Goal: Task Accomplishment & Management: Manage account settings

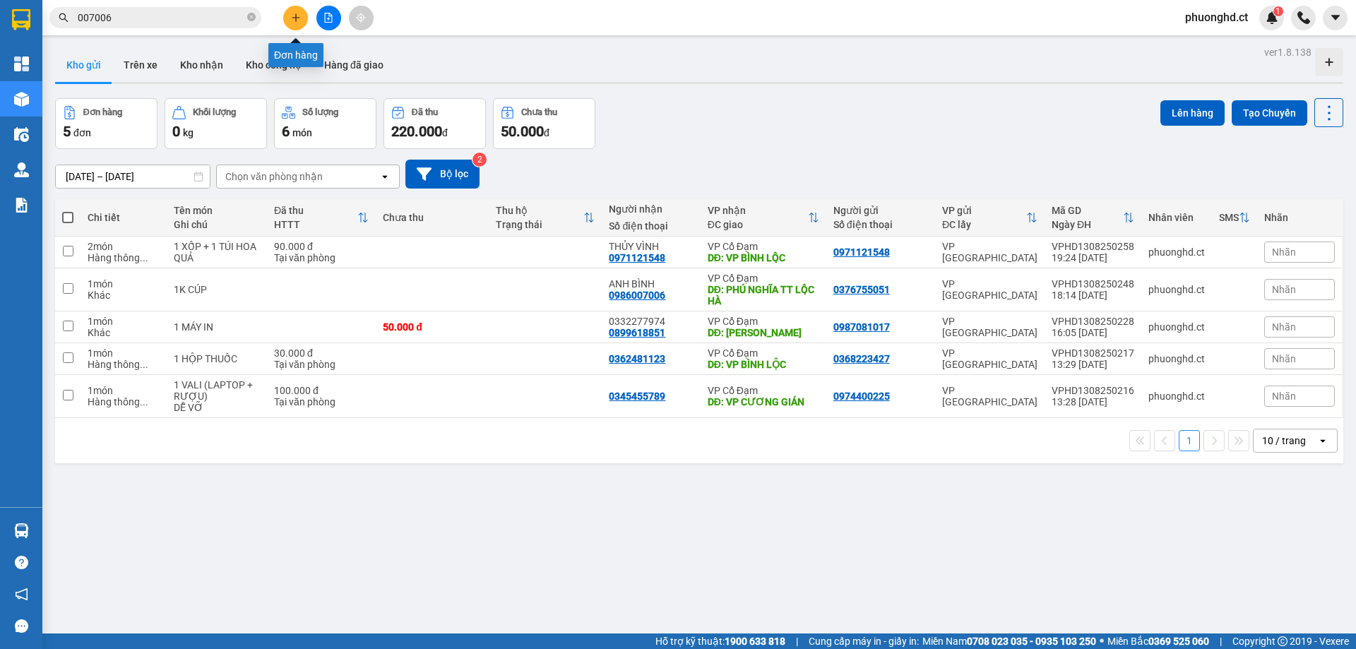
click at [301, 22] on button at bounding box center [295, 18] width 25 height 25
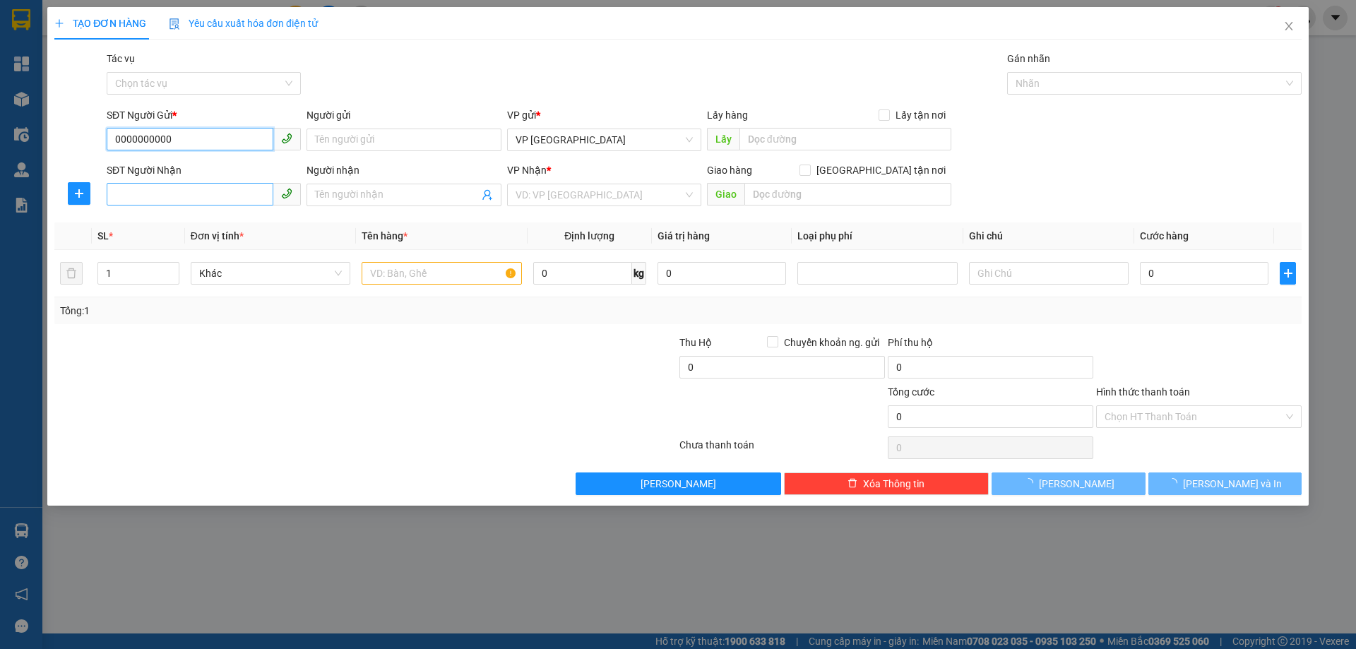
type input "0000000000"
click at [178, 188] on input "SĐT Người Nhận" at bounding box center [190, 194] width 167 height 23
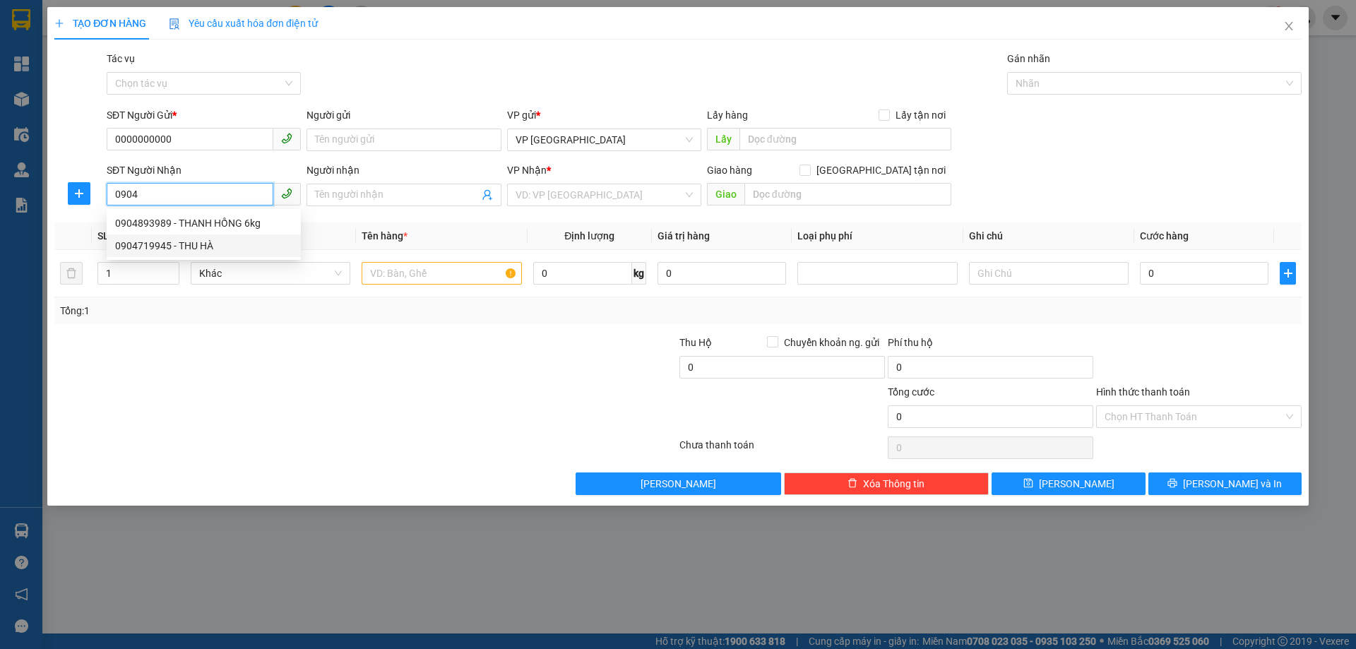
click at [200, 246] on div "0904719945 - THU HÀ" at bounding box center [203, 246] width 177 height 16
type input "0904719945"
type input "THU HÀ"
type input "[PERSON_NAME]"
type input "120.000"
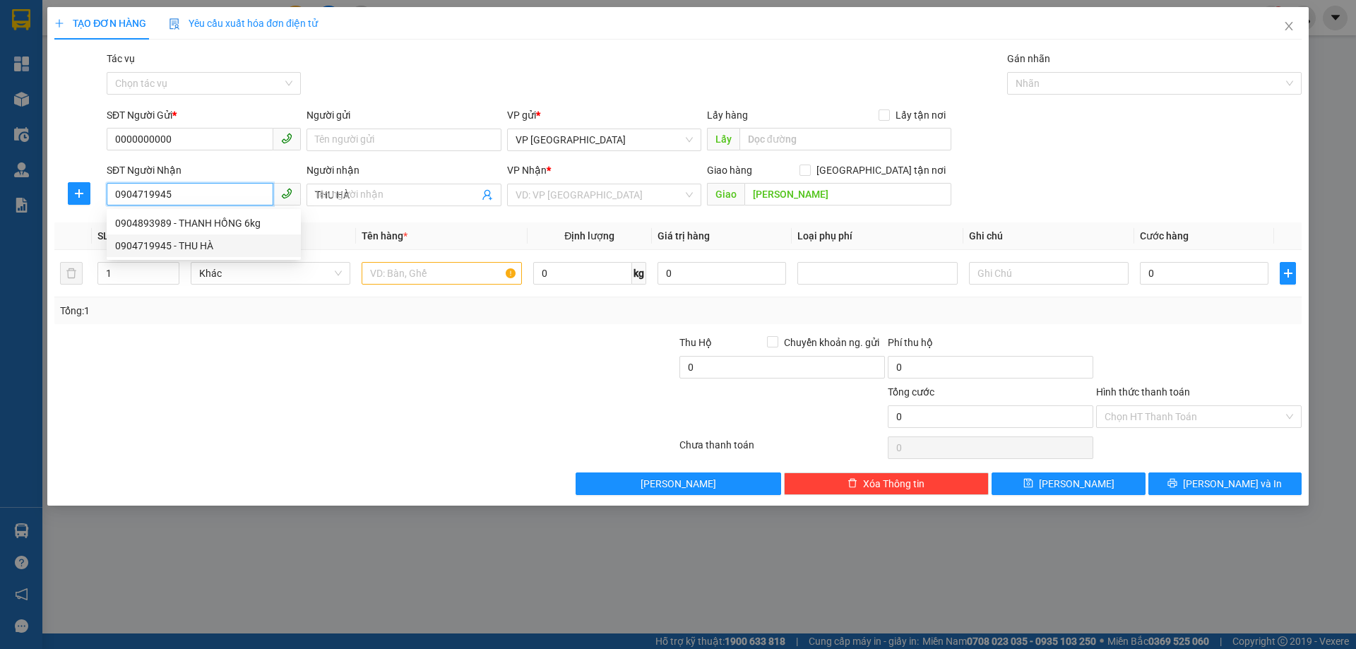
type input "120.000"
type input "0904719945"
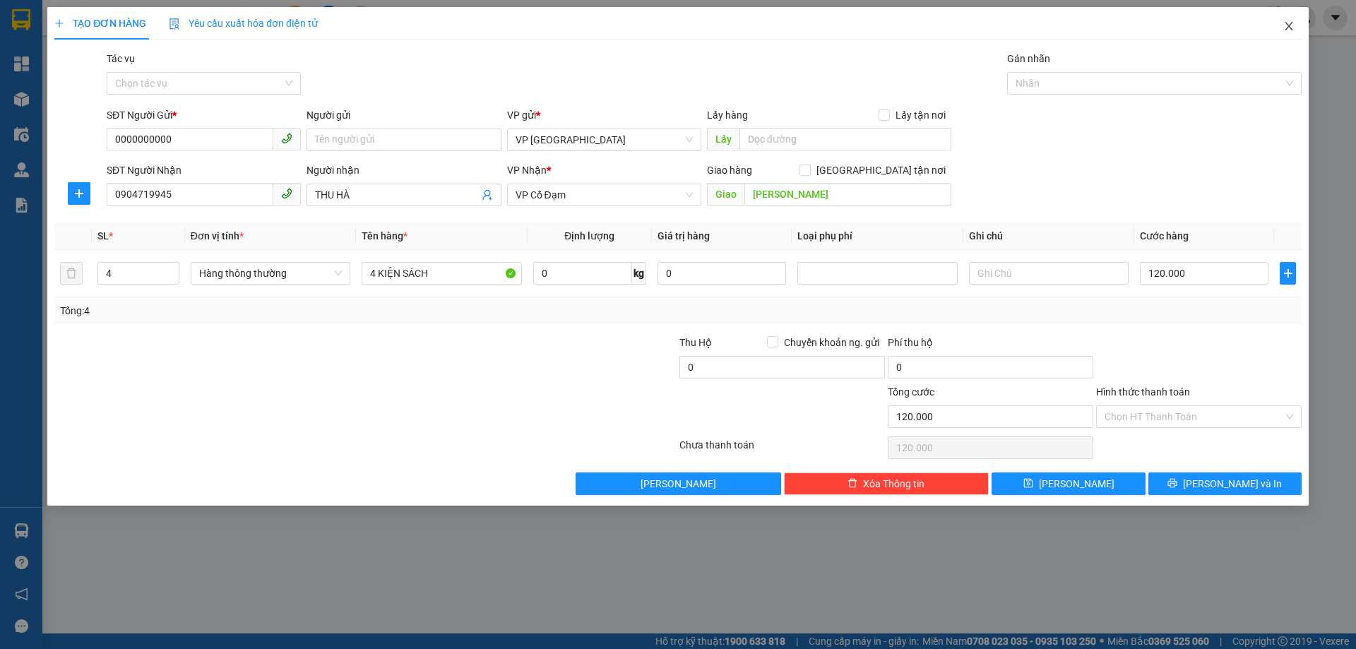
click at [1291, 30] on icon "close" at bounding box center [1288, 25] width 11 height 11
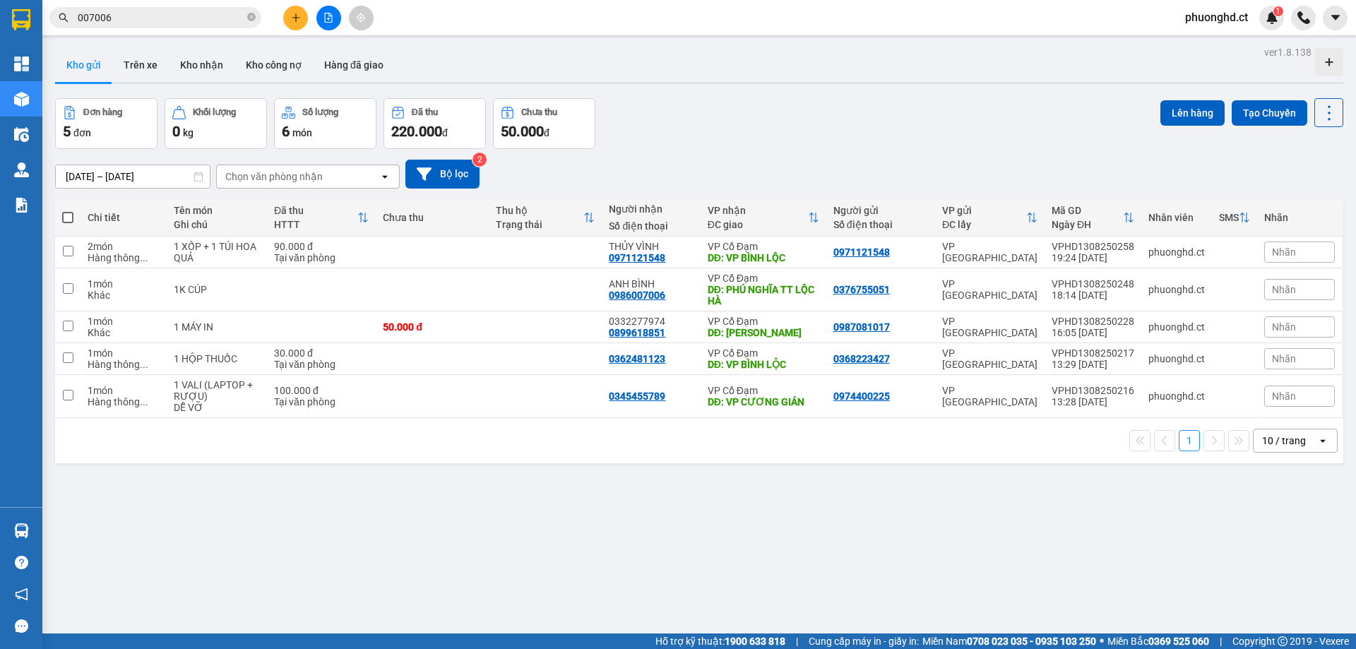
click at [340, 506] on div "ver 1.8.138 Kho gửi Trên xe Kho nhận Kho công nợ Hàng đã giao Đơn hàng 5 đơn Kh…" at bounding box center [698, 366] width 1299 height 649
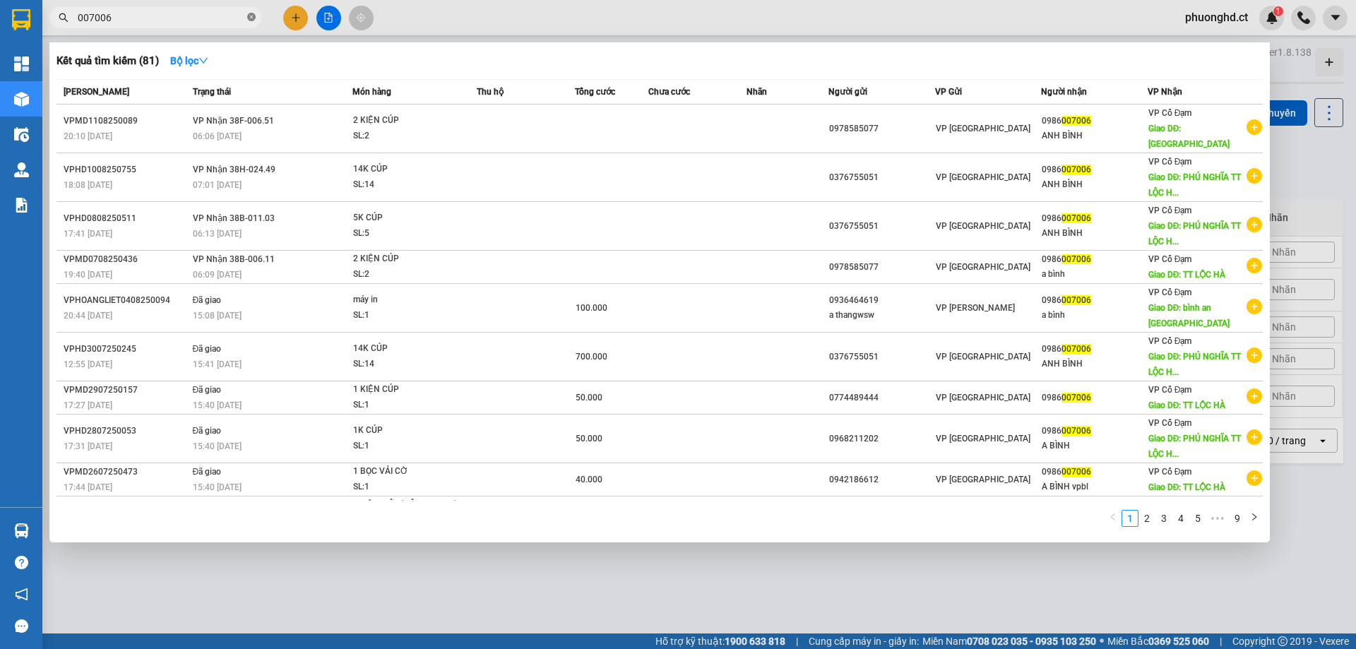
click at [252, 11] on span at bounding box center [251, 17] width 8 height 13
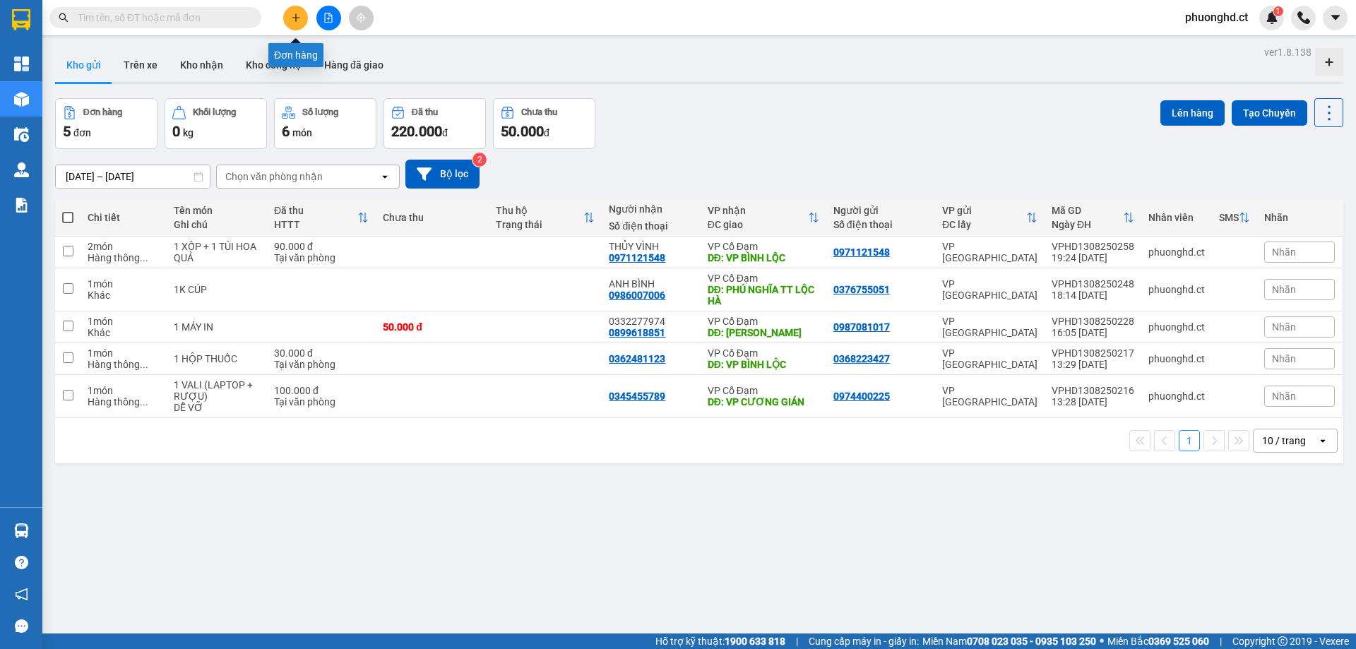
click at [298, 19] on icon "plus" at bounding box center [296, 18] width 10 height 10
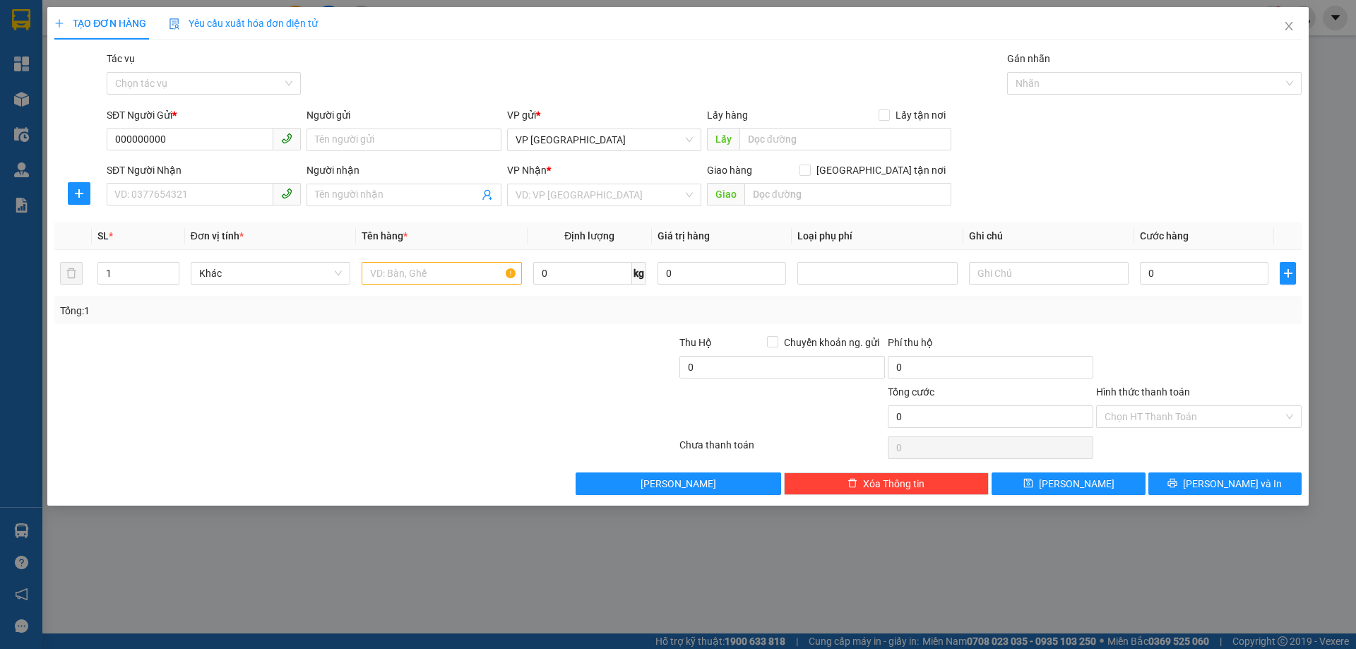
click at [167, 172] on div "SĐT Người Nhận" at bounding box center [204, 170] width 194 height 16
click at [167, 183] on input "SĐT Người Nhận" at bounding box center [190, 194] width 167 height 23
click at [180, 142] on input "000000000" at bounding box center [190, 139] width 167 height 23
type input "0000000000"
click at [140, 196] on input "SĐT Người Nhận" at bounding box center [190, 194] width 167 height 23
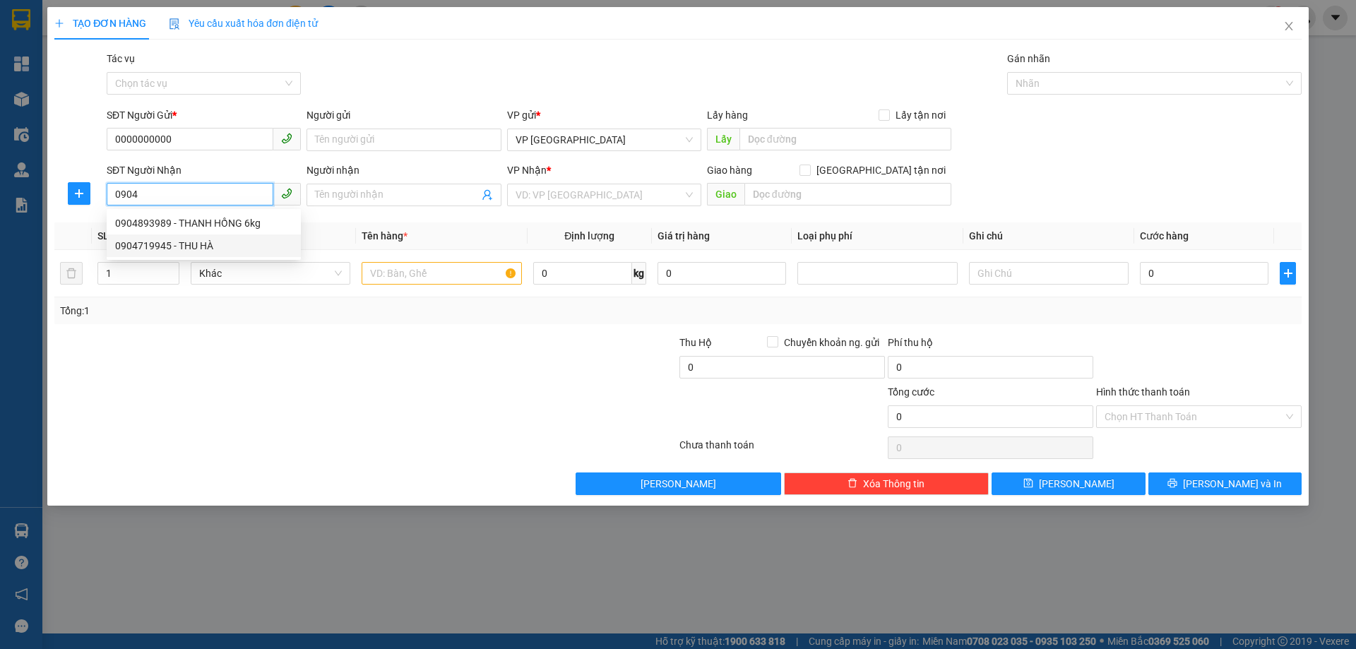
click at [251, 246] on div "0904719945 - THU HÀ" at bounding box center [203, 246] width 177 height 16
type input "0904719945"
type input "THU HÀ"
type input "[PERSON_NAME]"
type input "120.000"
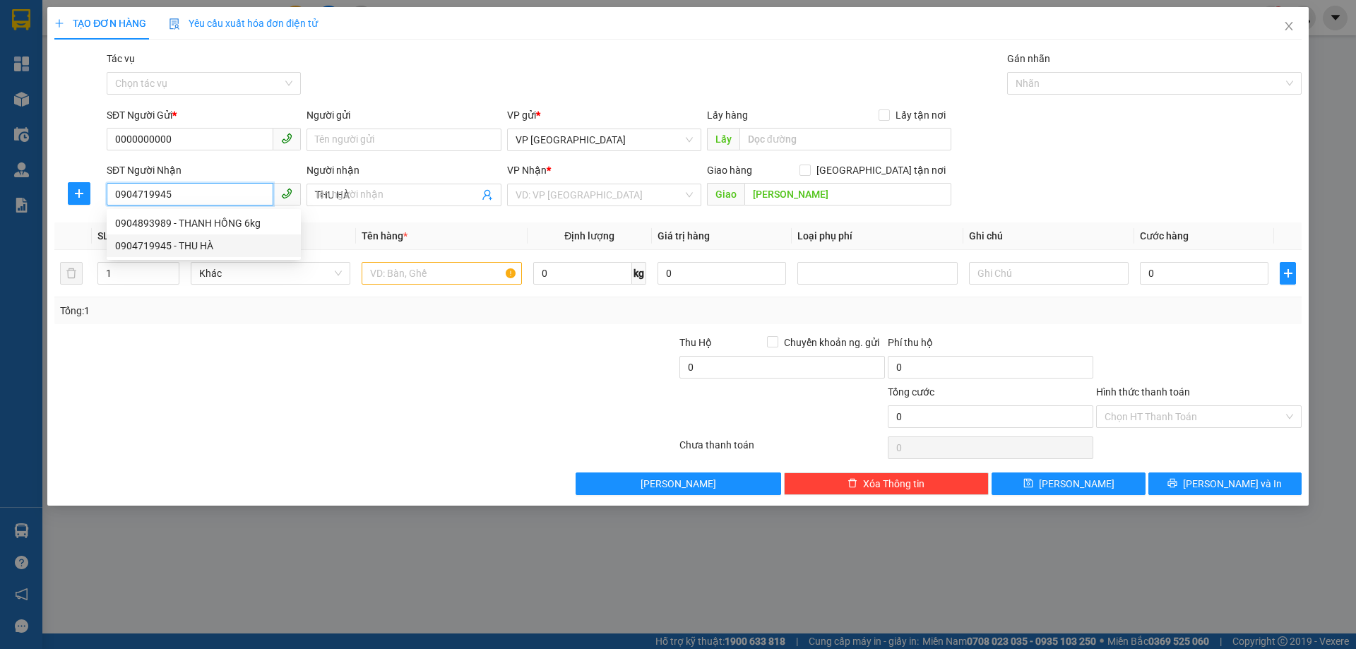
type input "120.000"
type input "0904719945"
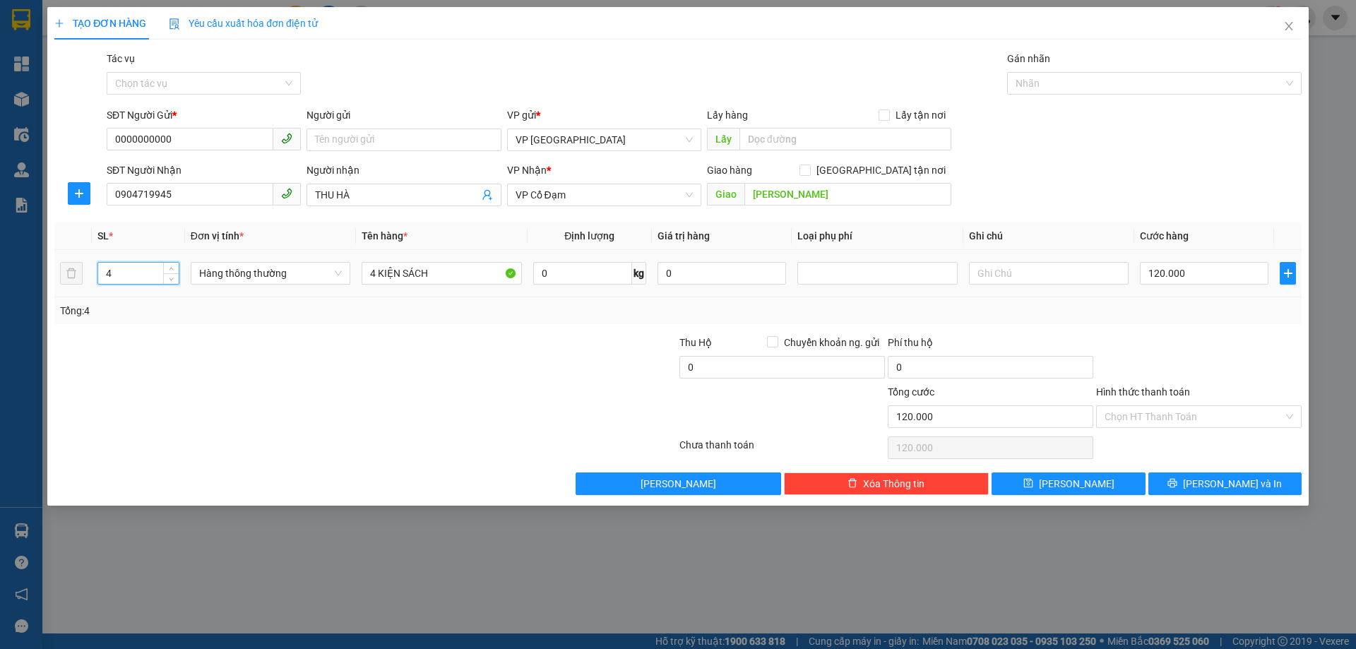
drag, startPoint x: 145, startPoint y: 267, endPoint x: 12, endPoint y: 287, distance: 134.3
click at [14, 287] on div "TẠO ĐƠN HÀNG Yêu cầu xuất hóa đơn điện tử Transit Pickup Surcharge Ids Transit …" at bounding box center [678, 324] width 1356 height 649
type input "2"
click at [376, 273] on input "4 KIỆN SÁCH" at bounding box center [442, 273] width 160 height 23
type input "2 KIỆN SÁCH"
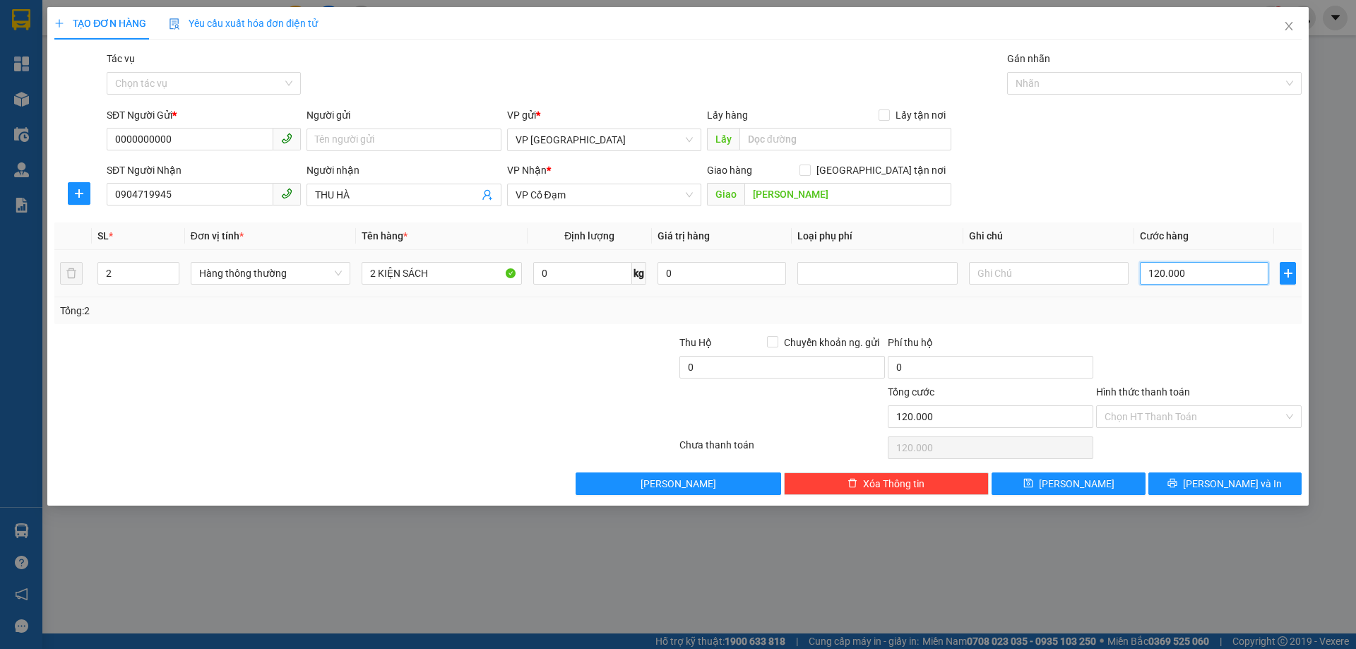
click at [1223, 266] on input "120.000" at bounding box center [1204, 273] width 129 height 23
type input "0"
click at [1195, 477] on button "[PERSON_NAME] và In" at bounding box center [1224, 483] width 153 height 23
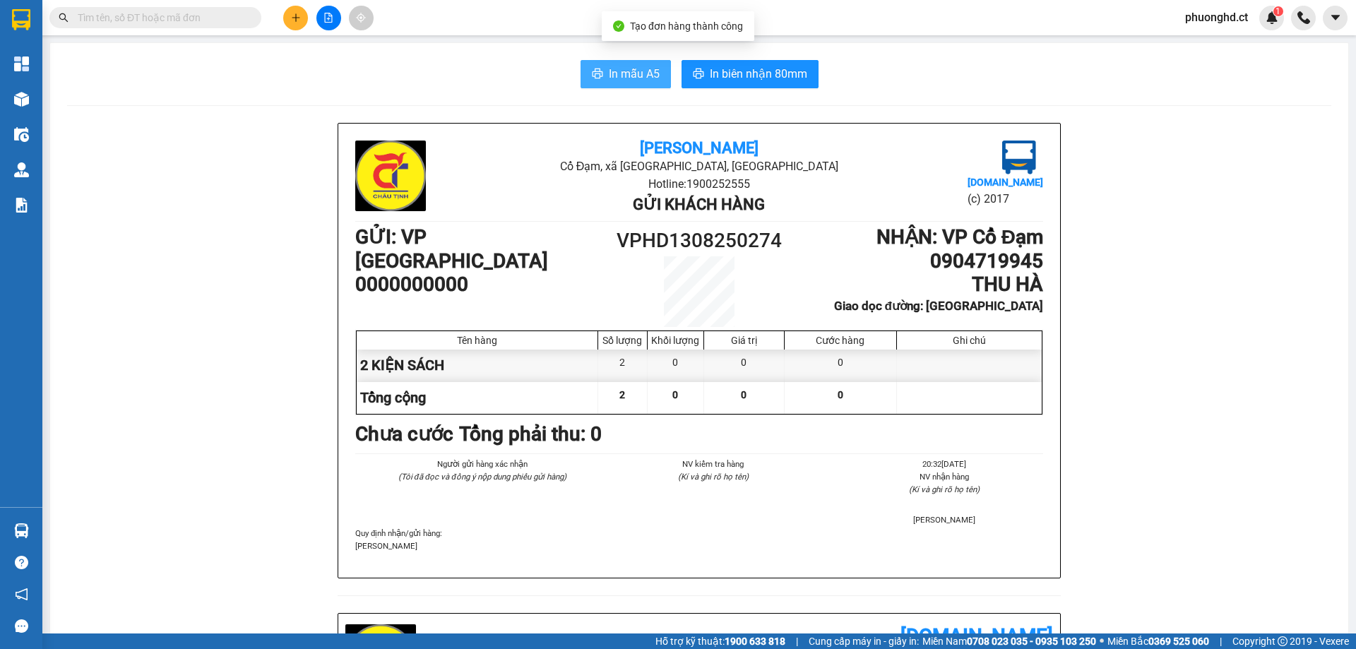
click at [621, 73] on span "In mẫu A5" at bounding box center [634, 74] width 51 height 18
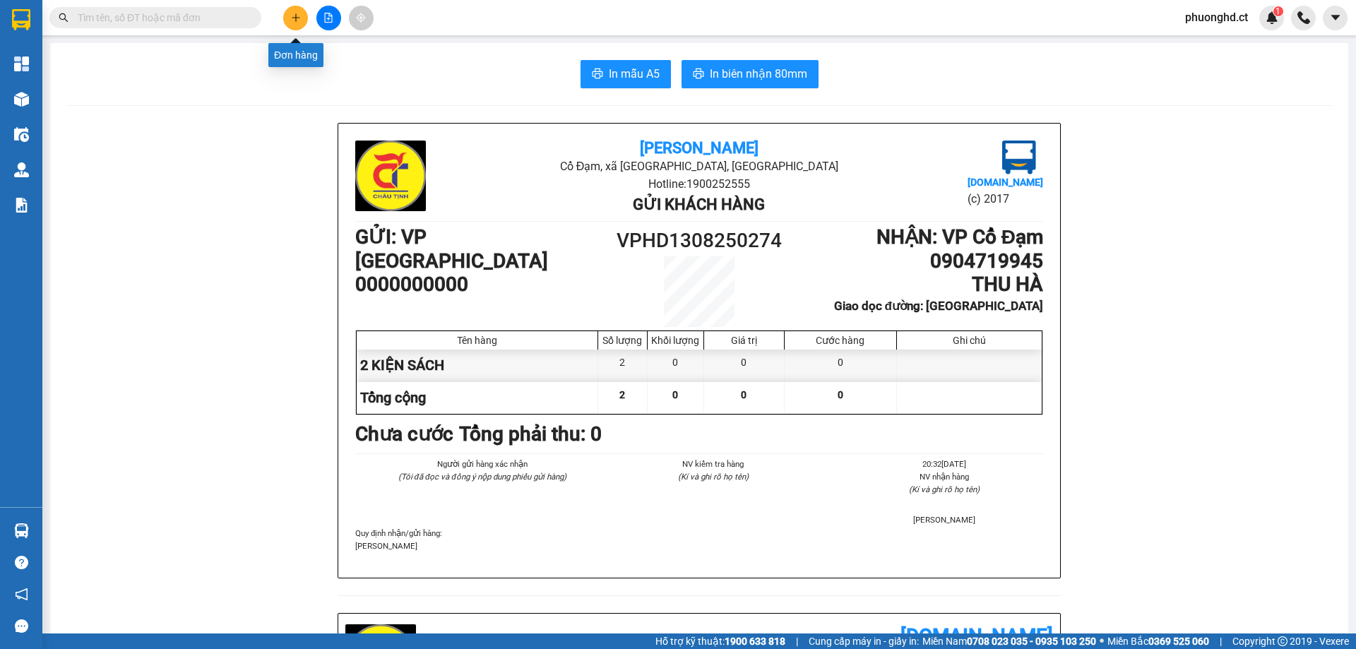
click at [299, 19] on icon "plus" at bounding box center [296, 18] width 10 height 10
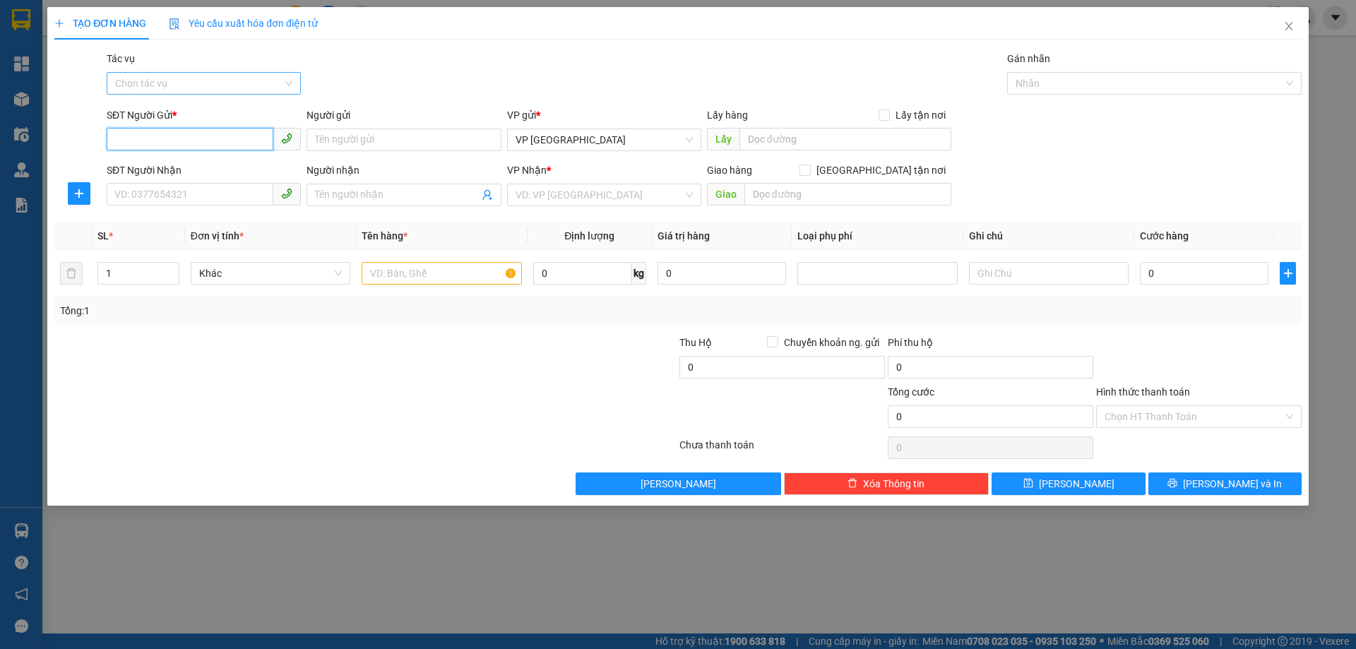
paste input "0971121548"
type input "0971121548"
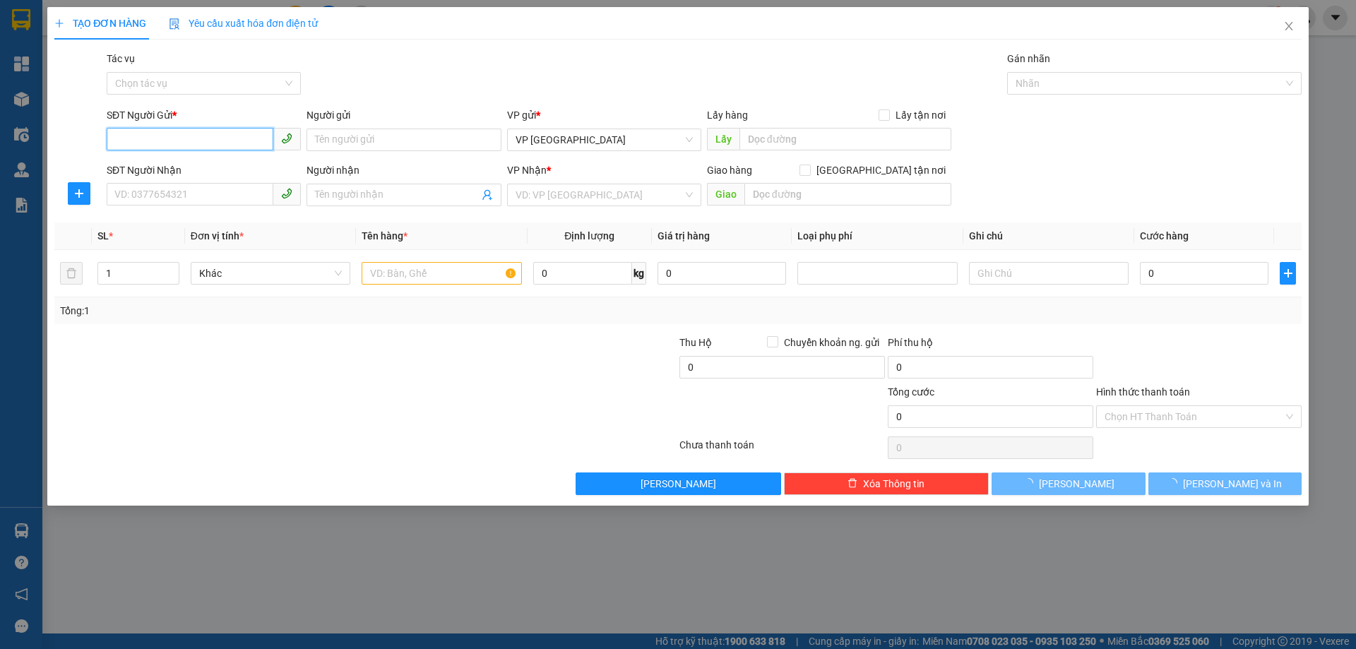
click at [189, 132] on input "SĐT Người Gửi *" at bounding box center [190, 139] width 167 height 23
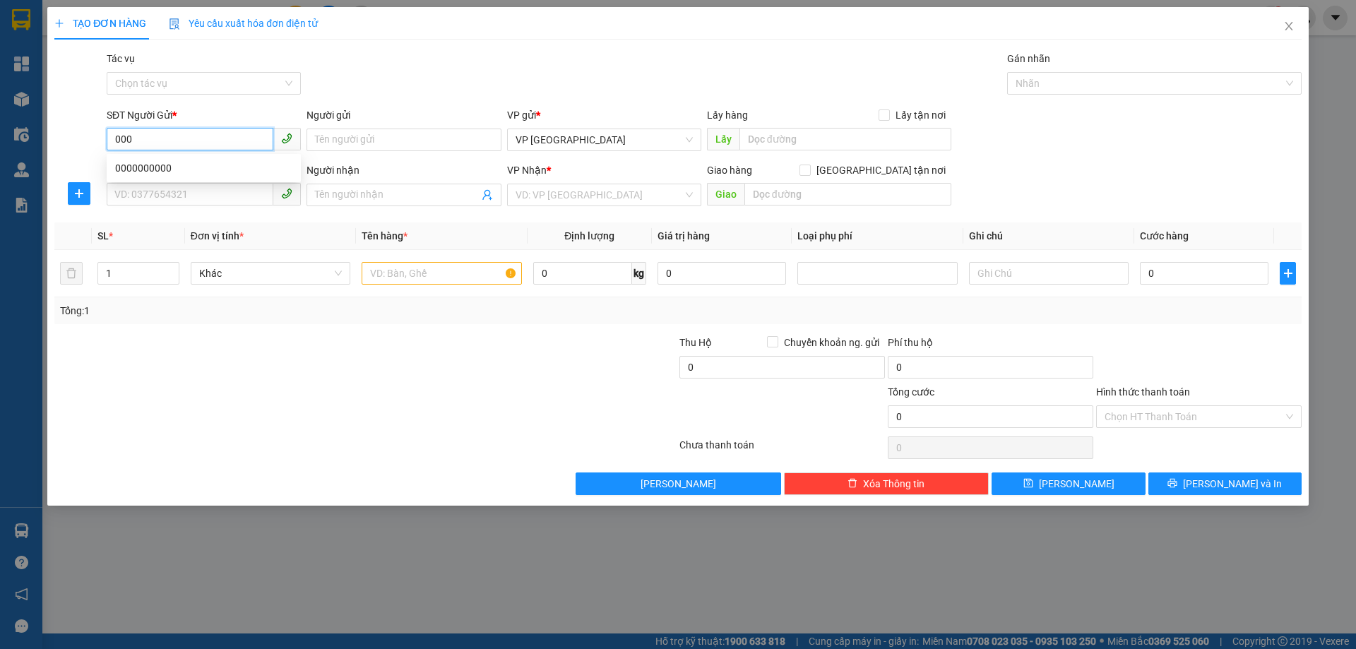
click at [184, 167] on div "0000000000" at bounding box center [203, 168] width 177 height 16
type input "0000000000"
type input "0904719945"
type input "THU HÀ"
type input "[PERSON_NAME]"
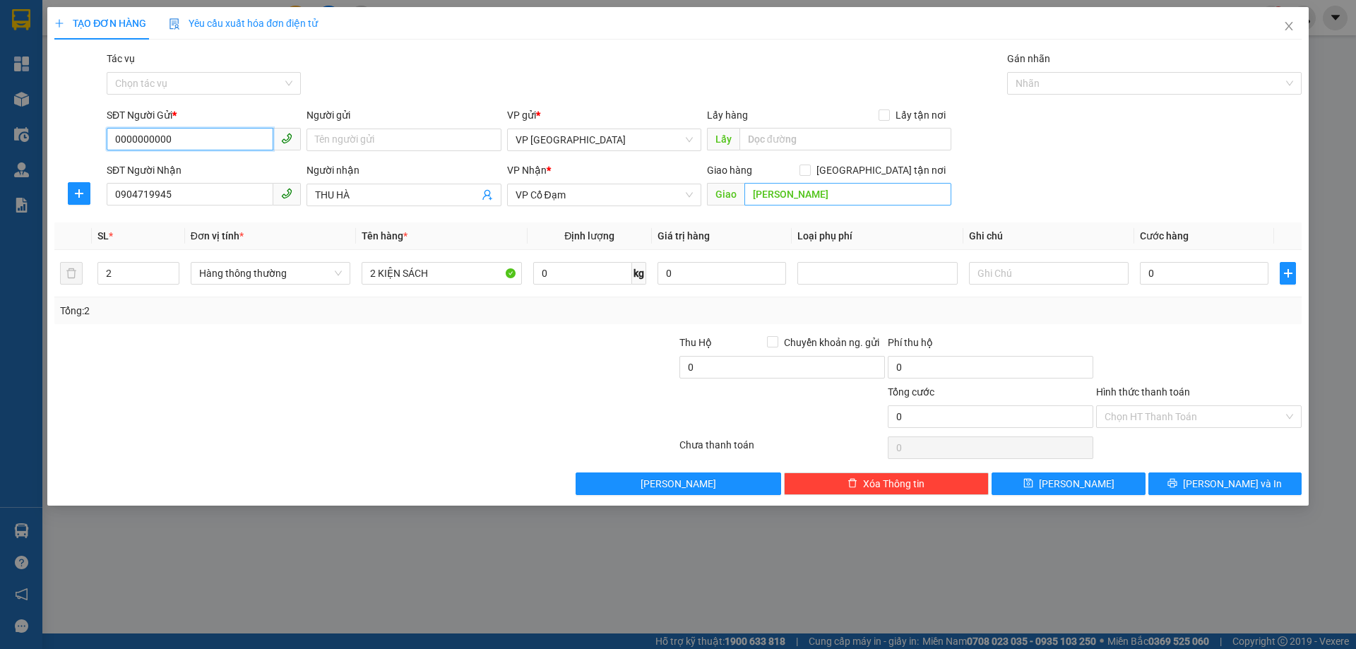
type input "0000000000"
click at [802, 193] on input "[PERSON_NAME]" at bounding box center [847, 194] width 207 height 23
drag, startPoint x: 782, startPoint y: 191, endPoint x: 796, endPoint y: 193, distance: 15.0
click at [796, 193] on input "[PERSON_NAME]" at bounding box center [847, 194] width 207 height 23
type input "XUÂN AN"
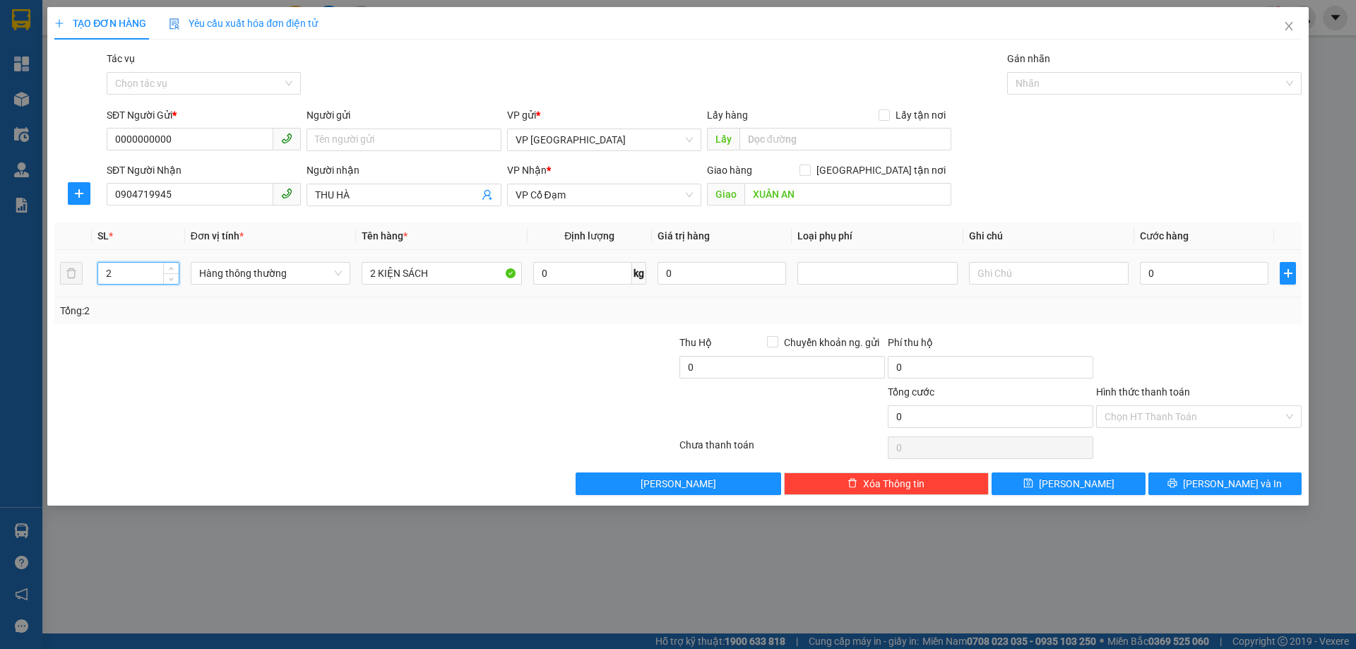
click at [64, 277] on tr "2 Hàng thông thường 2 KIỆN SÁCH 0 kg 0 0" at bounding box center [677, 273] width 1247 height 47
click at [1253, 470] on div "Transit Pickup Surcharge Ids Transit Deliver Surcharge Ids Transit Deliver Surc…" at bounding box center [677, 273] width 1247 height 444
click at [1244, 486] on span "[PERSON_NAME] và In" at bounding box center [1232, 484] width 99 height 16
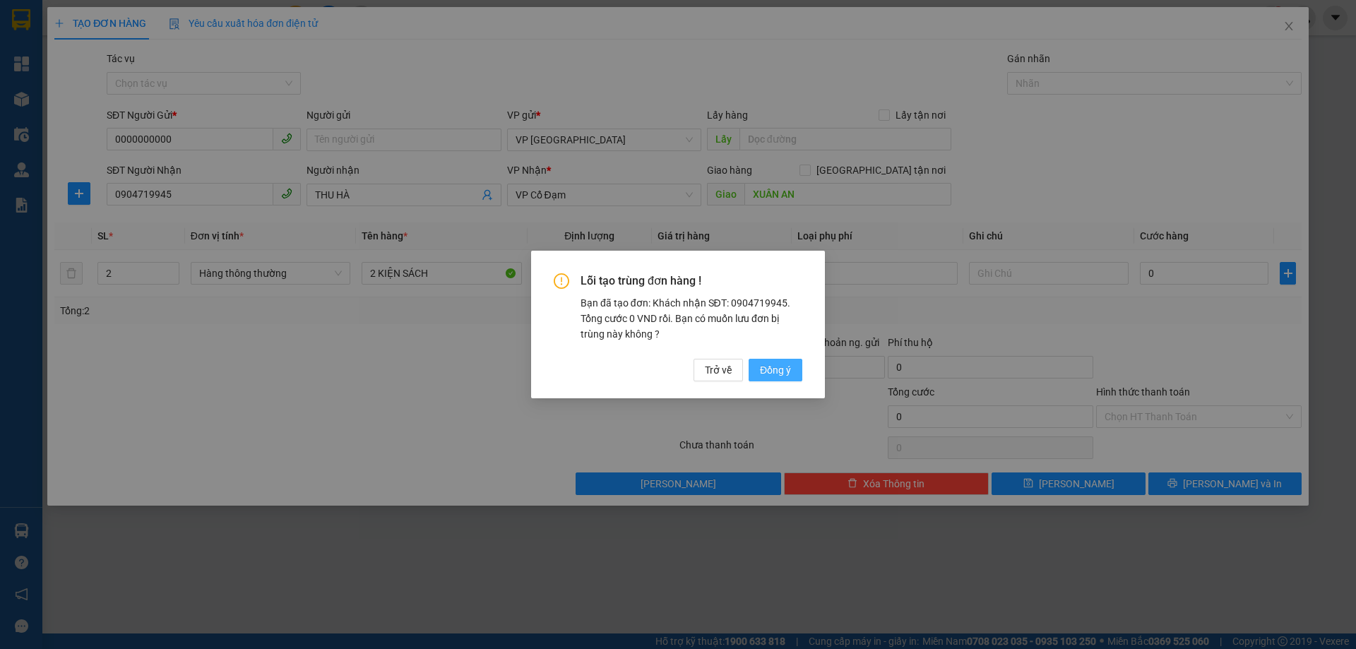
click at [787, 371] on span "Đồng ý" at bounding box center [775, 370] width 31 height 16
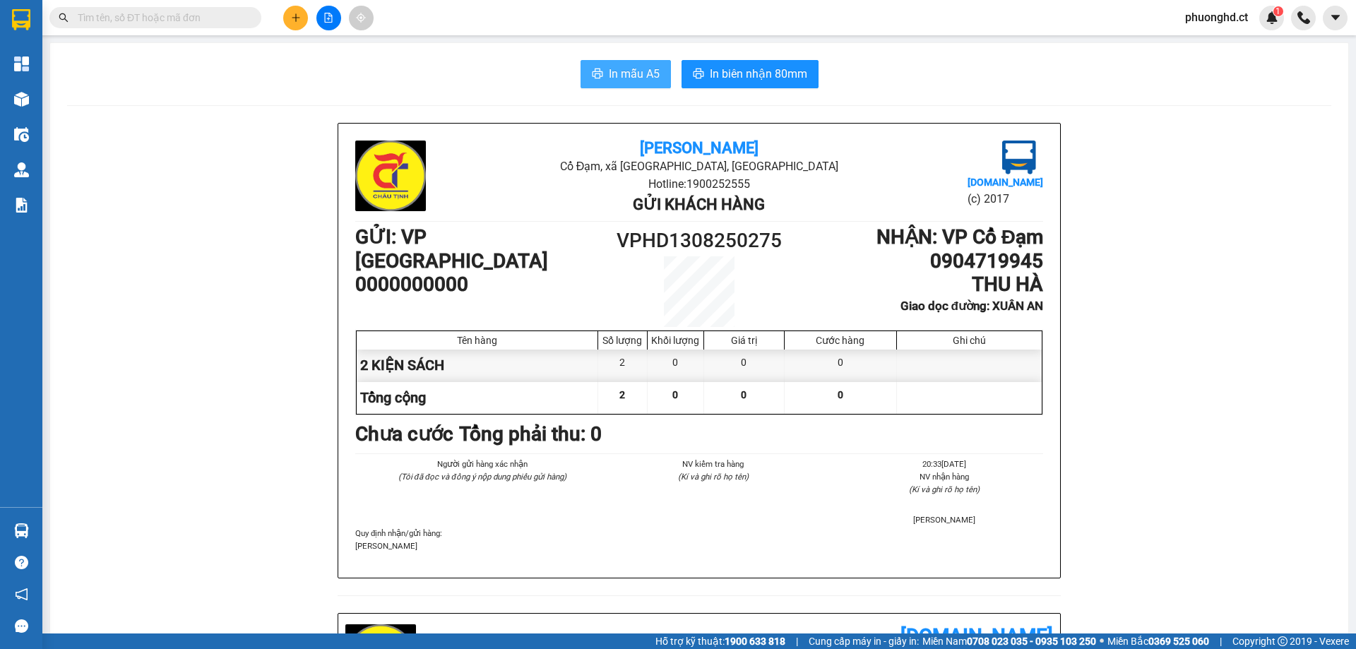
click at [616, 76] on span "In mẫu A5" at bounding box center [634, 74] width 51 height 18
click at [293, 21] on icon "plus" at bounding box center [296, 18] width 10 height 10
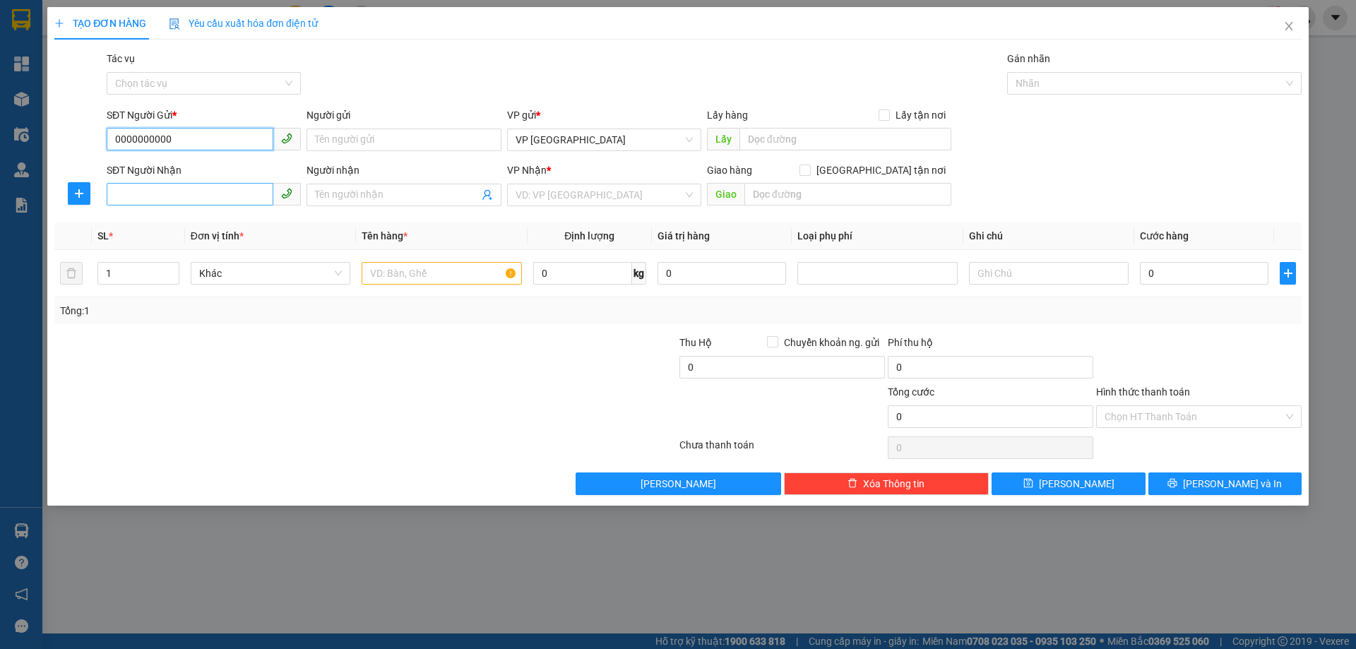
type input "0000000000"
click at [225, 189] on input "SĐT Người Nhận" at bounding box center [190, 194] width 167 height 23
click at [198, 234] on div "0904893989 - THANH HỒNG 6kg" at bounding box center [204, 223] width 194 height 23
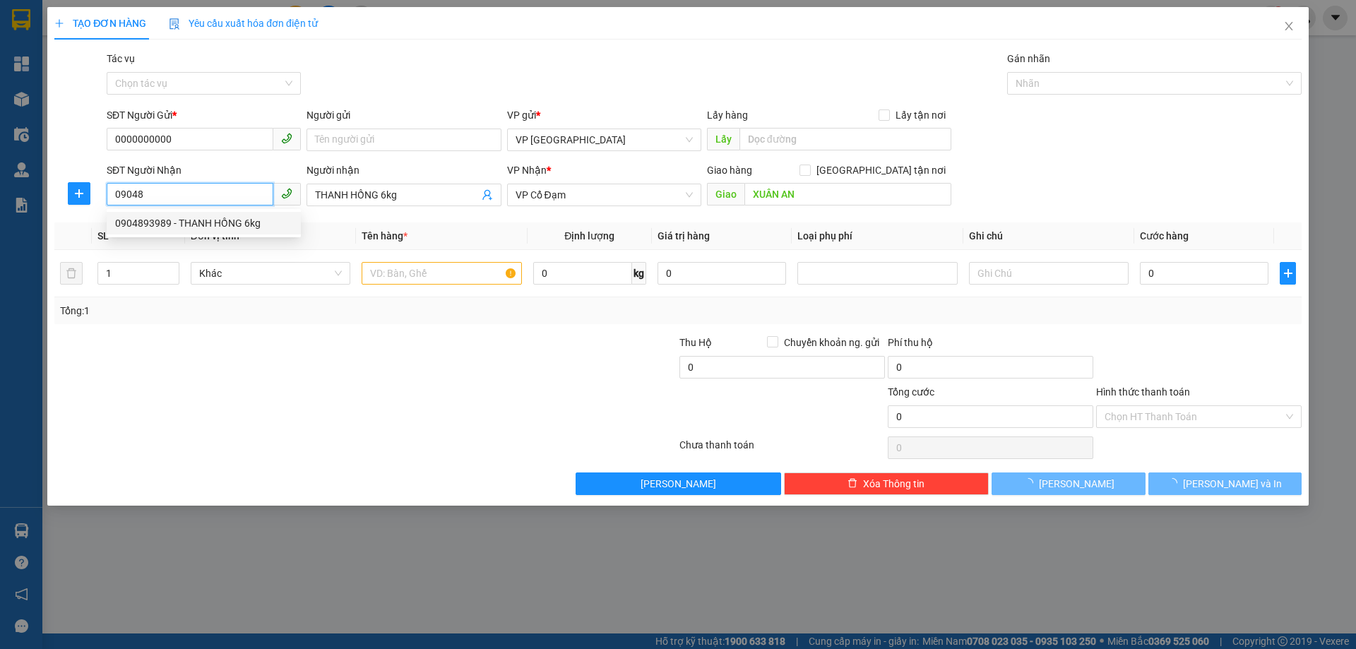
type input "0904893989"
type input "THANH HỒNG 6kg"
type input "XUÂN AN"
type input "12.000"
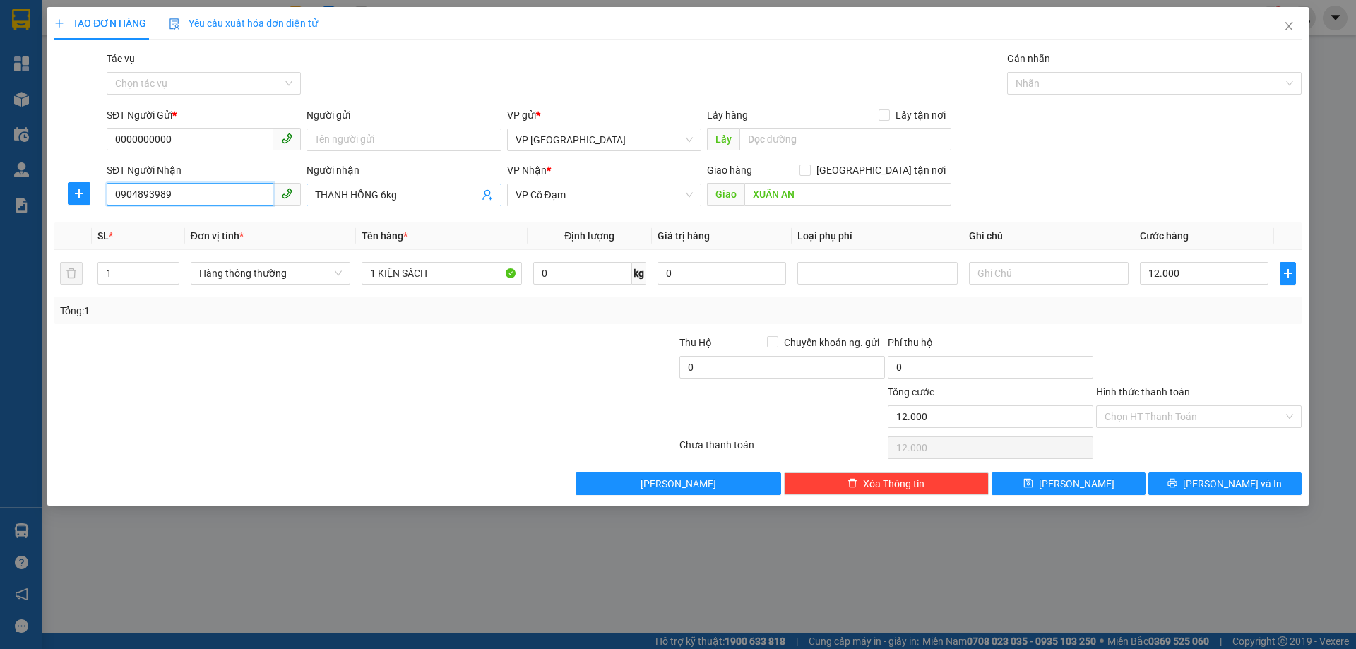
type input "0904893989"
drag, startPoint x: 378, startPoint y: 196, endPoint x: 414, endPoint y: 196, distance: 35.3
click at [414, 196] on input "THANH HỒNG 6kg" at bounding box center [396, 195] width 163 height 16
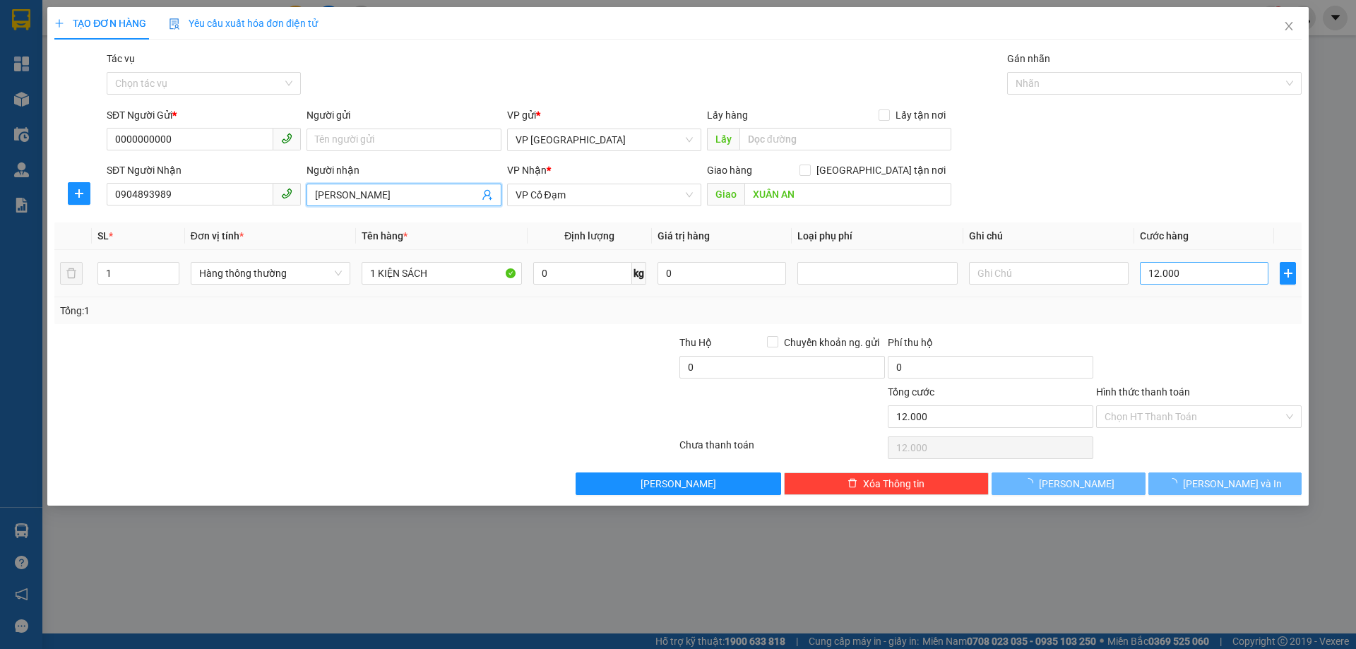
type input "[PERSON_NAME]"
click at [1194, 275] on input "12.000" at bounding box center [1204, 273] width 129 height 23
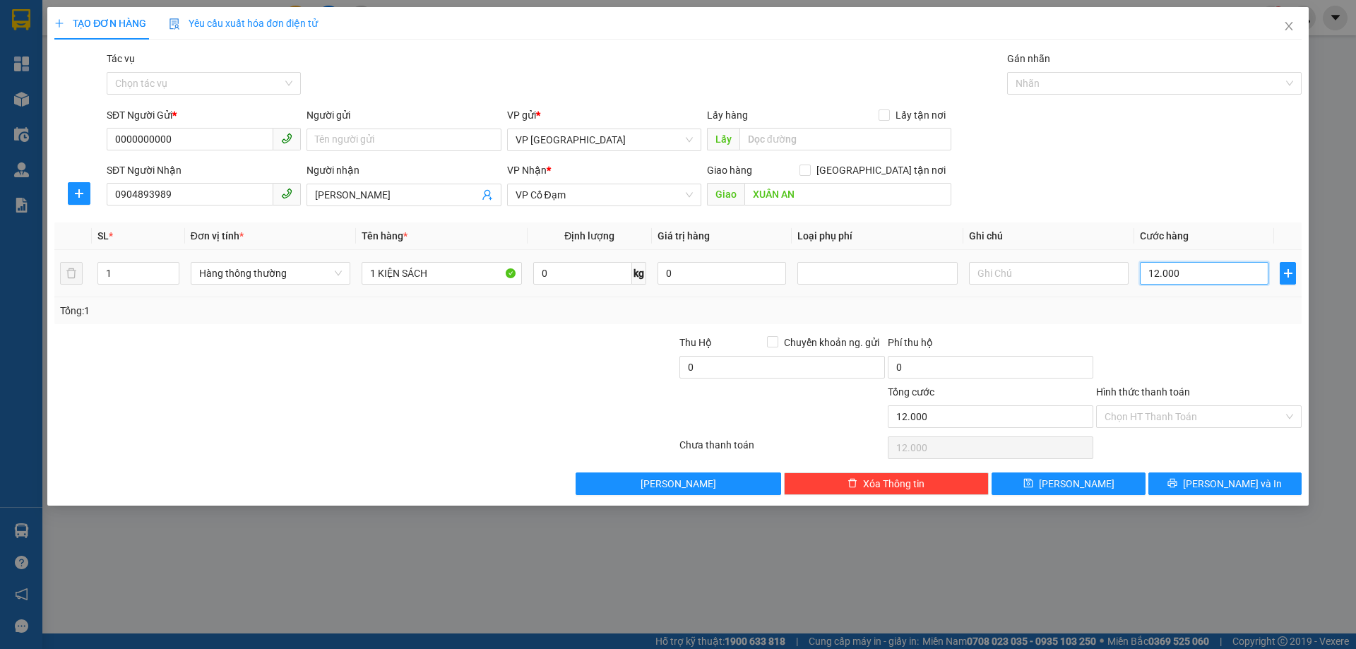
type input "0"
click at [1227, 484] on span "[PERSON_NAME] và In" at bounding box center [1232, 484] width 99 height 16
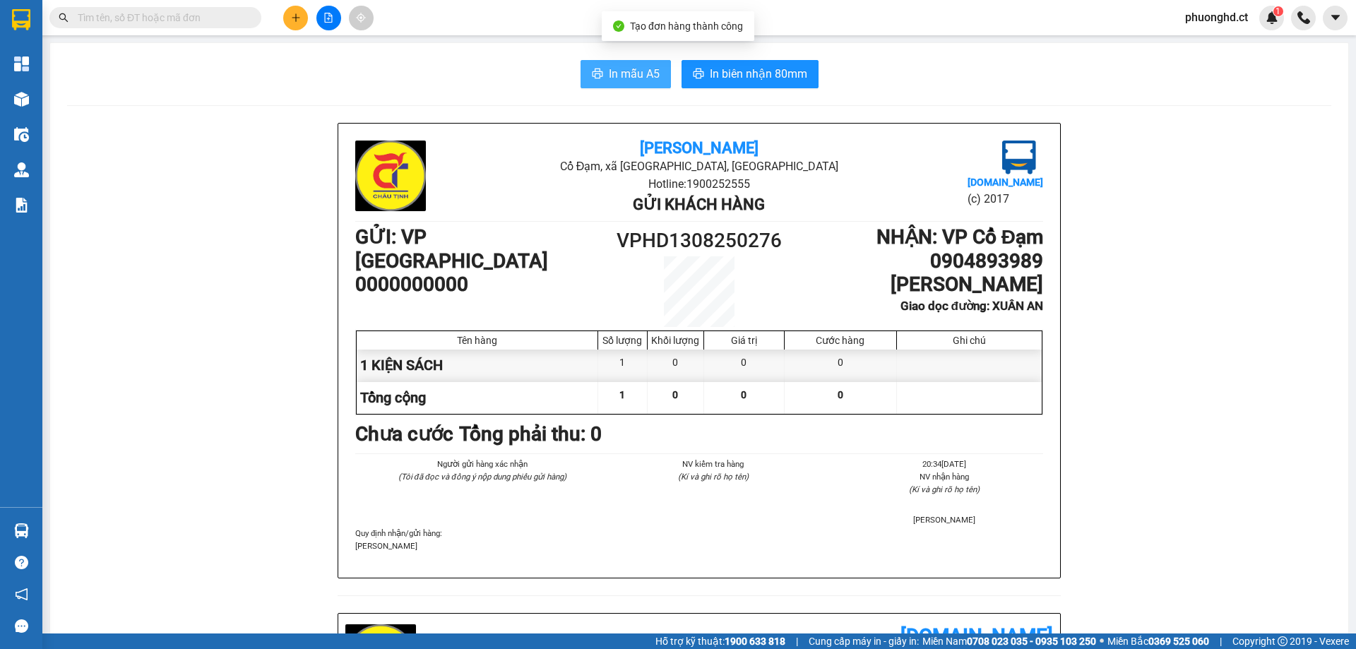
click at [609, 65] on span "In mẫu A5" at bounding box center [634, 74] width 51 height 18
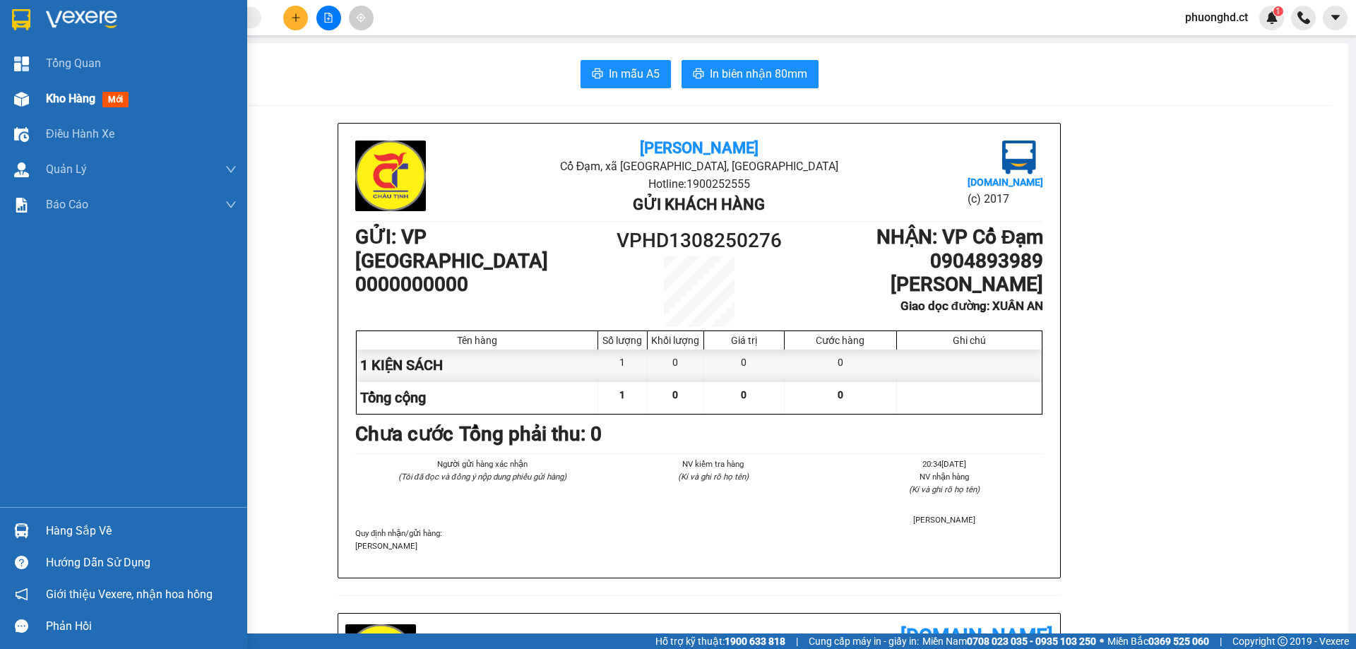
click at [32, 91] on div at bounding box center [21, 99] width 25 height 25
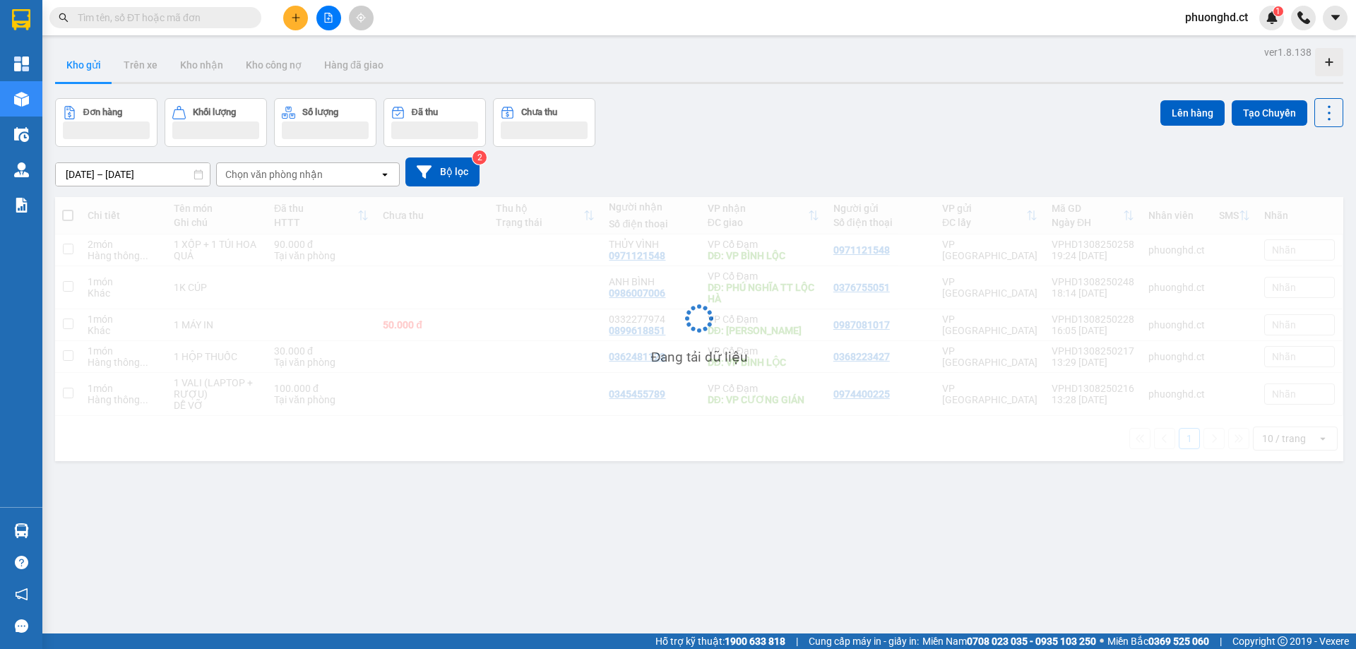
click at [299, 20] on icon "plus" at bounding box center [296, 18] width 10 height 10
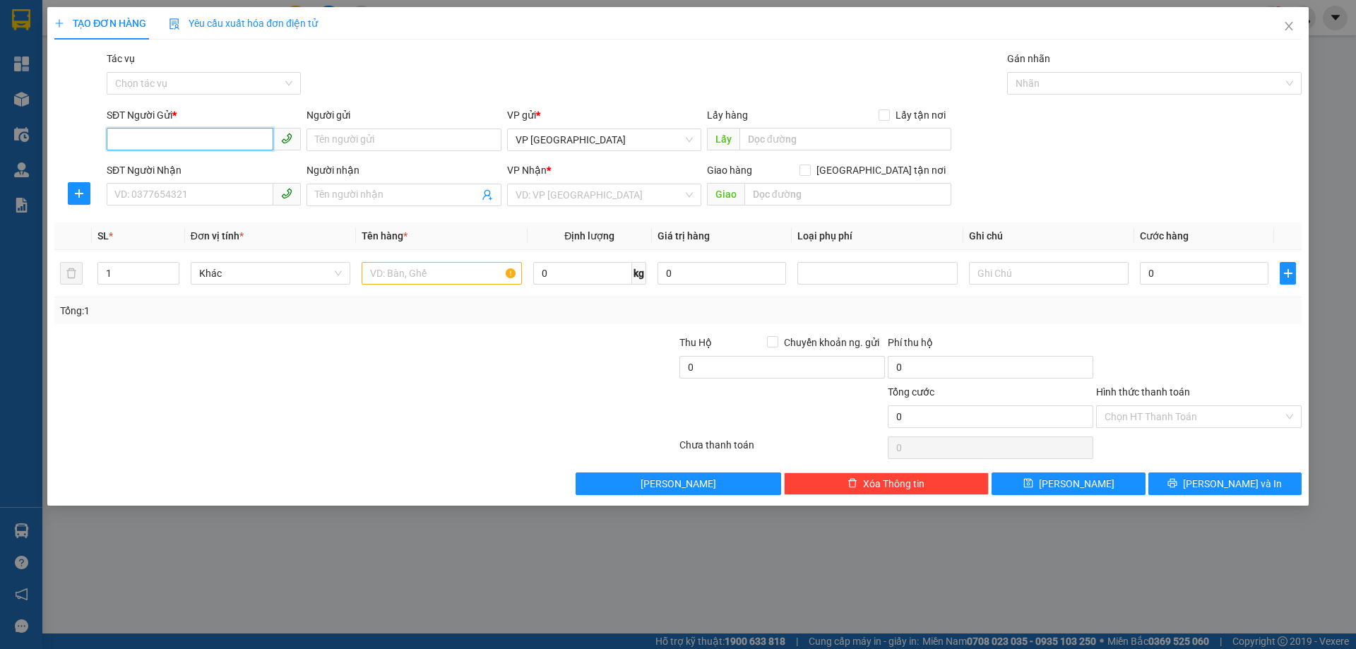
click at [220, 143] on input "SĐT Người Gửi *" at bounding box center [190, 139] width 167 height 23
paste input "0977777211"
type input "0977777211"
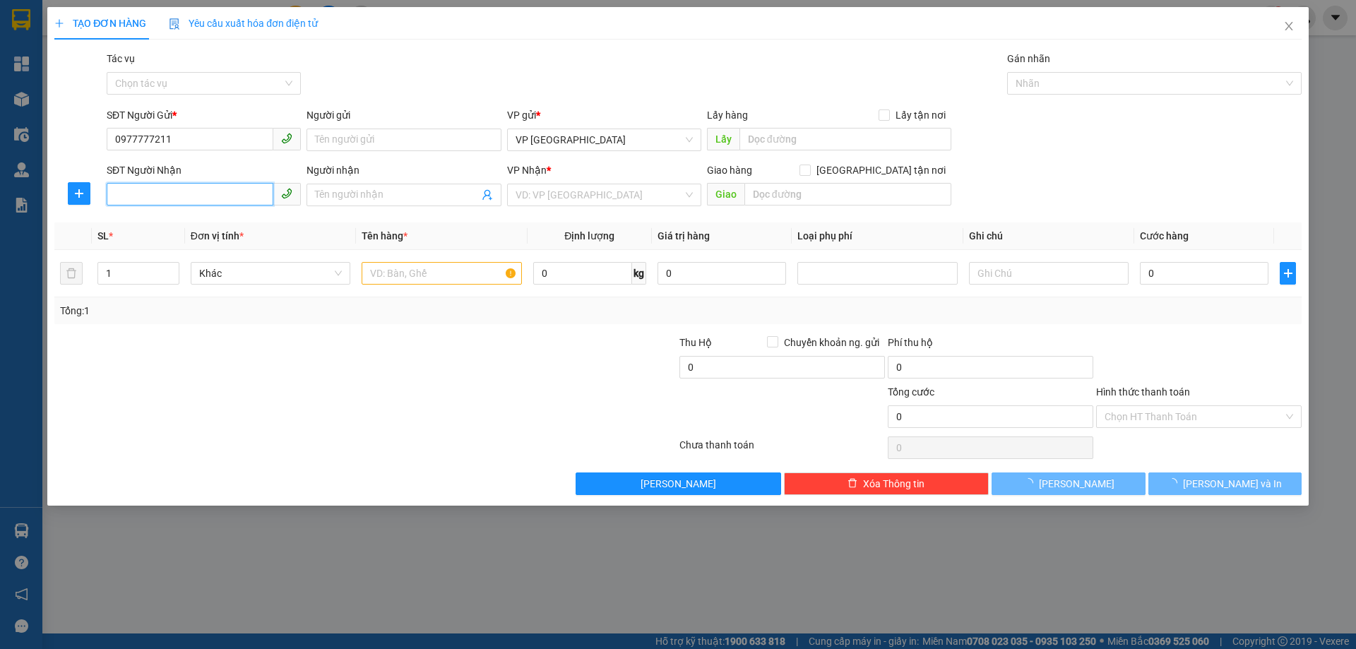
click at [237, 193] on input "SĐT Người Nhận" at bounding box center [190, 194] width 167 height 23
click at [223, 141] on input "0977777211" at bounding box center [190, 139] width 167 height 23
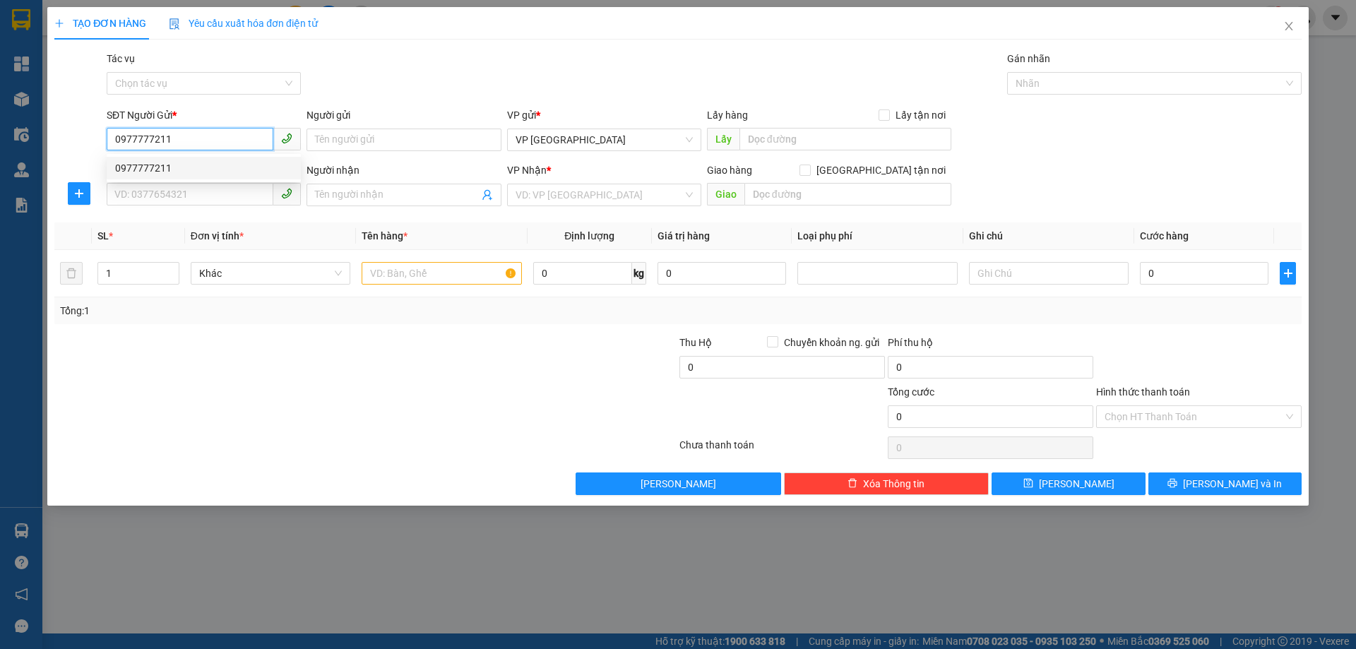
click at [230, 164] on div "0977777211" at bounding box center [203, 168] width 177 height 16
type input "0393041168"
type input "Dì Anh"
type input "VP [PERSON_NAME]"
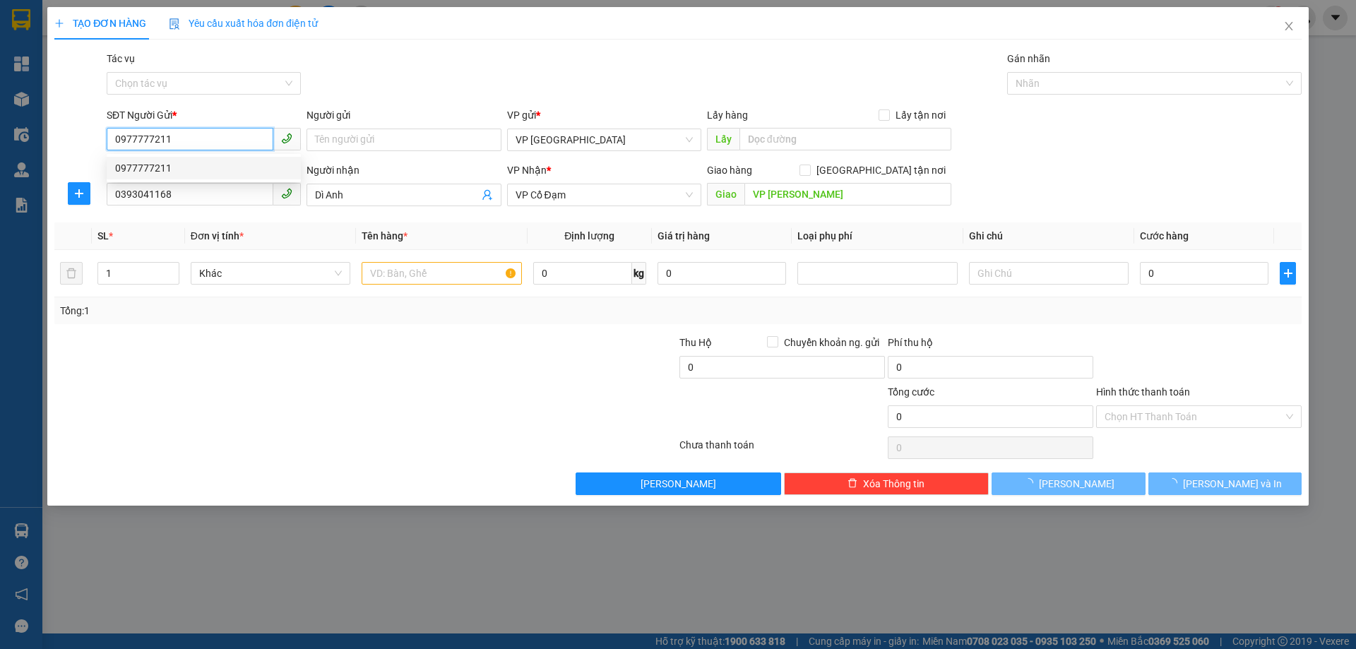
type input "70.000"
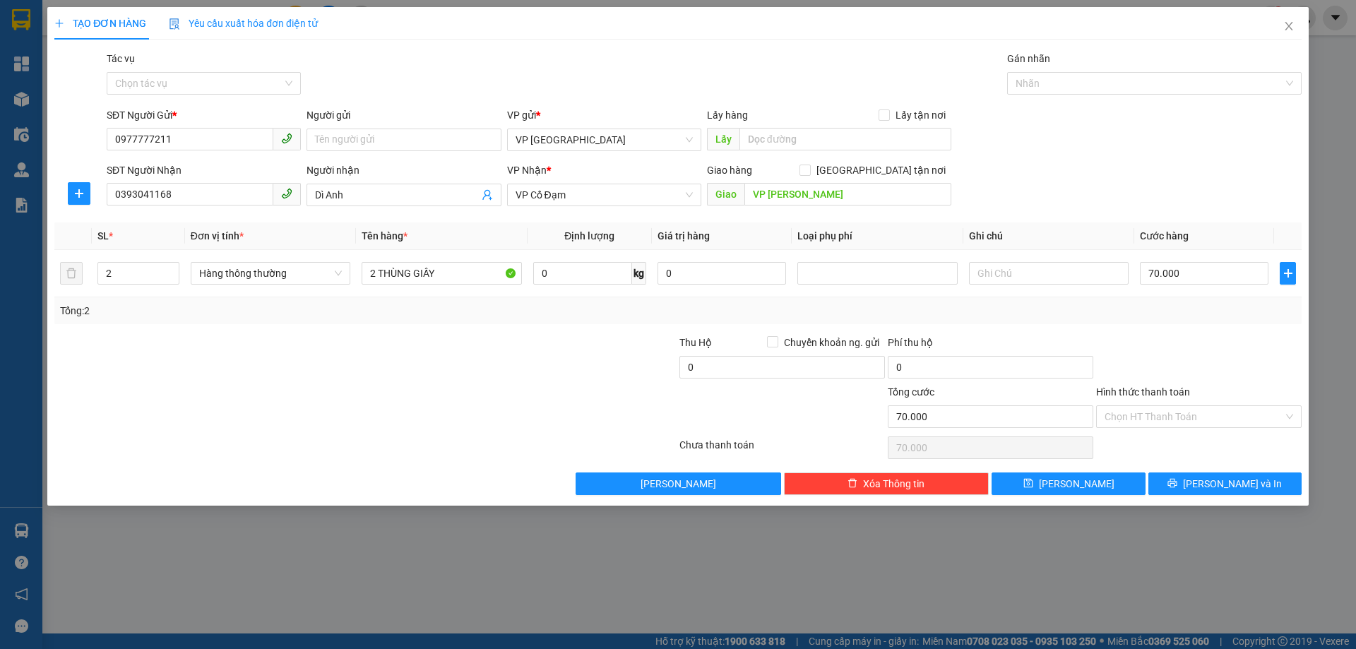
click at [504, 407] on div at bounding box center [574, 408] width 208 height 49
drag, startPoint x: 112, startPoint y: 269, endPoint x: 86, endPoint y: 280, distance: 27.5
click at [86, 280] on tr "2 Hàng thông thường 2 THÙNG GIẤY 0 kg 0 70.000" at bounding box center [677, 273] width 1247 height 47
type input "1"
click at [224, 197] on input "0393041168" at bounding box center [190, 194] width 167 height 23
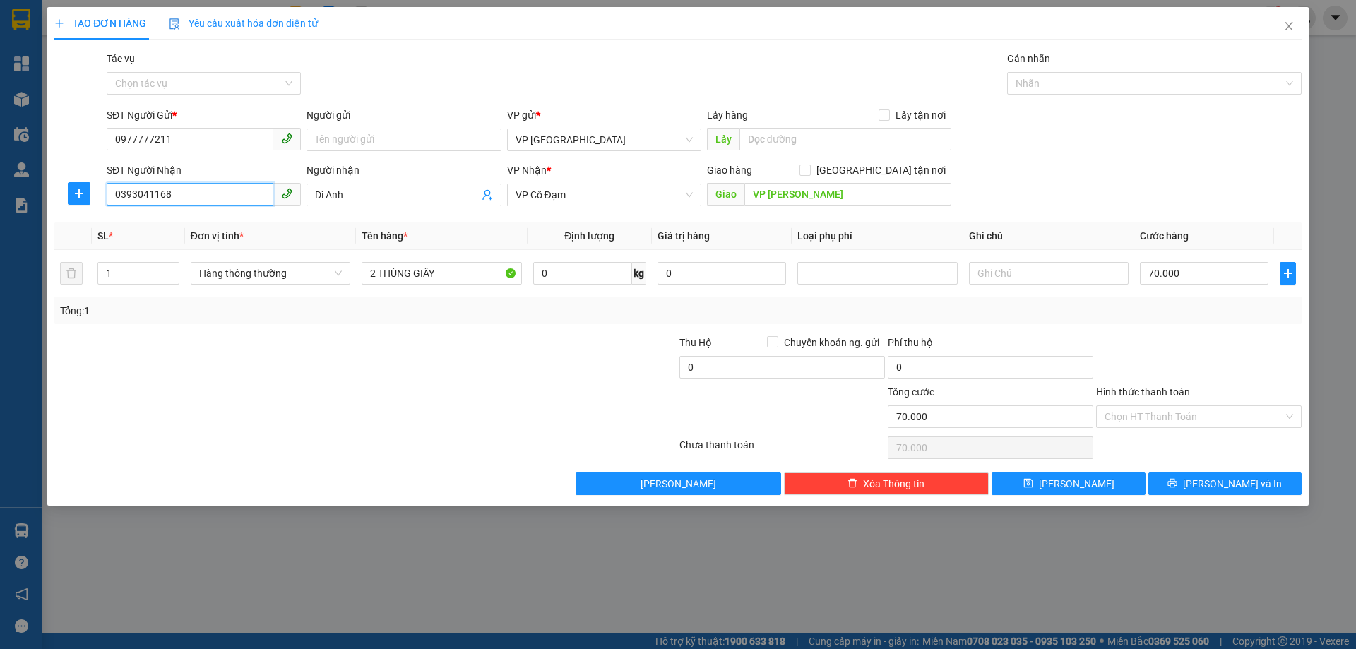
click at [224, 197] on input "0393041168" at bounding box center [190, 194] width 167 height 23
paste input "989846851"
type input "0989846851"
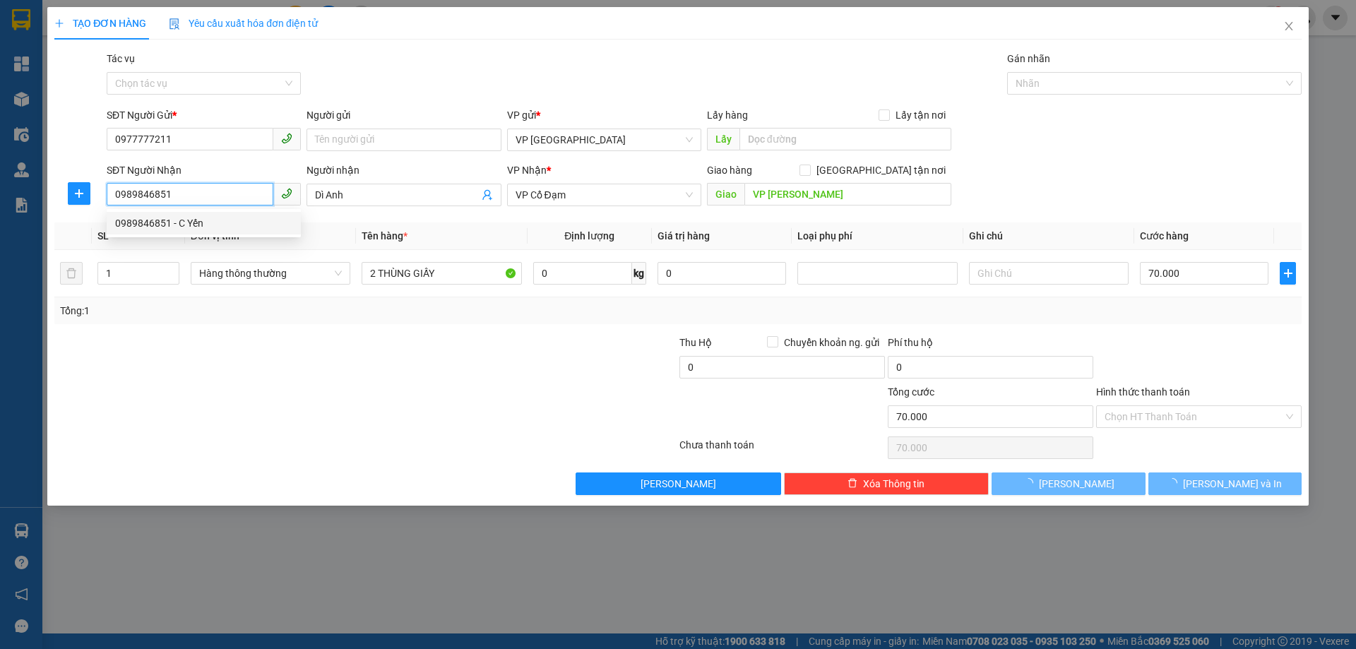
click at [233, 220] on div "0989846851 - C Yến" at bounding box center [203, 223] width 177 height 16
type input "C Yến"
type input "VP CƯƠNG GIÁN"
type input "110.000"
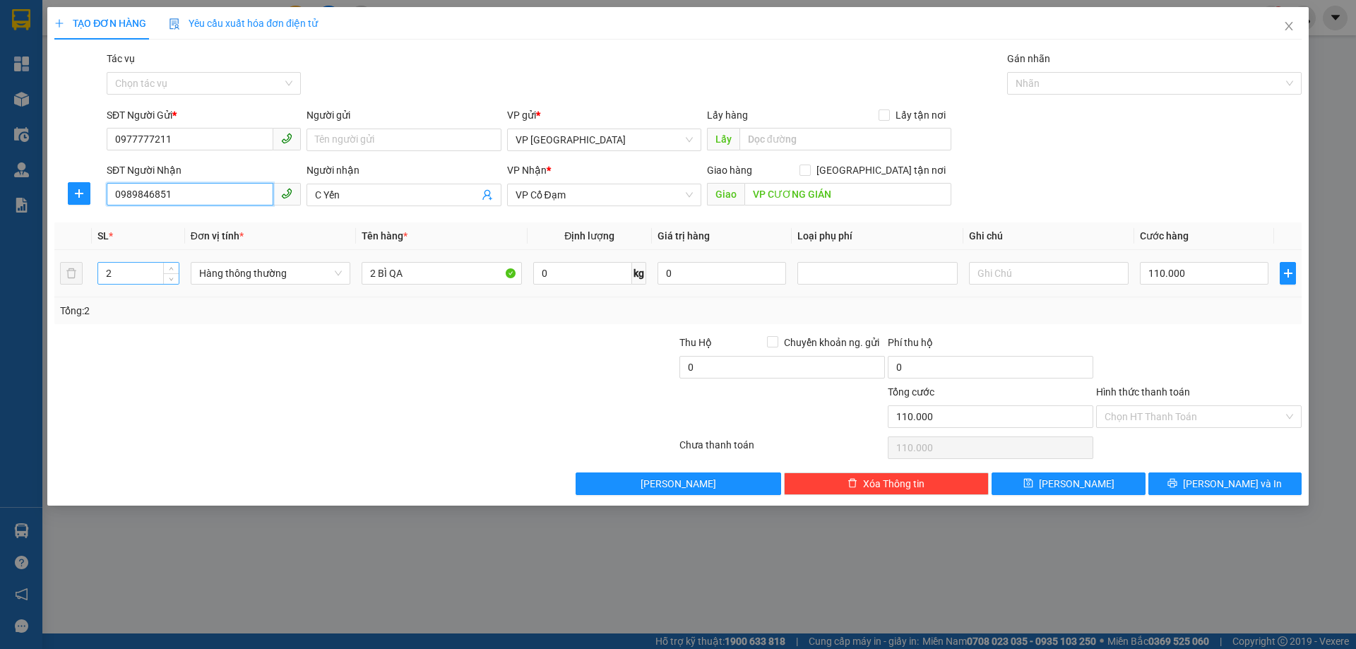
type input "0989846851"
drag, startPoint x: 141, startPoint y: 280, endPoint x: 96, endPoint y: 279, distance: 45.2
click at [96, 279] on td "2" at bounding box center [138, 273] width 93 height 47
type input "1"
drag, startPoint x: 374, startPoint y: 272, endPoint x: 359, endPoint y: 268, distance: 16.1
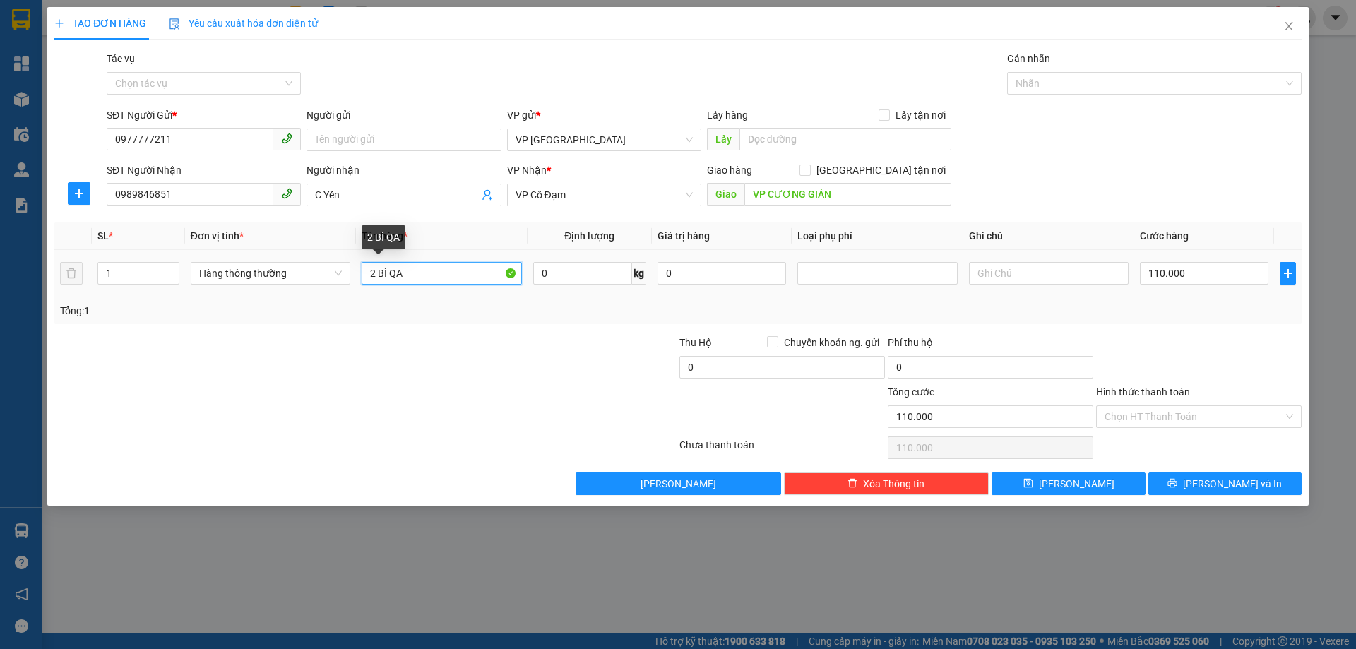
click at [359, 268] on td "2 BÌ QA" at bounding box center [441, 273] width 171 height 47
type input "1 BÌ QA"
click at [1183, 277] on input "110.000" at bounding box center [1204, 273] width 129 height 23
type input "1"
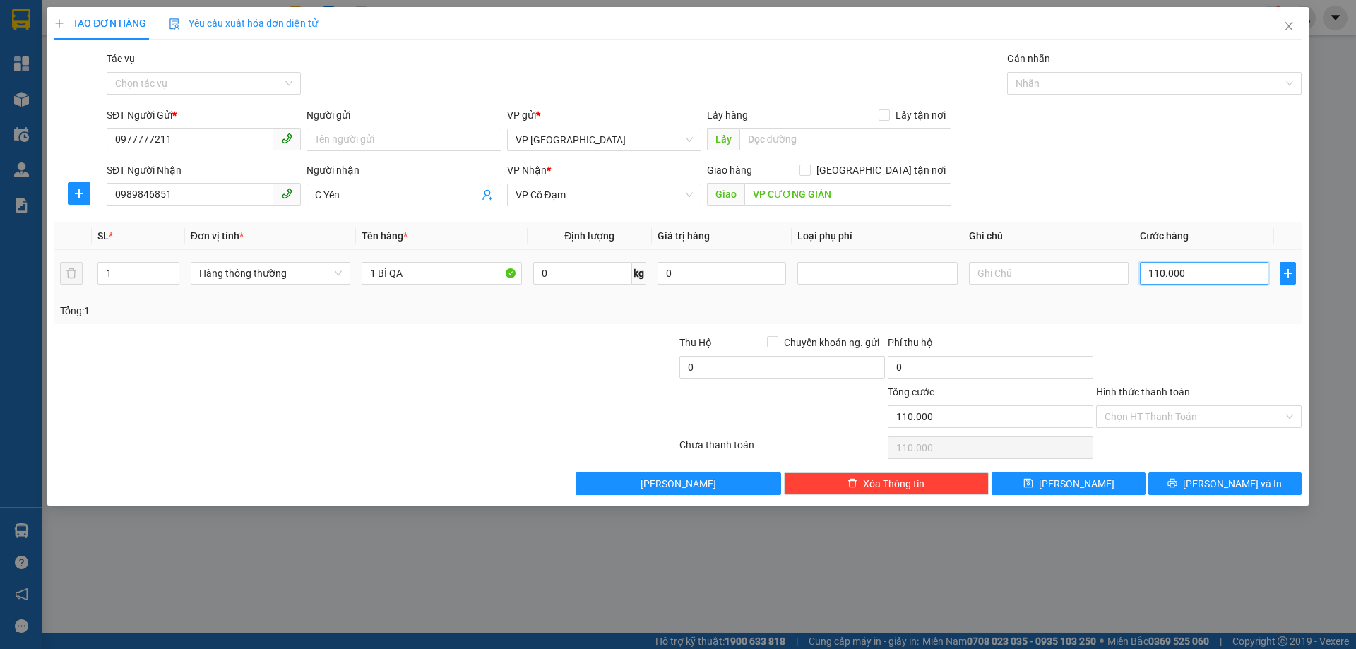
type input "1"
type input "0"
type input "4"
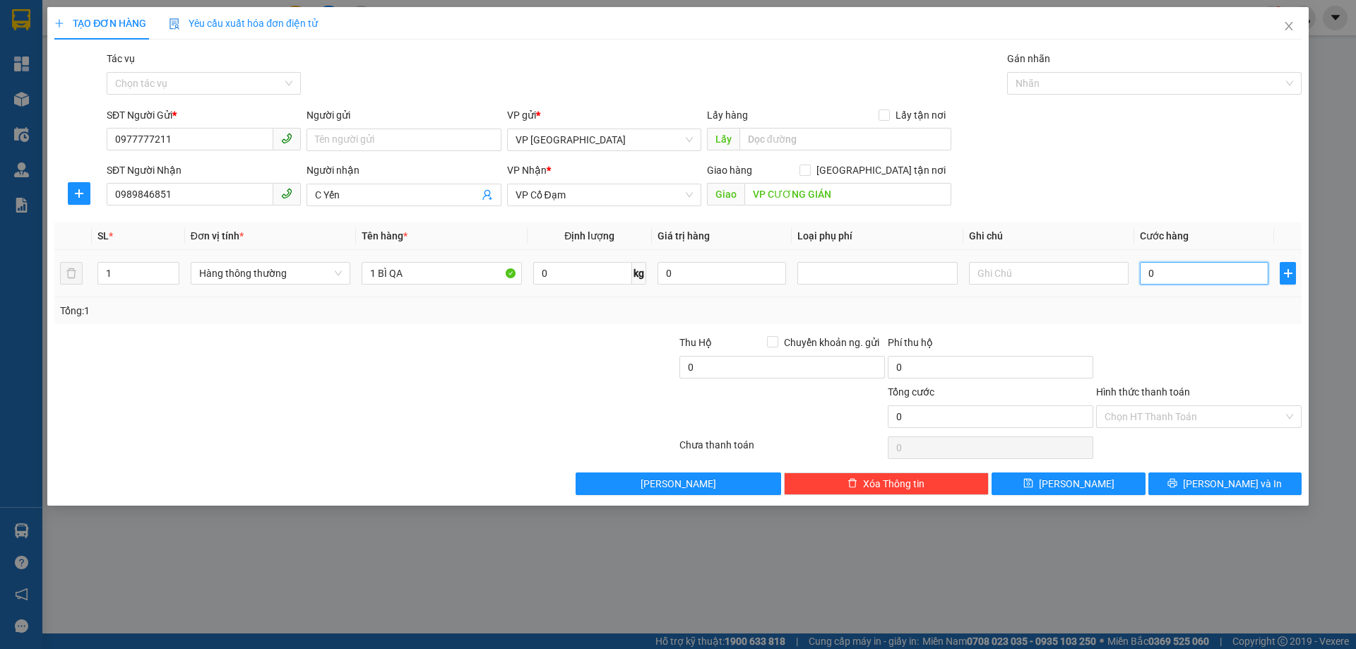
type input "4"
type input "04"
type input "40"
type input "040"
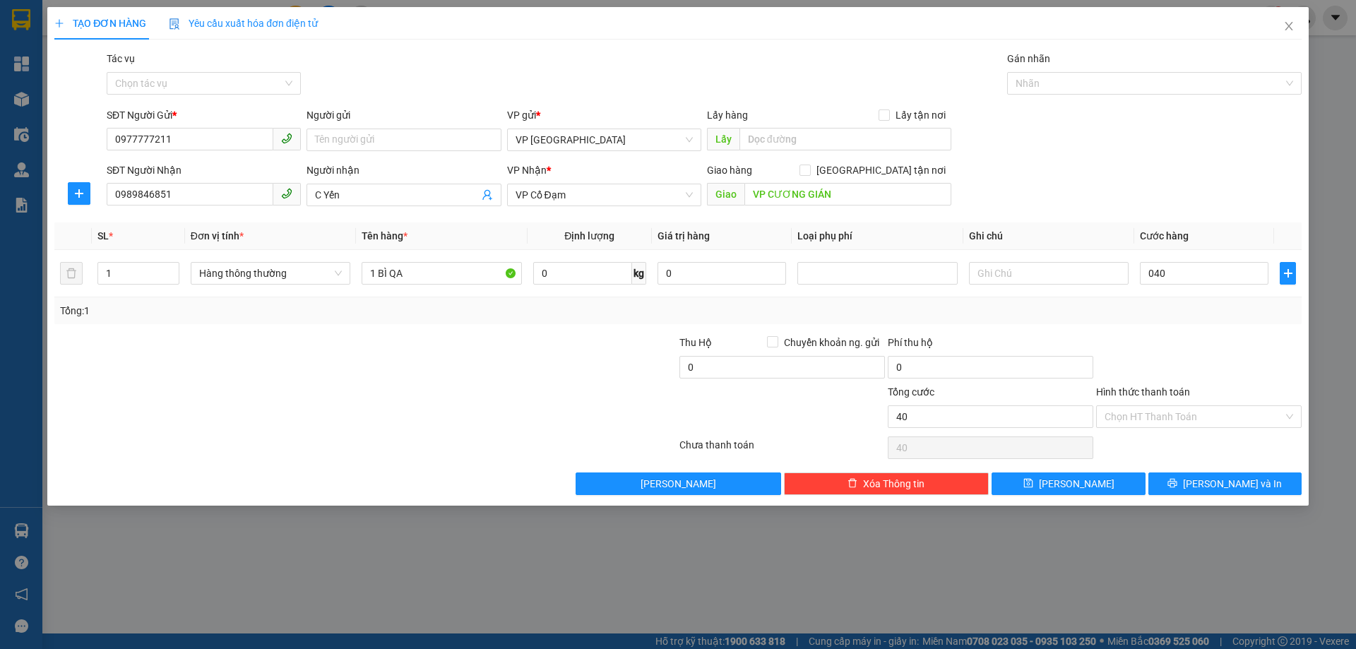
type input "40.000"
click at [1165, 178] on div "SĐT Người Nhận 0989846851 Người nhận C Yến VP Nhận * VP Cổ Đạm Giao hàng Giao t…" at bounding box center [704, 186] width 1200 height 49
click at [1188, 481] on button "[PERSON_NAME] và In" at bounding box center [1224, 483] width 153 height 23
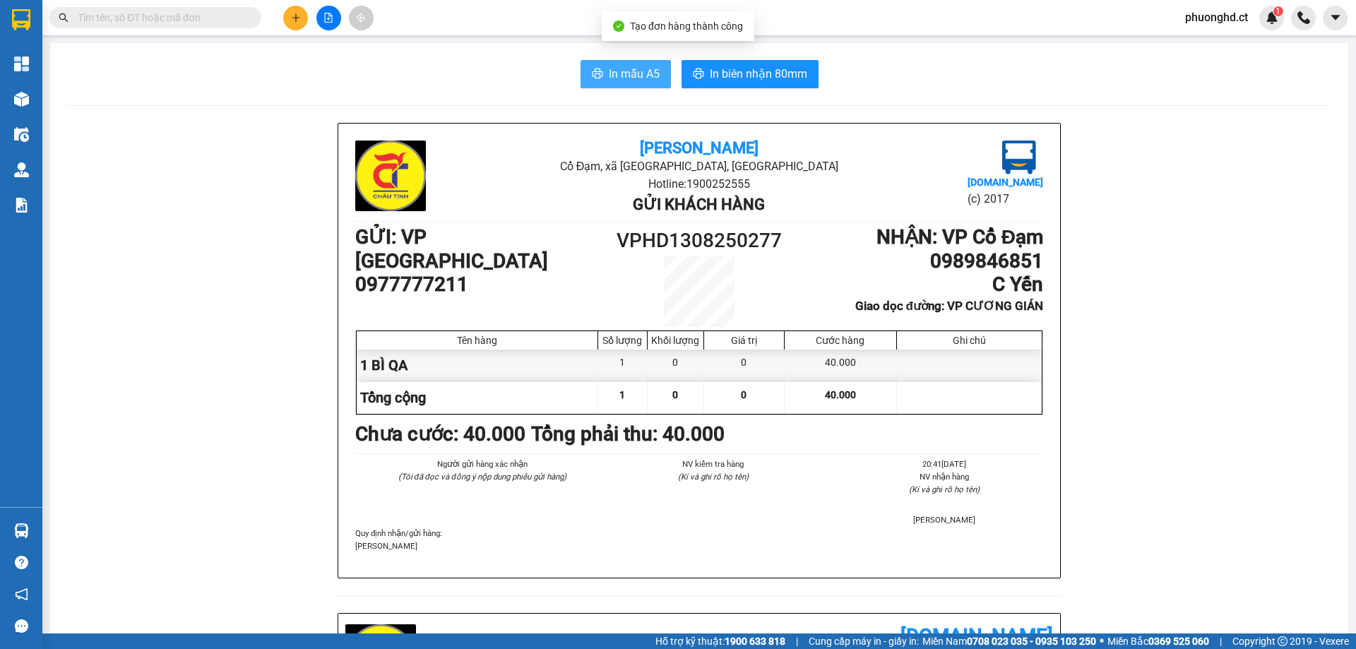
click at [627, 79] on span "In mẫu A5" at bounding box center [634, 74] width 51 height 18
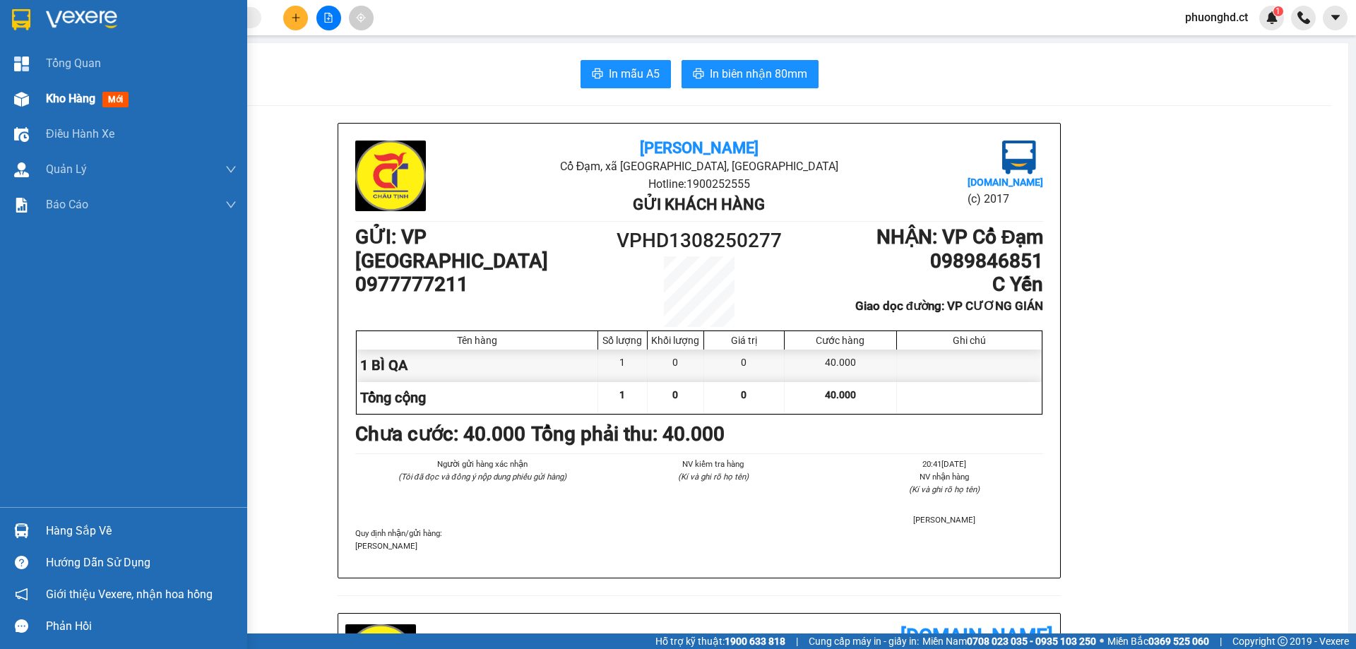
click at [28, 100] on img at bounding box center [21, 99] width 15 height 15
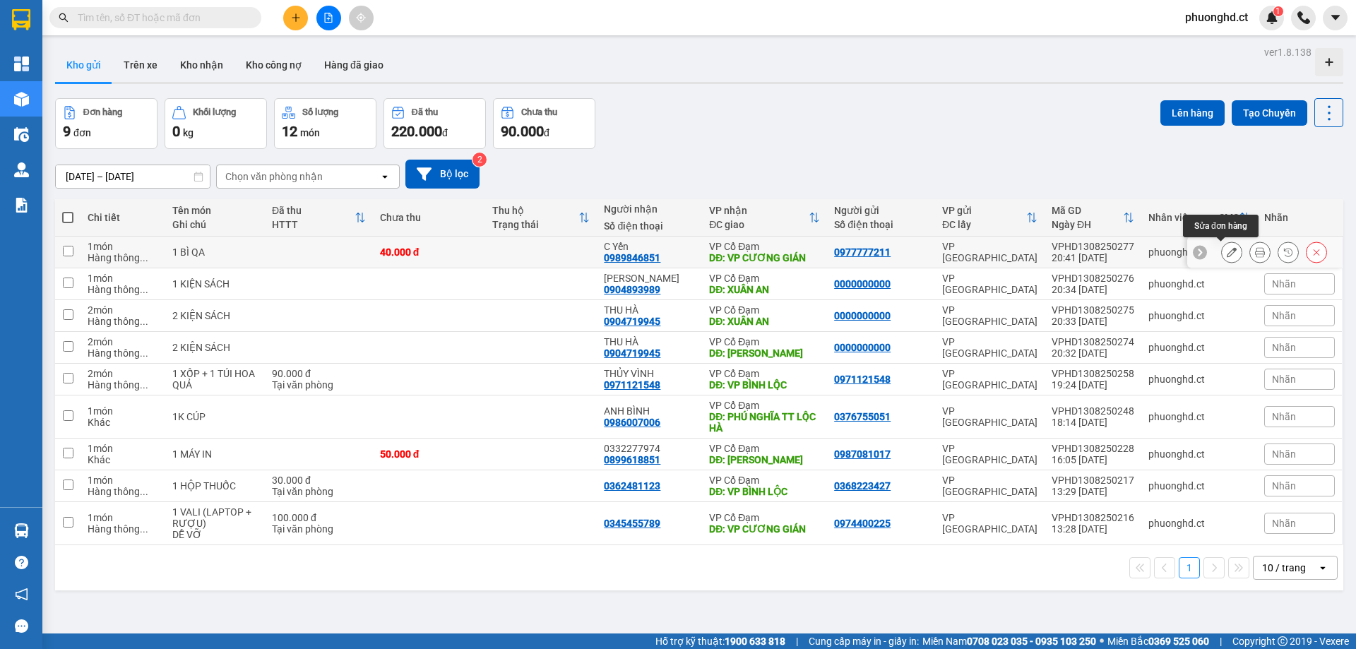
click at [1226, 249] on icon at bounding box center [1231, 252] width 10 height 10
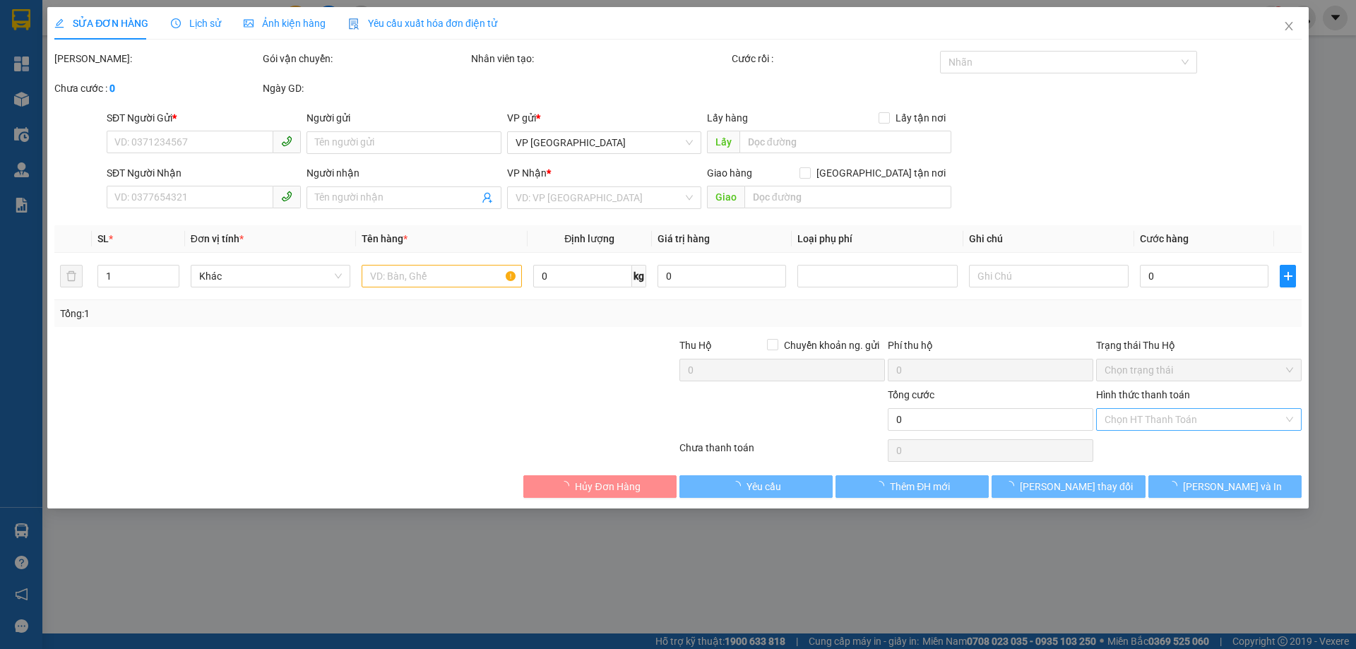
click at [1184, 423] on input "Hình thức thanh toán" at bounding box center [1193, 419] width 179 height 21
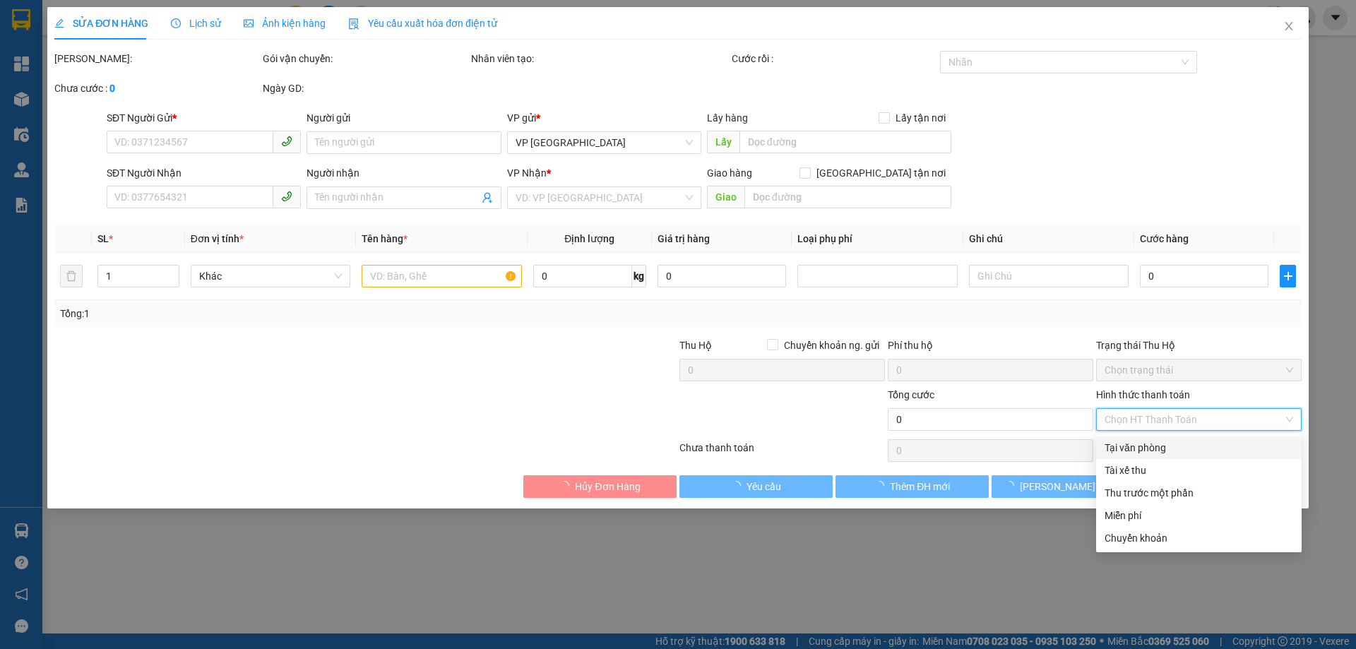
click at [1164, 447] on div "Tại văn phòng" at bounding box center [1198, 448] width 189 height 16
type input "0977777211"
type input "0989846851"
type input "C Yến"
type input "VP CƯƠNG GIÁN"
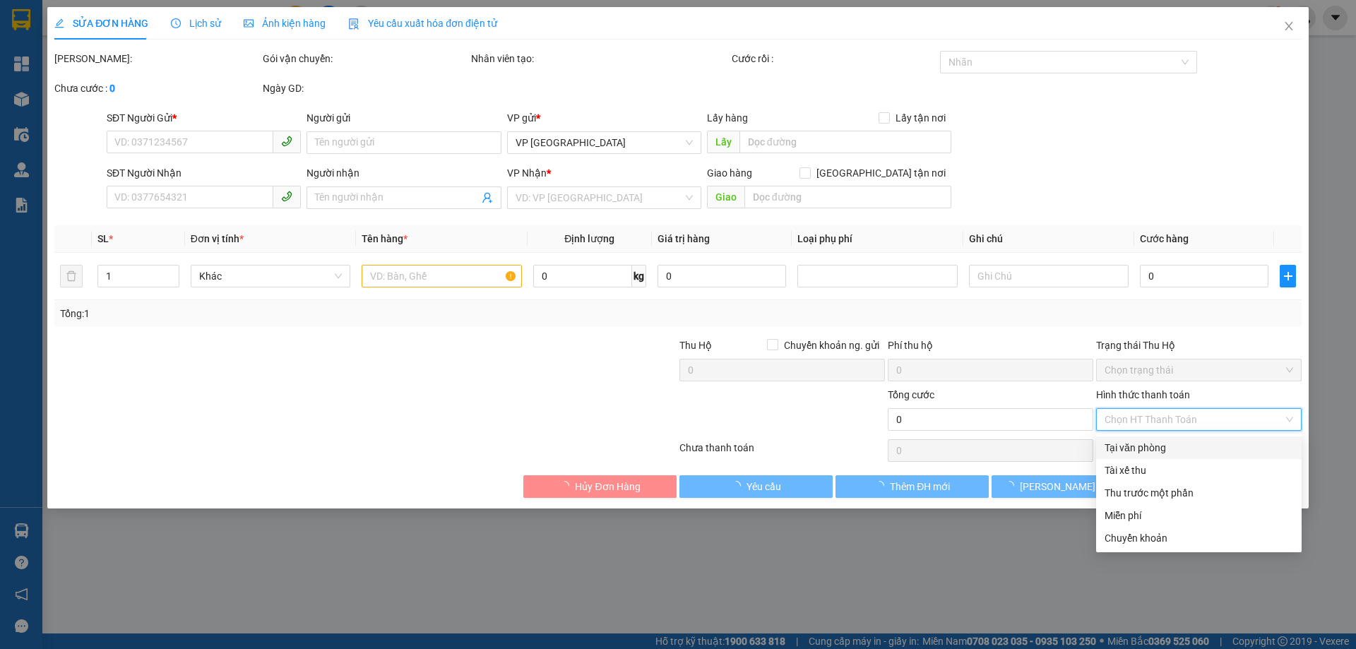
type input "40.000"
type input "0"
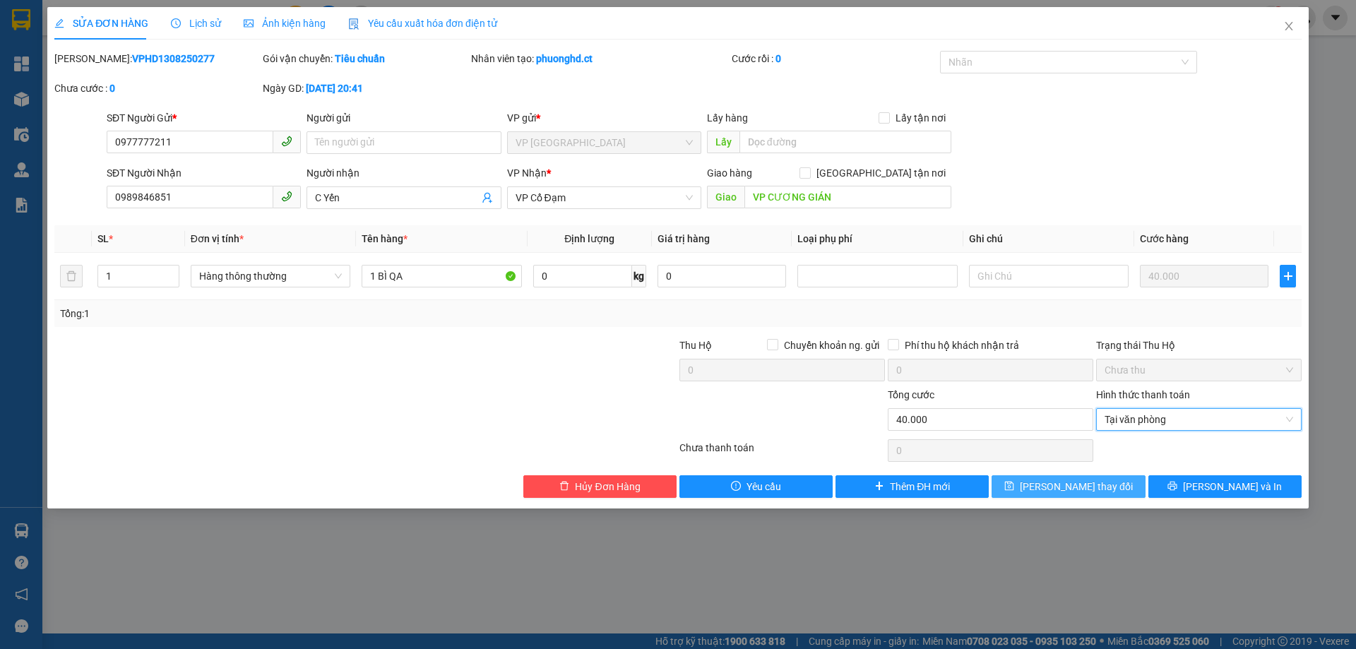
click at [1081, 486] on span "[PERSON_NAME] thay đổi" at bounding box center [1076, 487] width 113 height 16
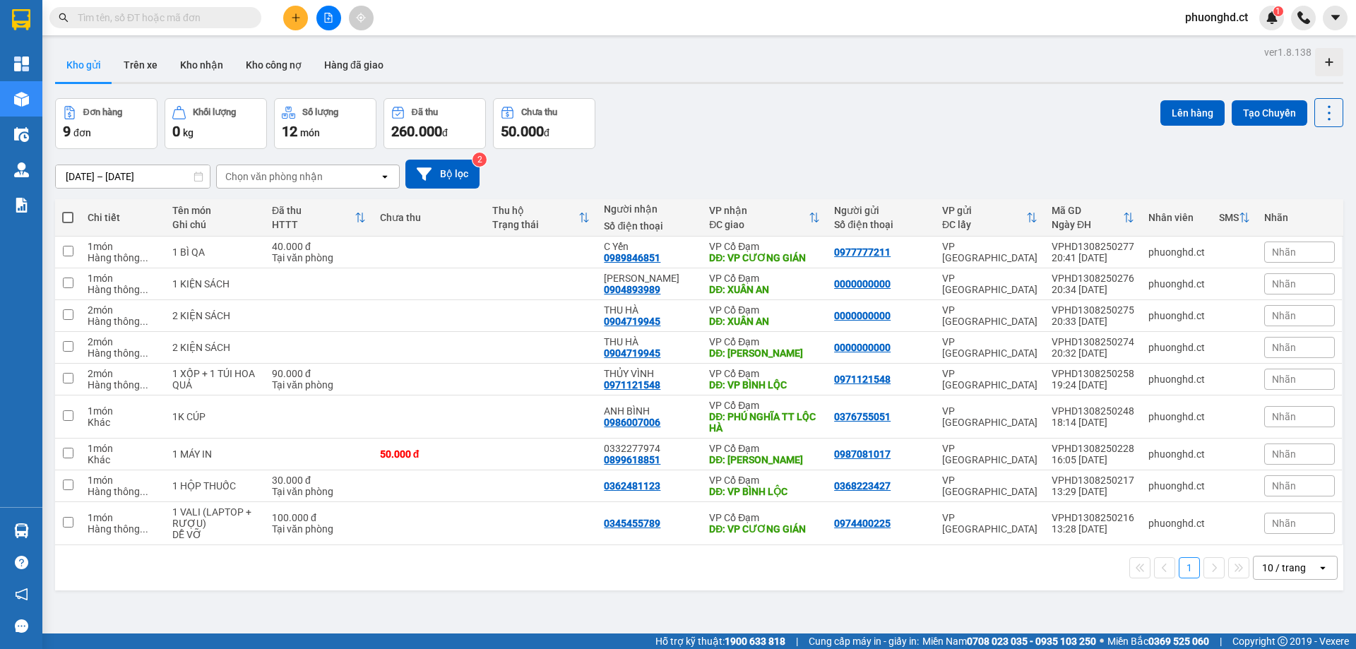
click at [71, 222] on span at bounding box center [67, 217] width 11 height 11
click at [68, 210] on input "checkbox" at bounding box center [68, 210] width 0 height 0
checkbox input "true"
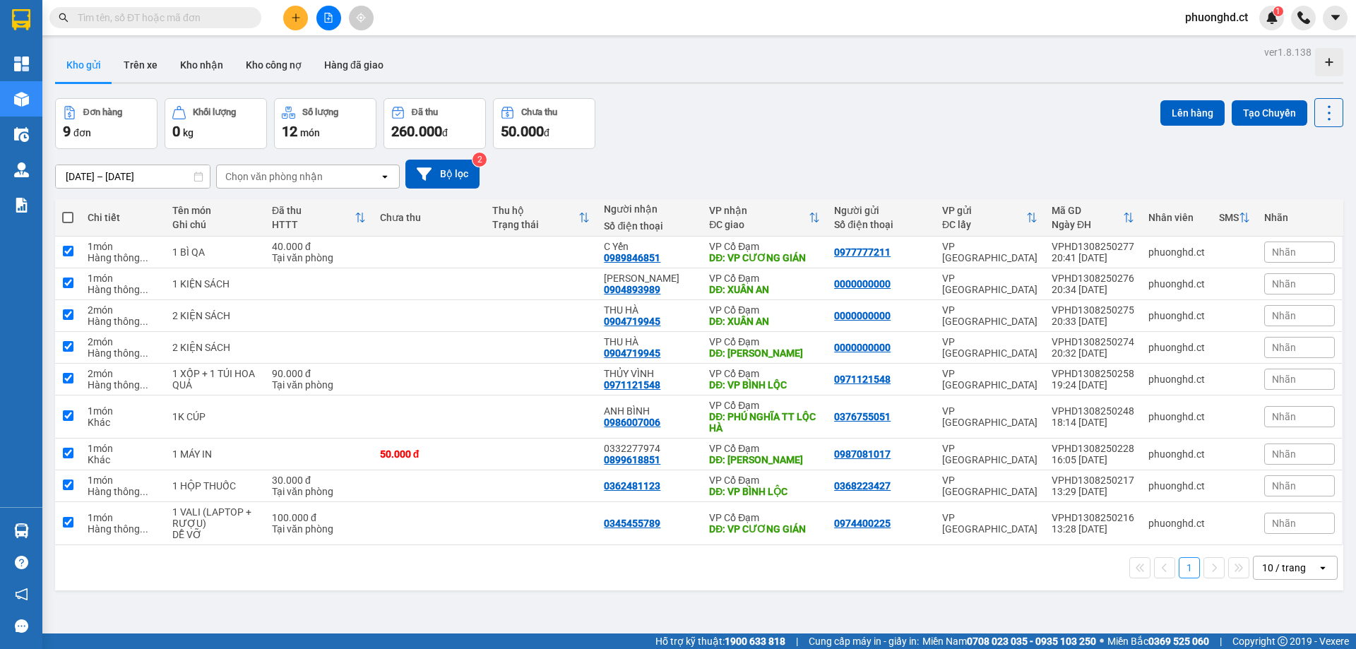
checkbox input "true"
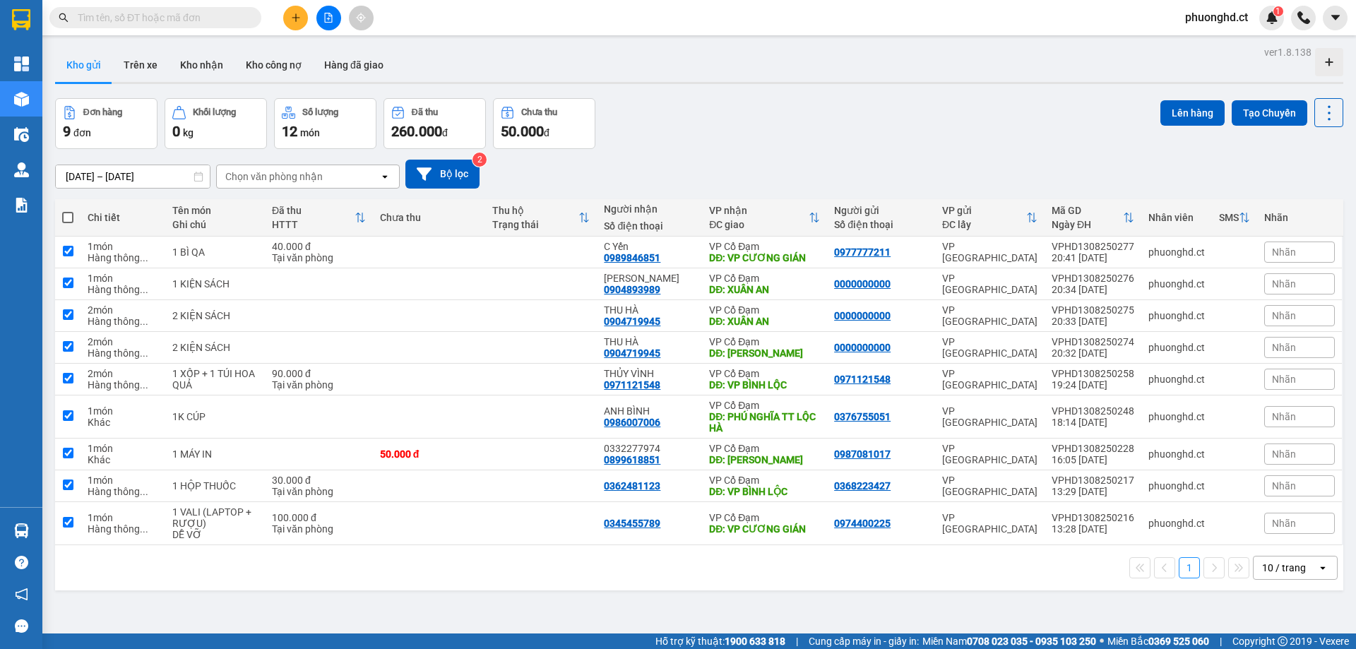
checkbox input "true"
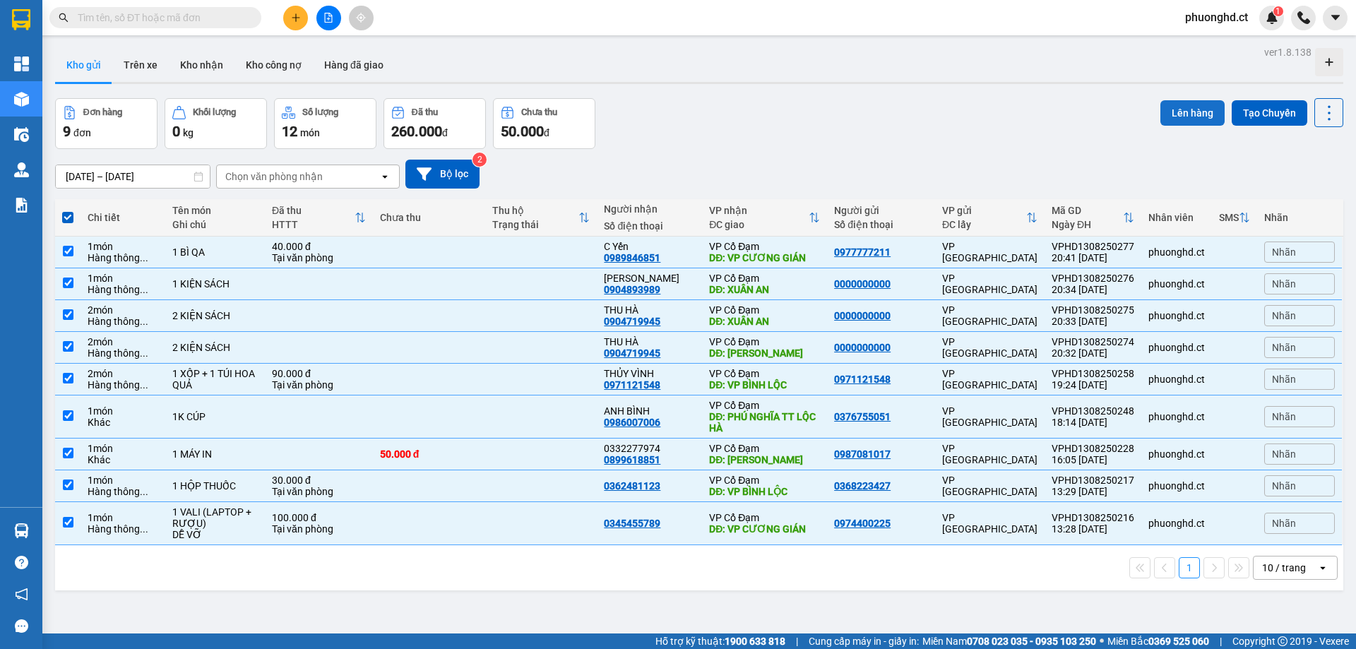
click at [1188, 112] on button "Lên hàng" at bounding box center [1192, 112] width 64 height 25
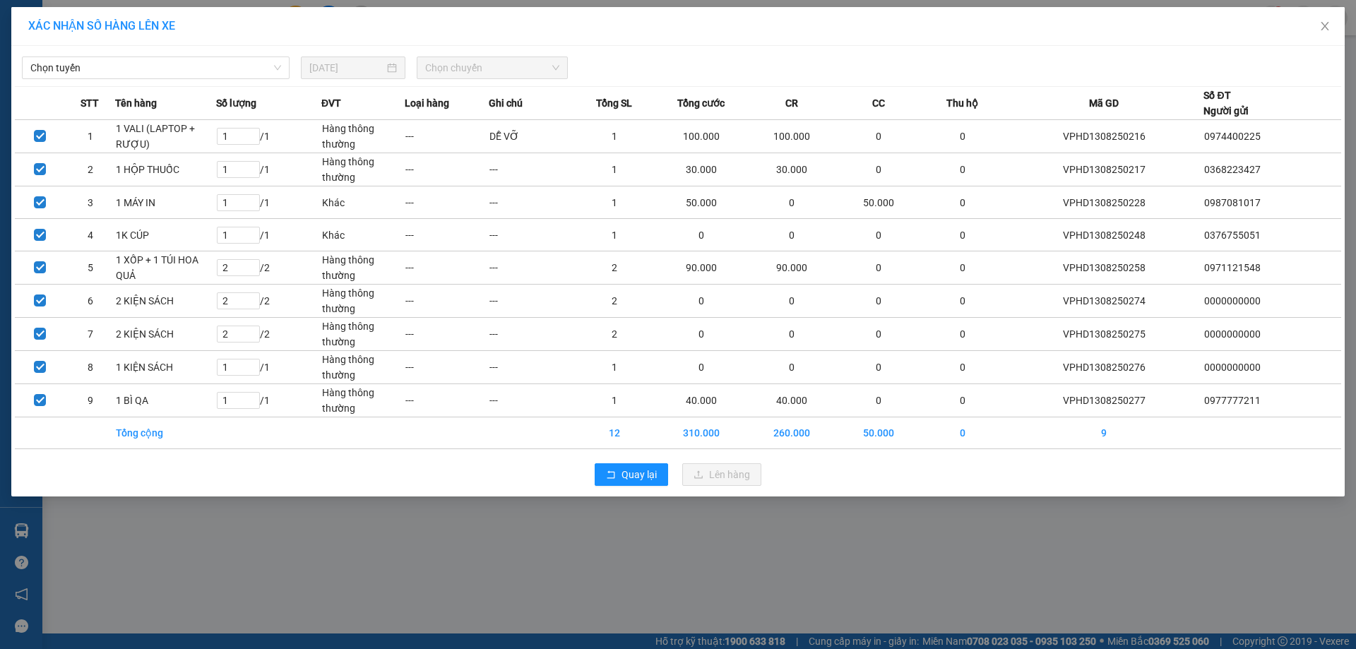
click at [691, 539] on div "XÁC NHẬN SỐ HÀNG LÊN XE Chọn tuyến [DATE] Chọn chuyến STT Tên hàng Số lượng ĐVT…" at bounding box center [678, 324] width 1356 height 649
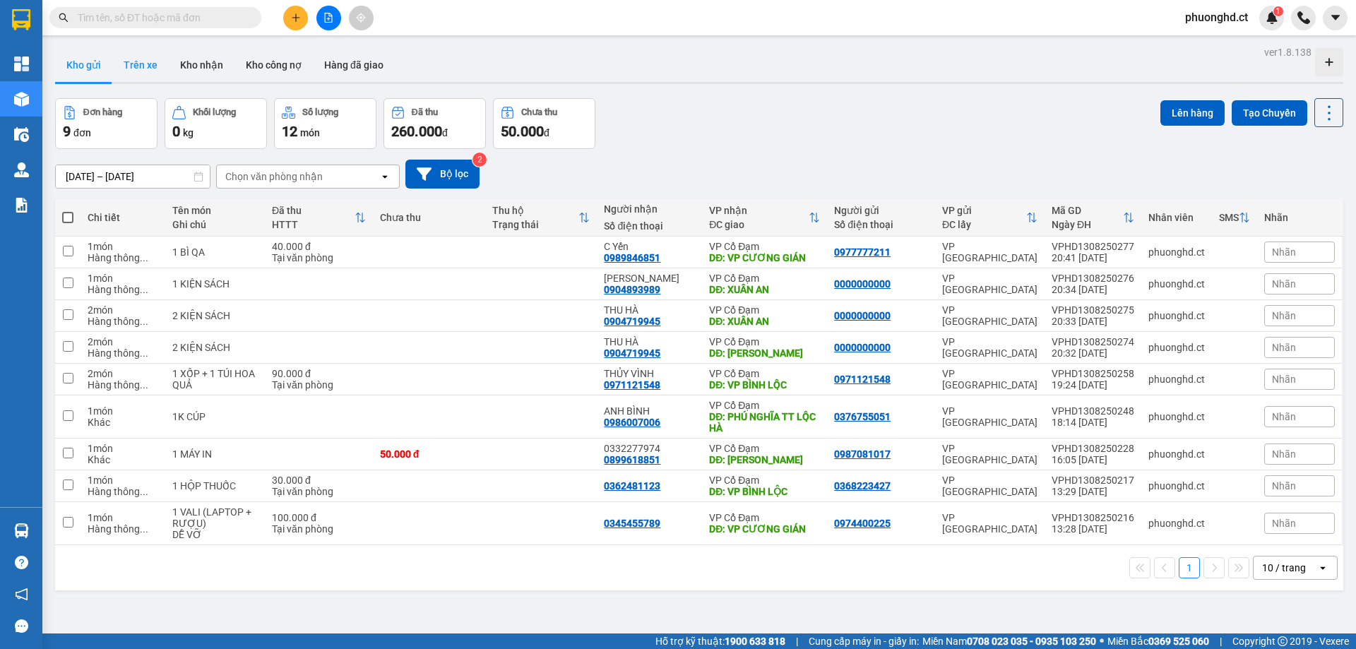
click at [134, 66] on button "Trên xe" at bounding box center [140, 65] width 56 height 34
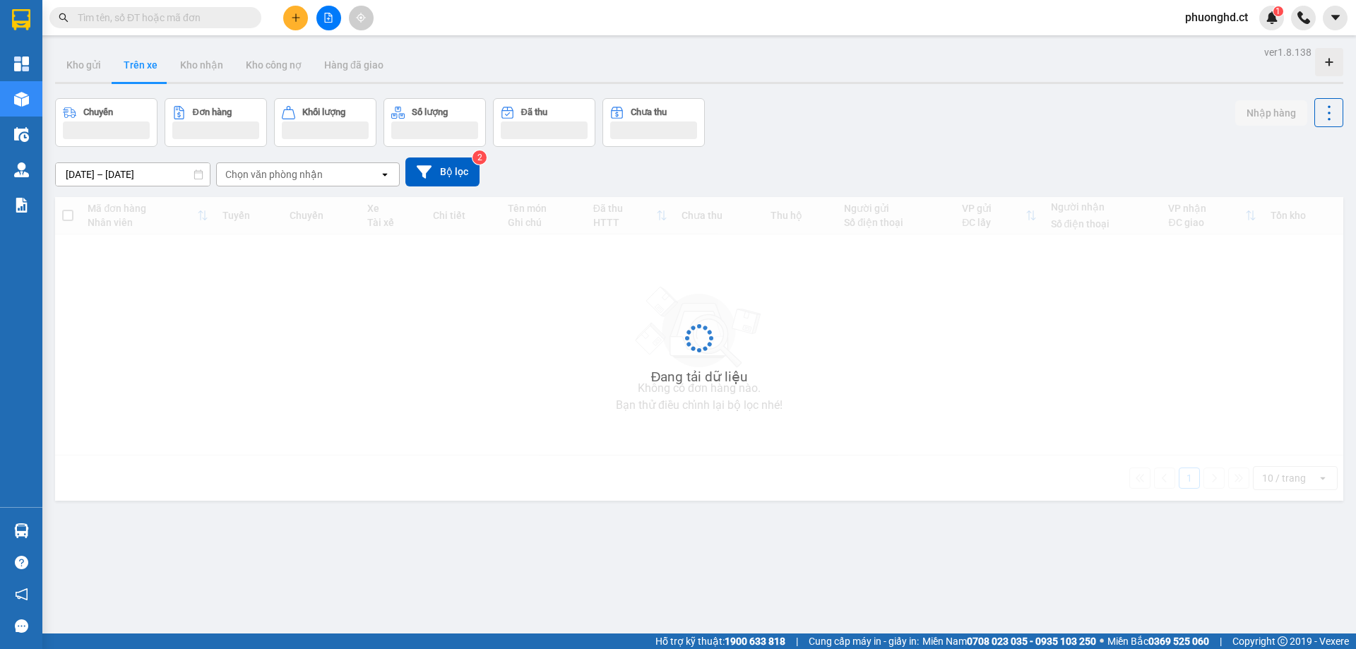
click at [335, 175] on div "Chọn văn phòng nhận" at bounding box center [298, 174] width 162 height 23
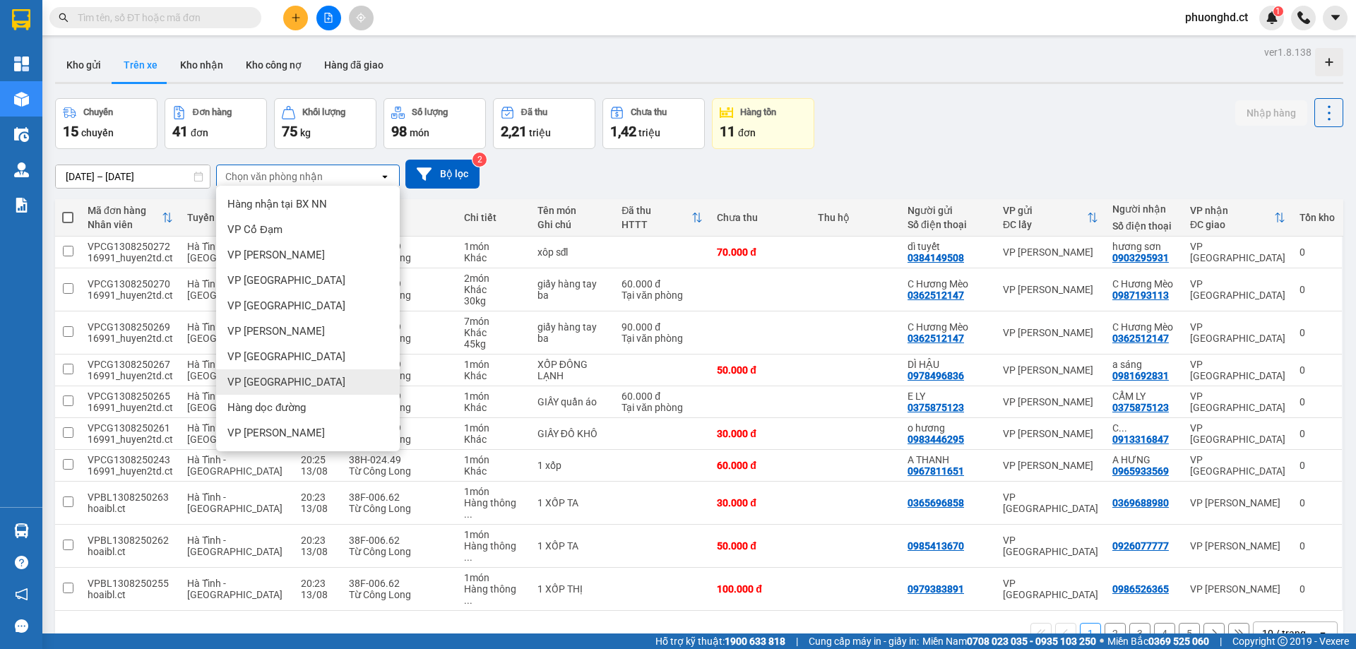
click at [305, 383] on div "VP [GEOGRAPHIC_DATA]" at bounding box center [308, 381] width 184 height 25
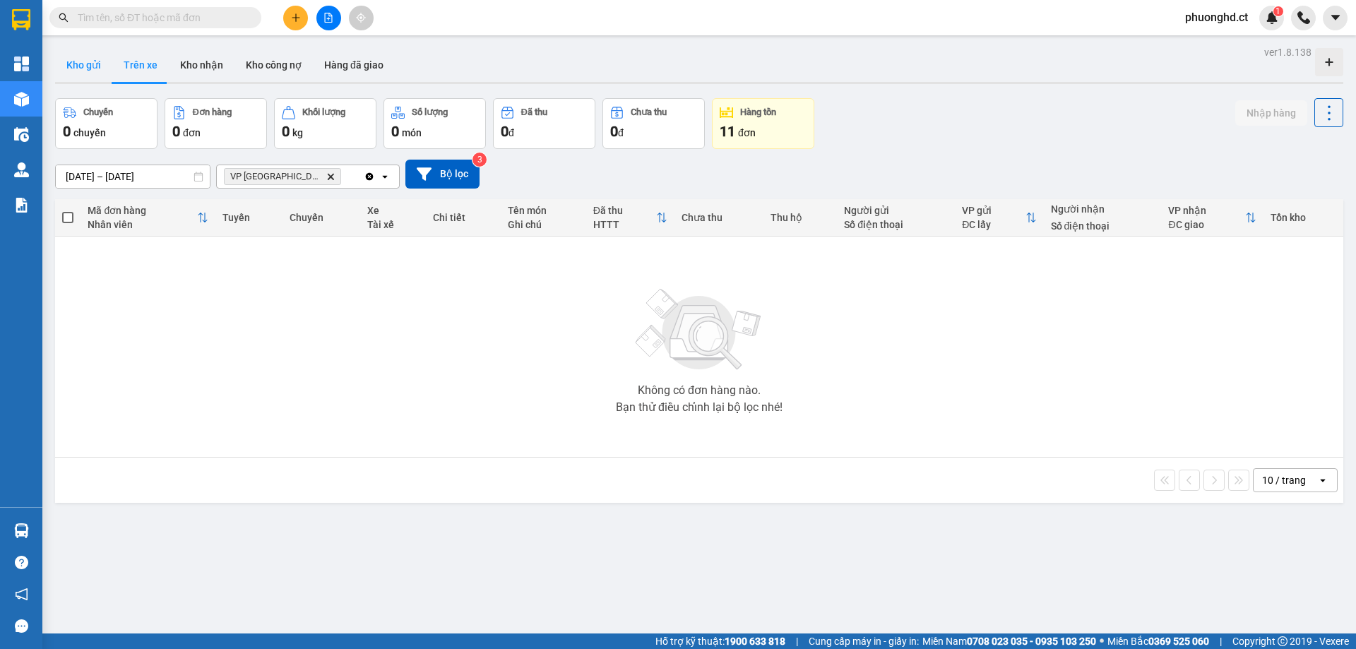
click at [73, 59] on button "Kho gửi" at bounding box center [83, 65] width 57 height 34
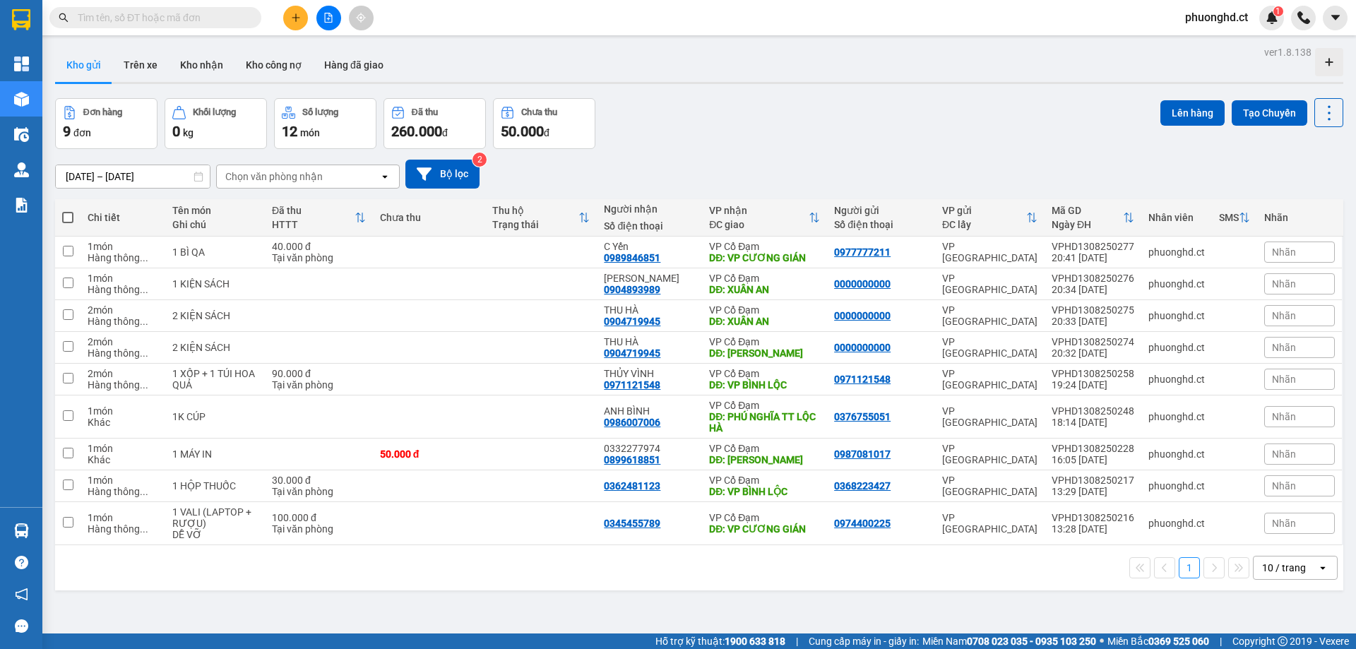
click at [68, 219] on span at bounding box center [67, 217] width 11 height 11
click at [68, 210] on input "checkbox" at bounding box center [68, 210] width 0 height 0
checkbox input "true"
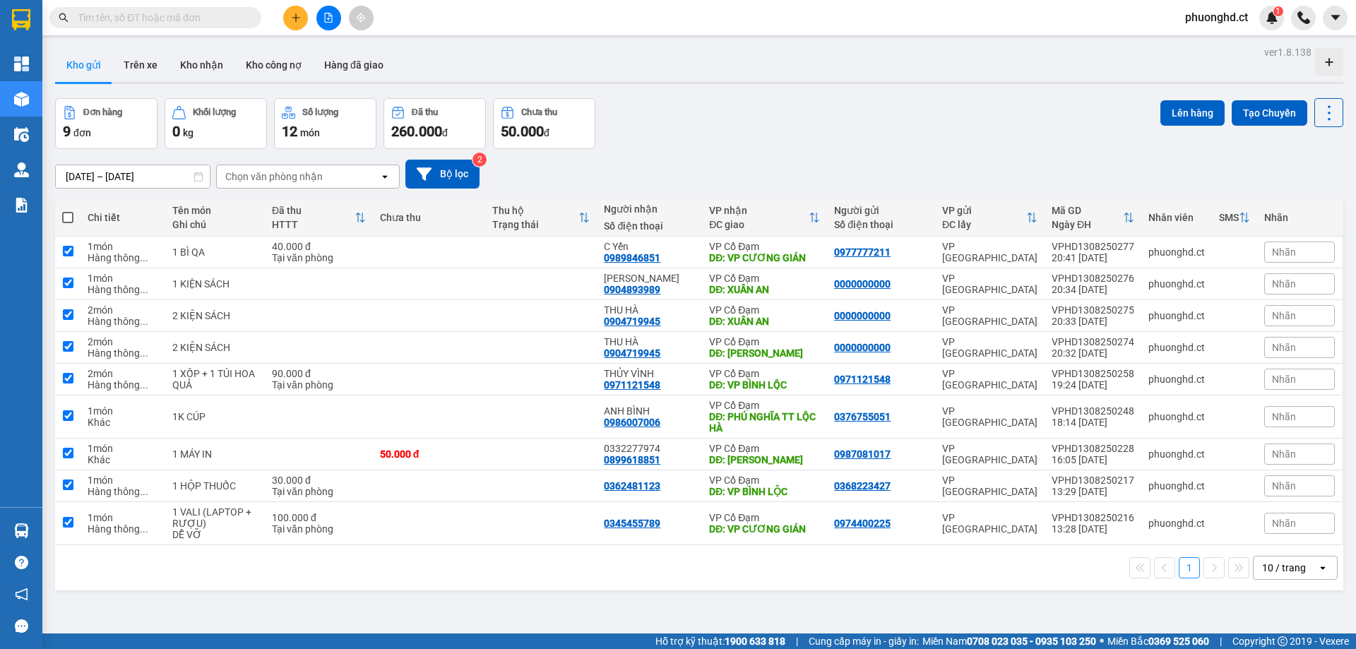
checkbox input "true"
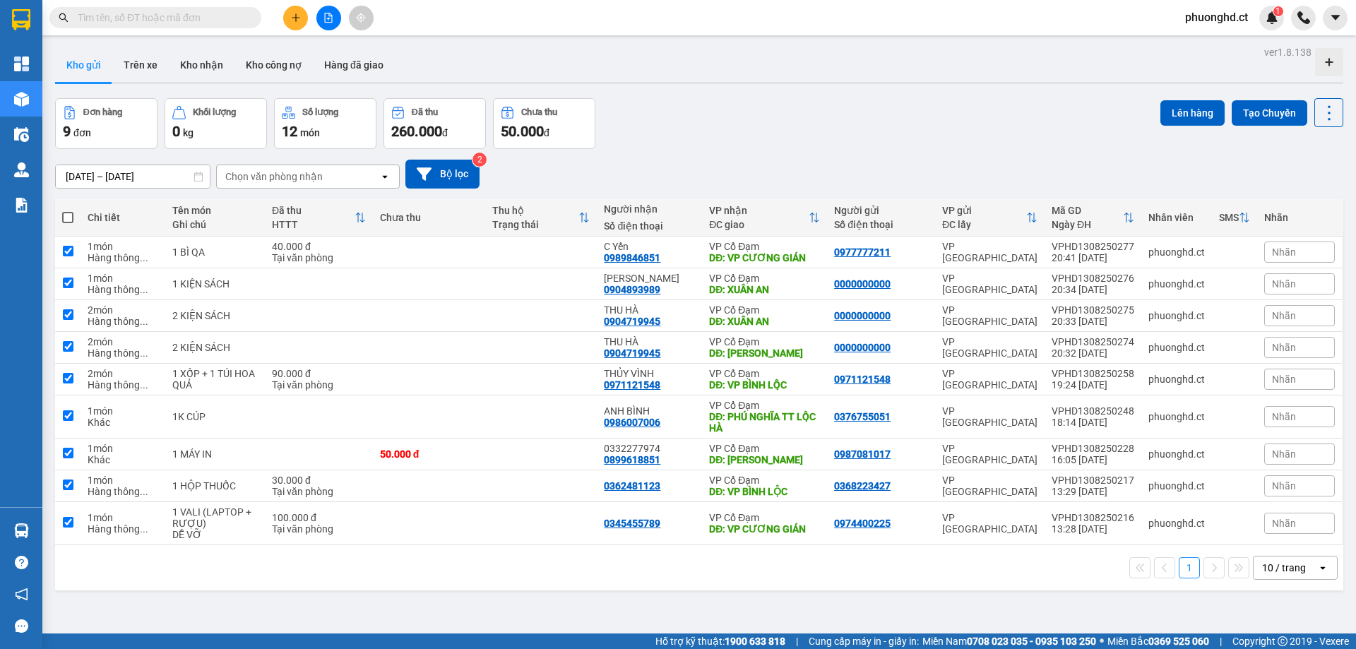
checkbox input "true"
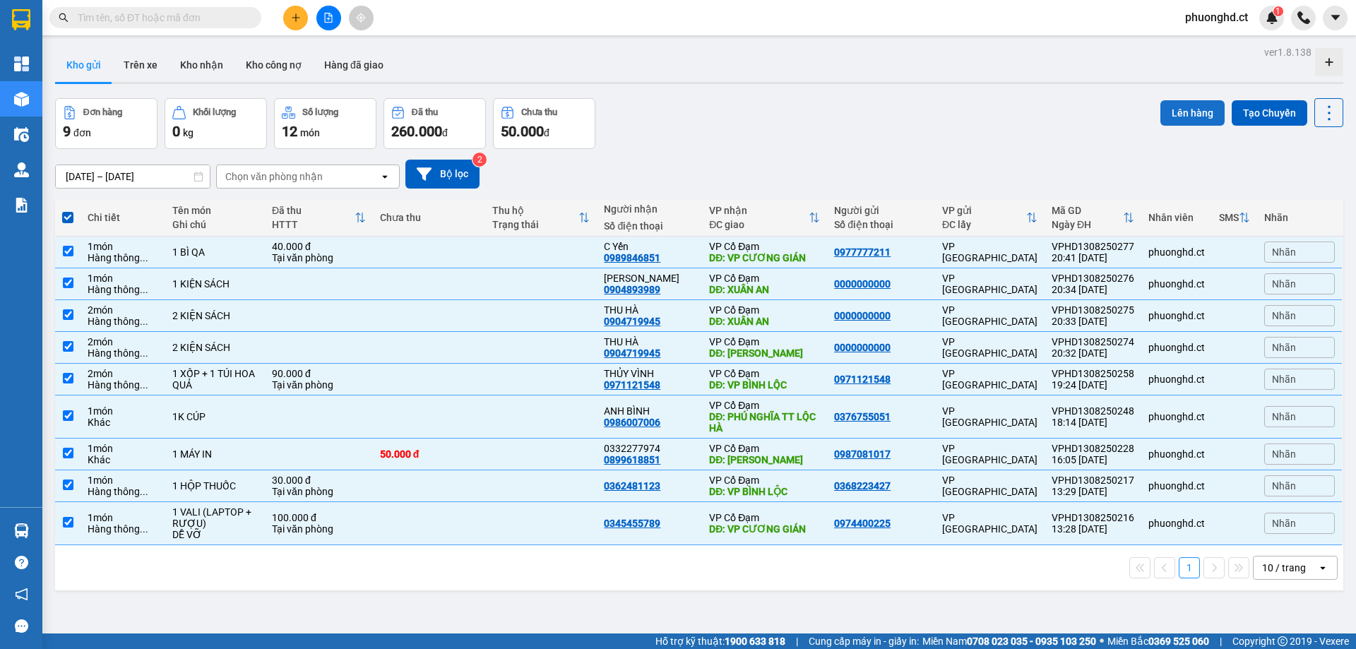
click at [1160, 121] on button "Lên hàng" at bounding box center [1192, 112] width 64 height 25
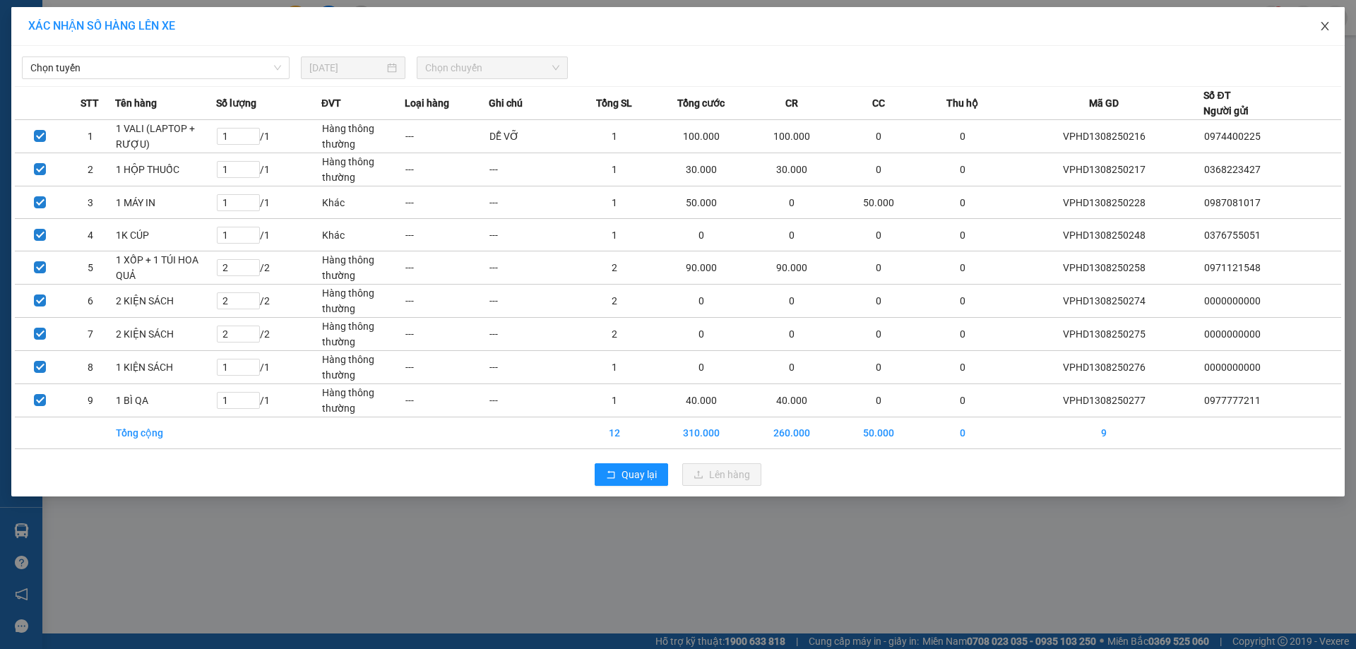
click at [1334, 33] on span "Close" at bounding box center [1325, 27] width 40 height 40
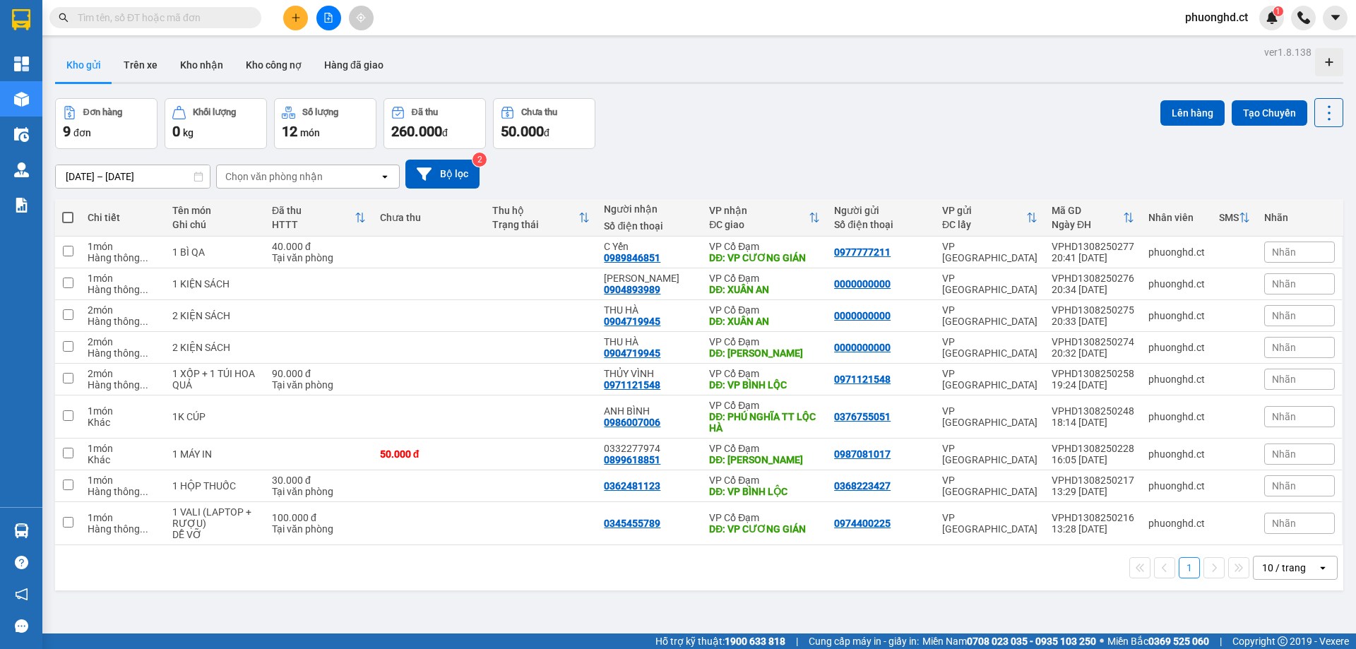
click at [713, 82] on div at bounding box center [699, 83] width 1288 height 2
click at [535, 69] on div "Kho gửi Trên xe Kho nhận Kho công nợ Hàng đã giao" at bounding box center [699, 66] width 1288 height 37
click at [1209, 19] on span "phuonghd.ct" at bounding box center [1216, 17] width 85 height 18
click at [1205, 35] on div "Đăng xuất Đổi mật khẩu" at bounding box center [1216, 55] width 90 height 51
click at [1205, 35] on li "Đăng xuất" at bounding box center [1216, 43] width 90 height 23
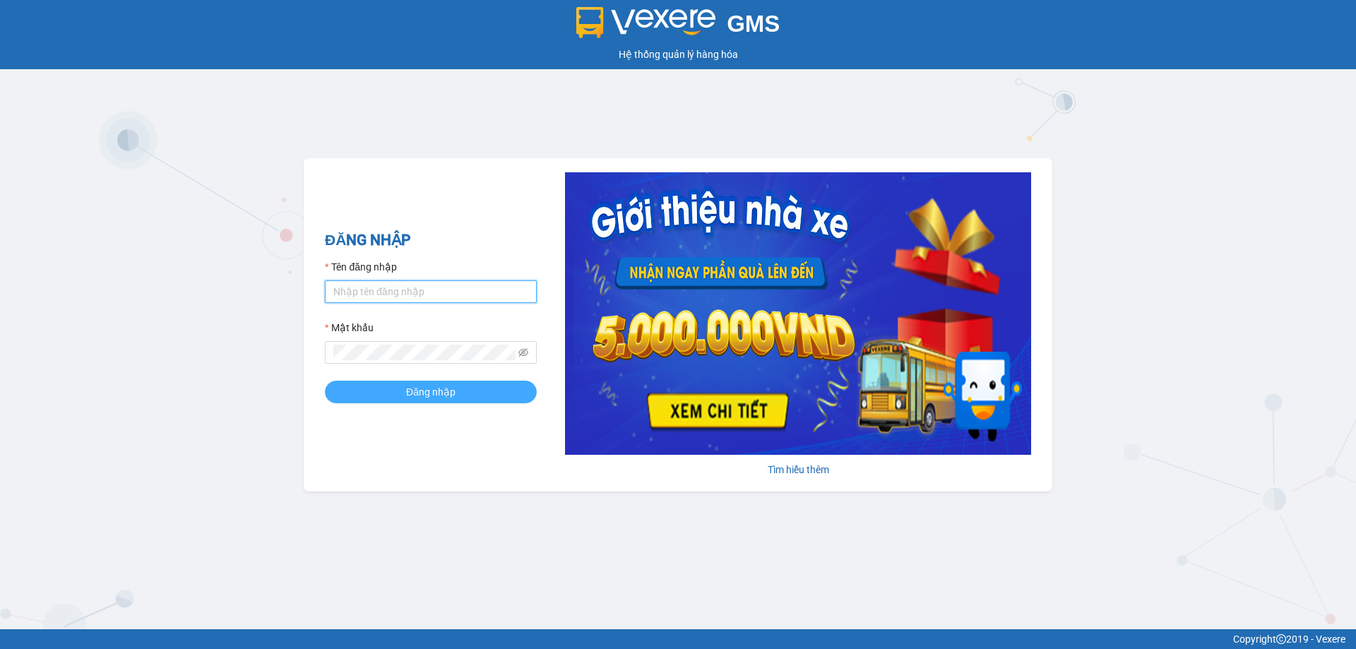
type input "phuonghd.ct"
click at [428, 397] on span "Đăng nhập" at bounding box center [430, 392] width 49 height 16
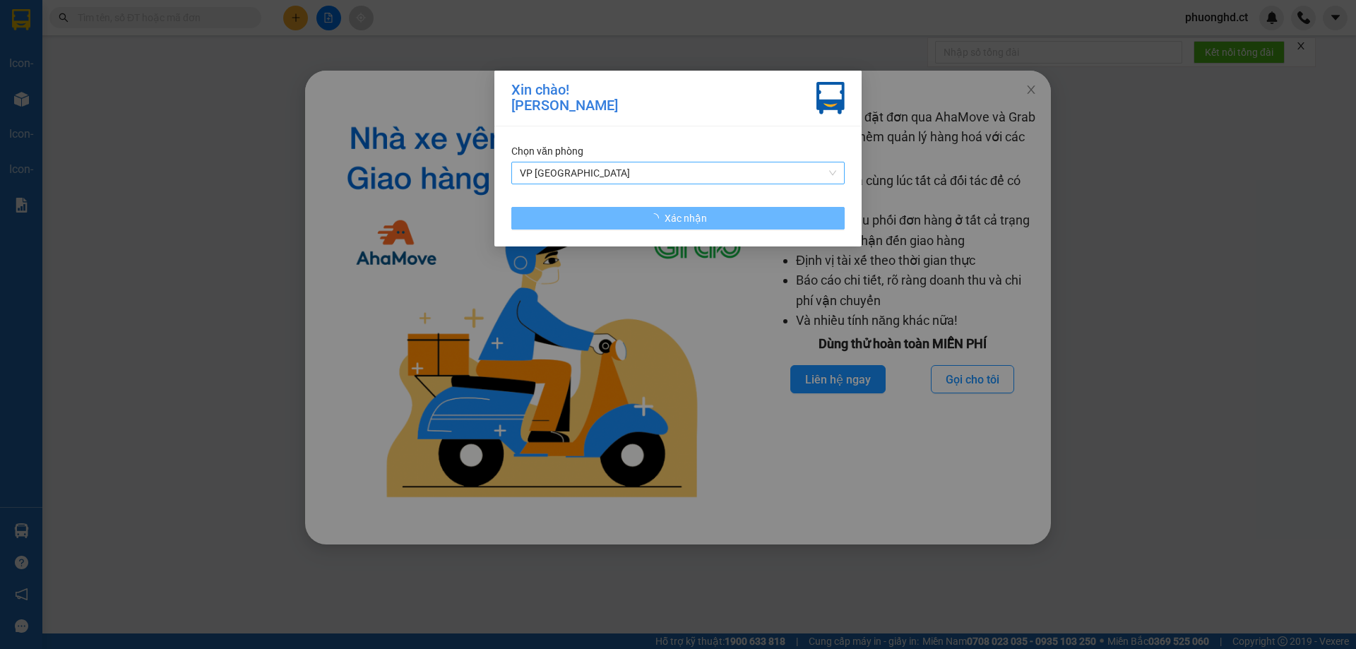
click at [590, 175] on span "VP [GEOGRAPHIC_DATA]" at bounding box center [678, 172] width 316 height 21
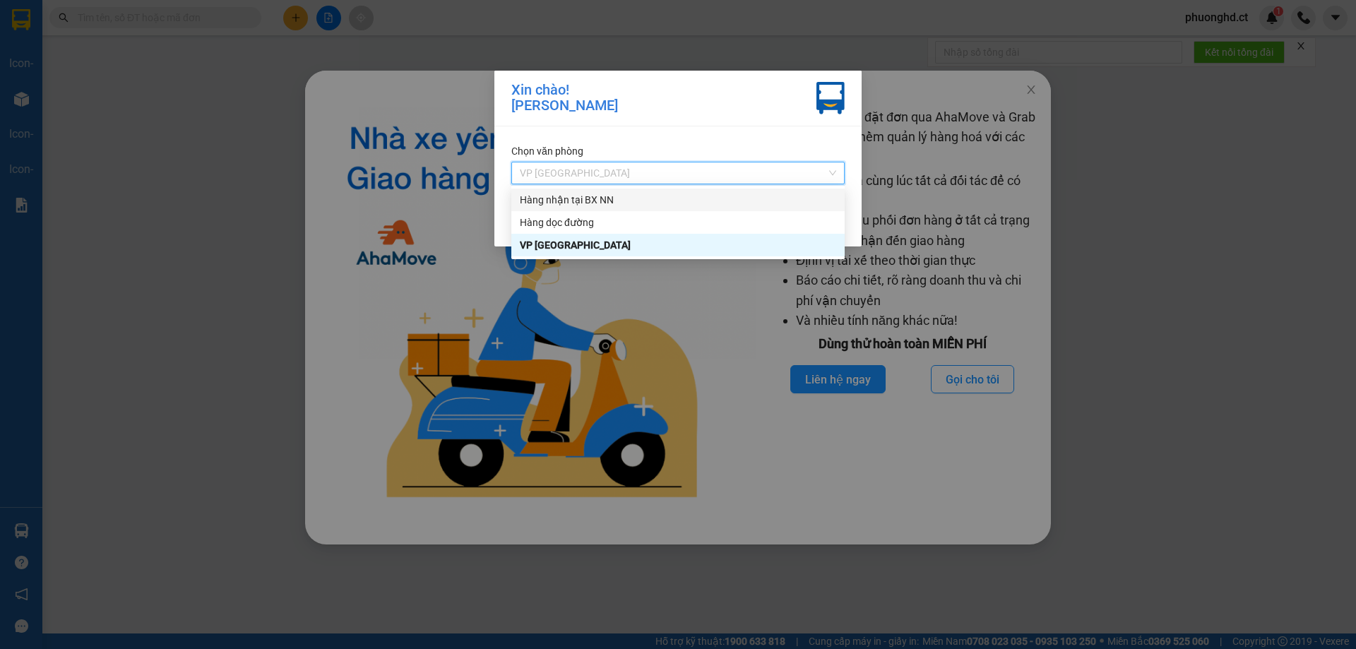
click at [568, 199] on div "Hàng nhận tại BX NN" at bounding box center [678, 200] width 316 height 16
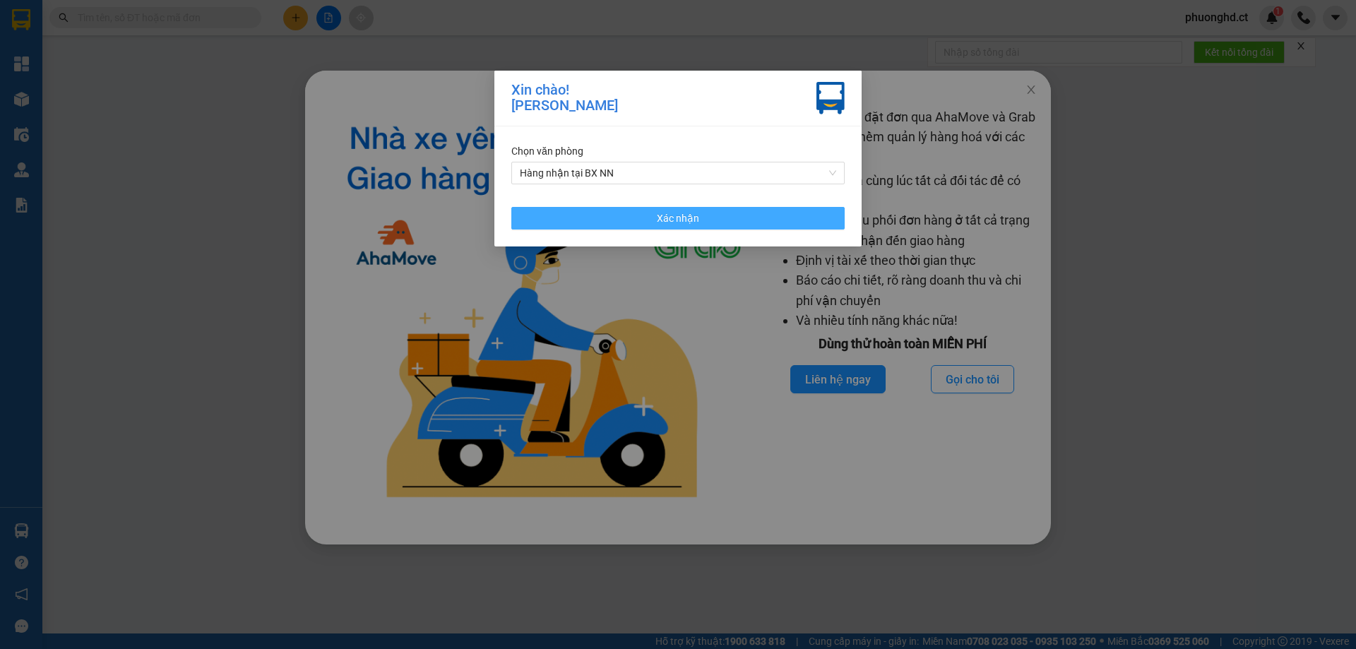
click at [567, 212] on button "Xác nhận" at bounding box center [677, 218] width 333 height 23
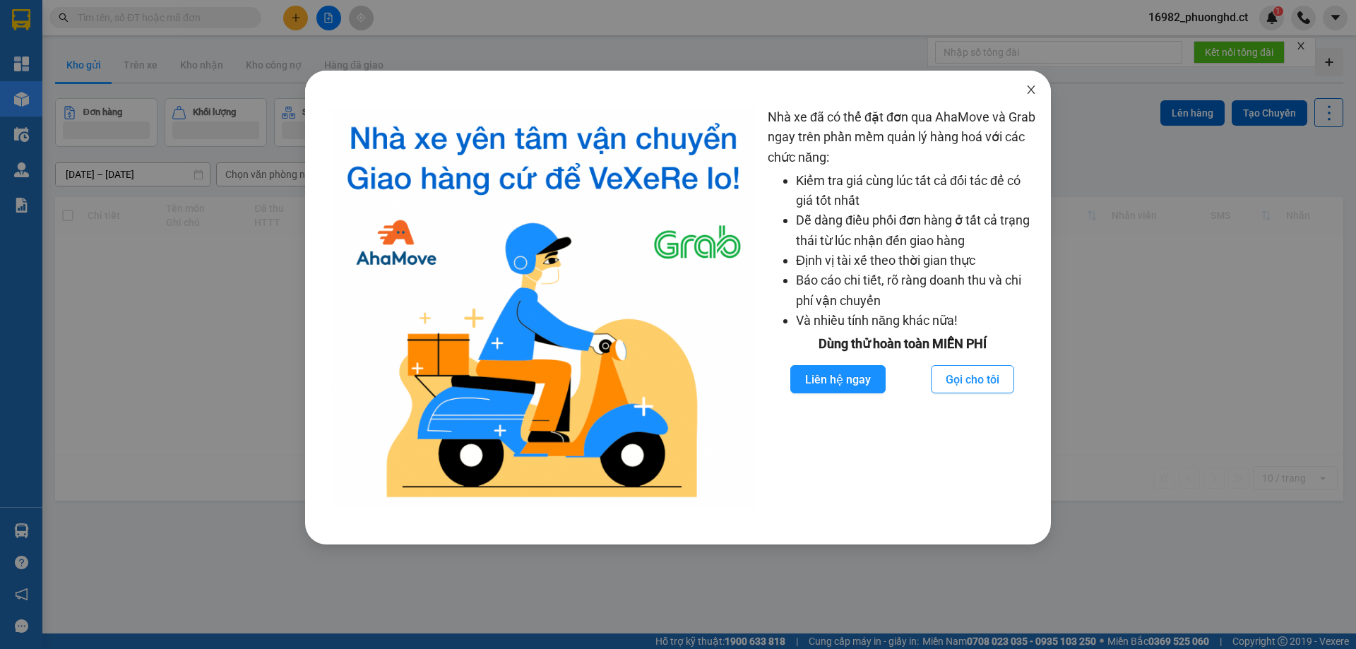
click at [1032, 88] on icon "close" at bounding box center [1030, 89] width 11 height 11
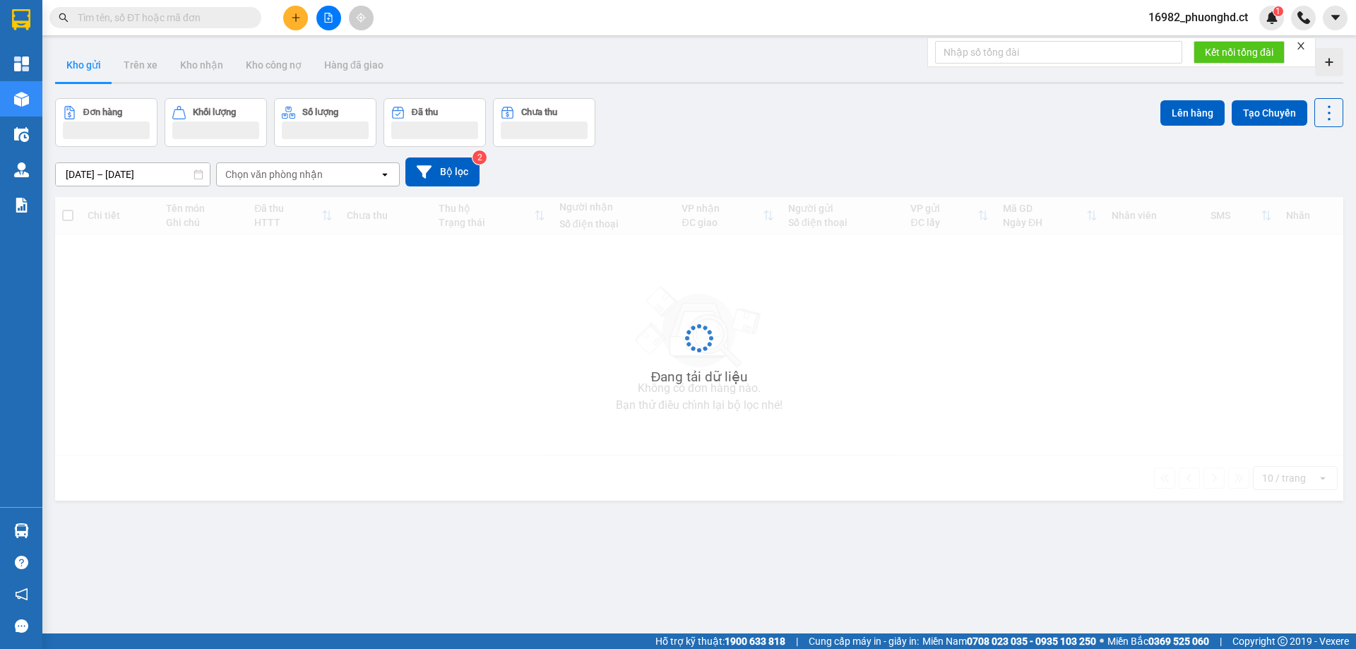
click at [1301, 47] on icon "close" at bounding box center [1301, 46] width 10 height 10
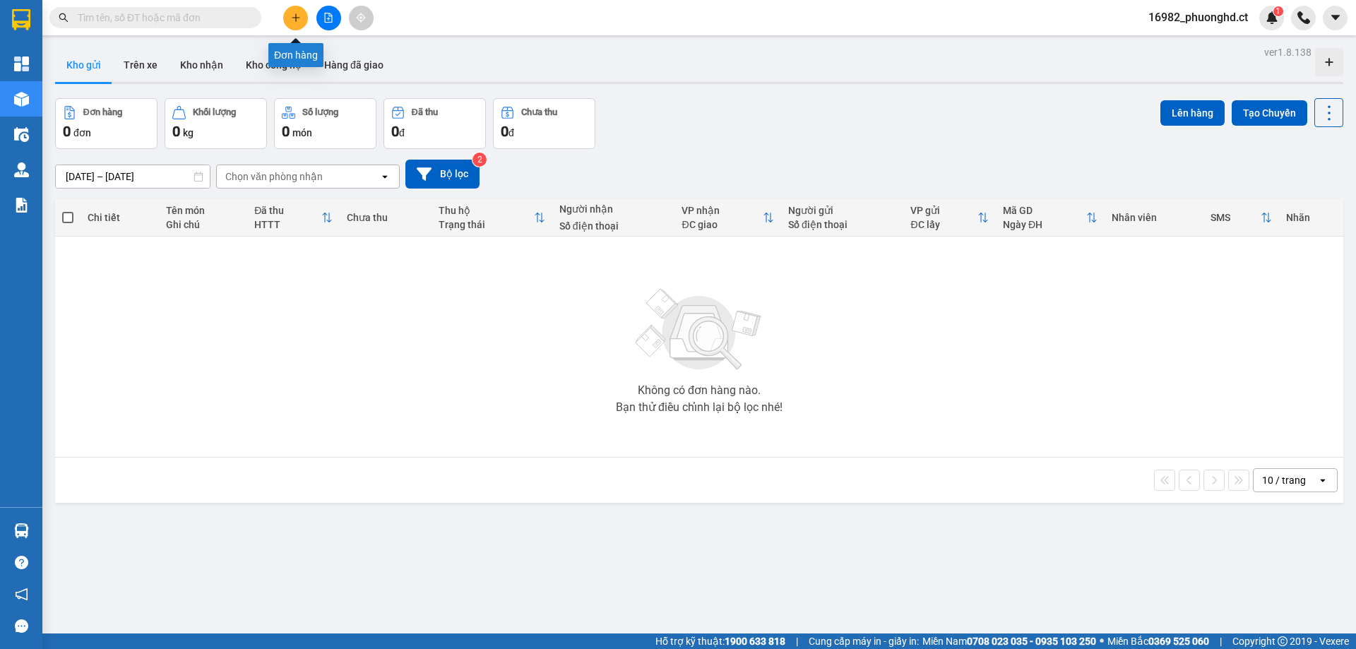
click at [293, 18] on icon "plus" at bounding box center [296, 18] width 10 height 10
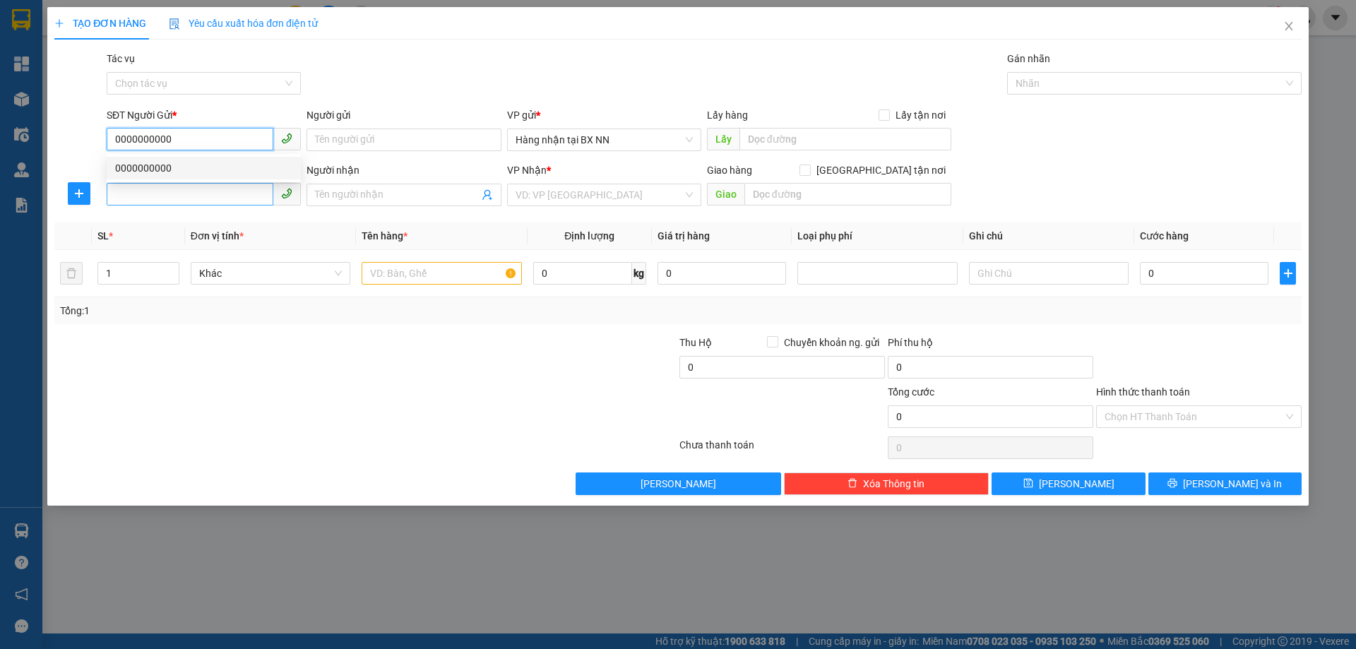
type input "0000000000"
click at [238, 200] on input "SĐT Người Nhận" at bounding box center [190, 194] width 167 height 23
type input "0865972799"
click at [533, 205] on div "VP Nhận * VD: VP Sài Gòn" at bounding box center [604, 186] width 194 height 49
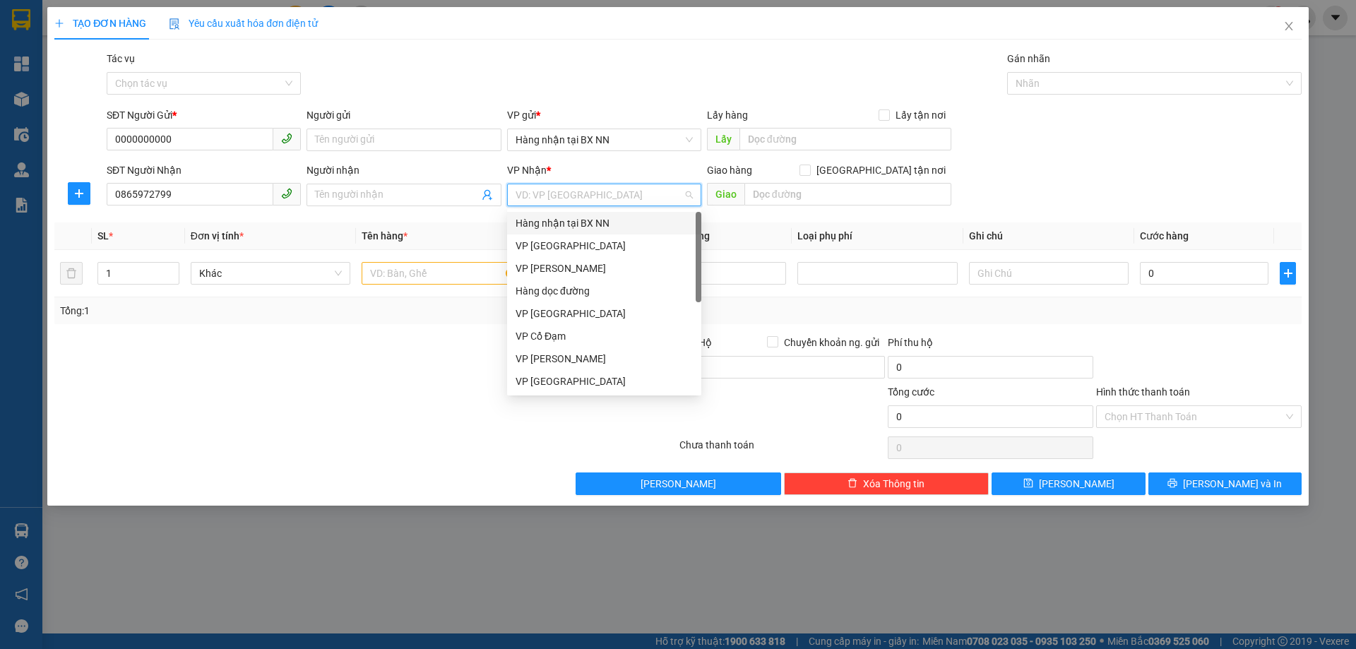
click at [533, 198] on input "search" at bounding box center [598, 194] width 167 height 21
drag, startPoint x: 564, startPoint y: 338, endPoint x: 549, endPoint y: 342, distance: 15.9
click at [563, 338] on div "VP Cổ Đạm" at bounding box center [603, 336] width 177 height 16
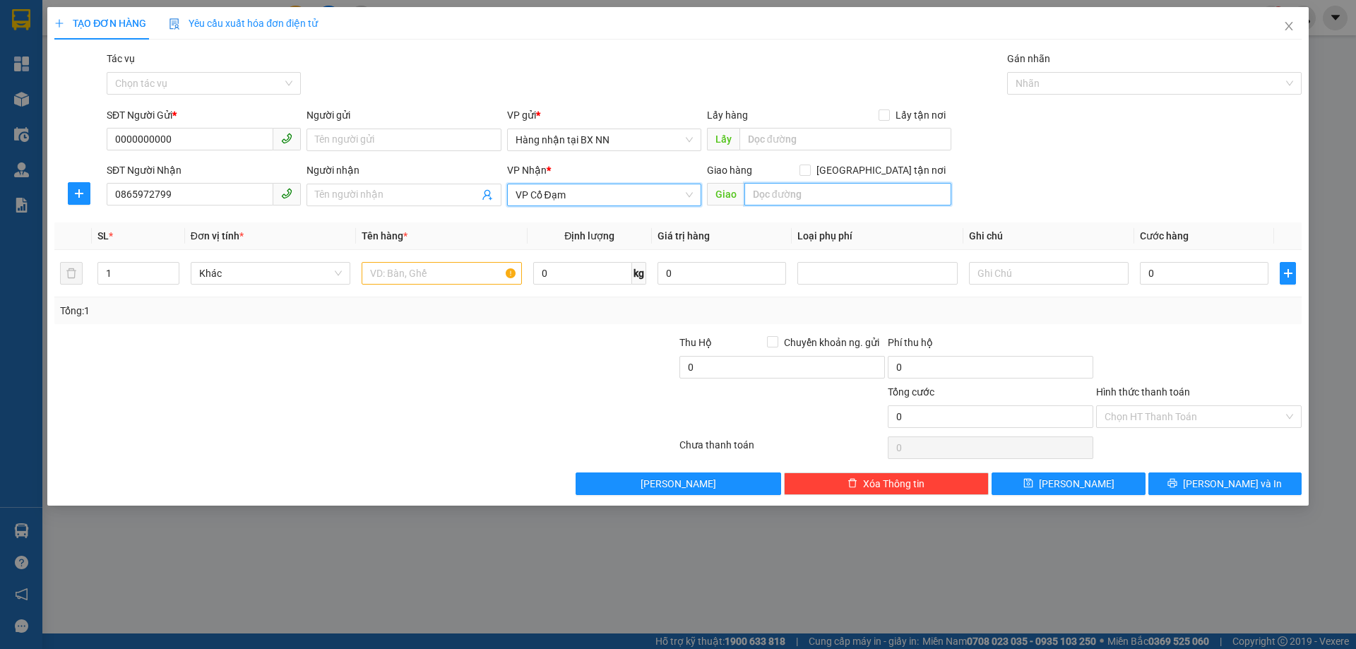
click at [841, 196] on input "text" at bounding box center [847, 194] width 207 height 23
type input "X HOA"
click at [436, 266] on input "text" at bounding box center [442, 273] width 160 height 23
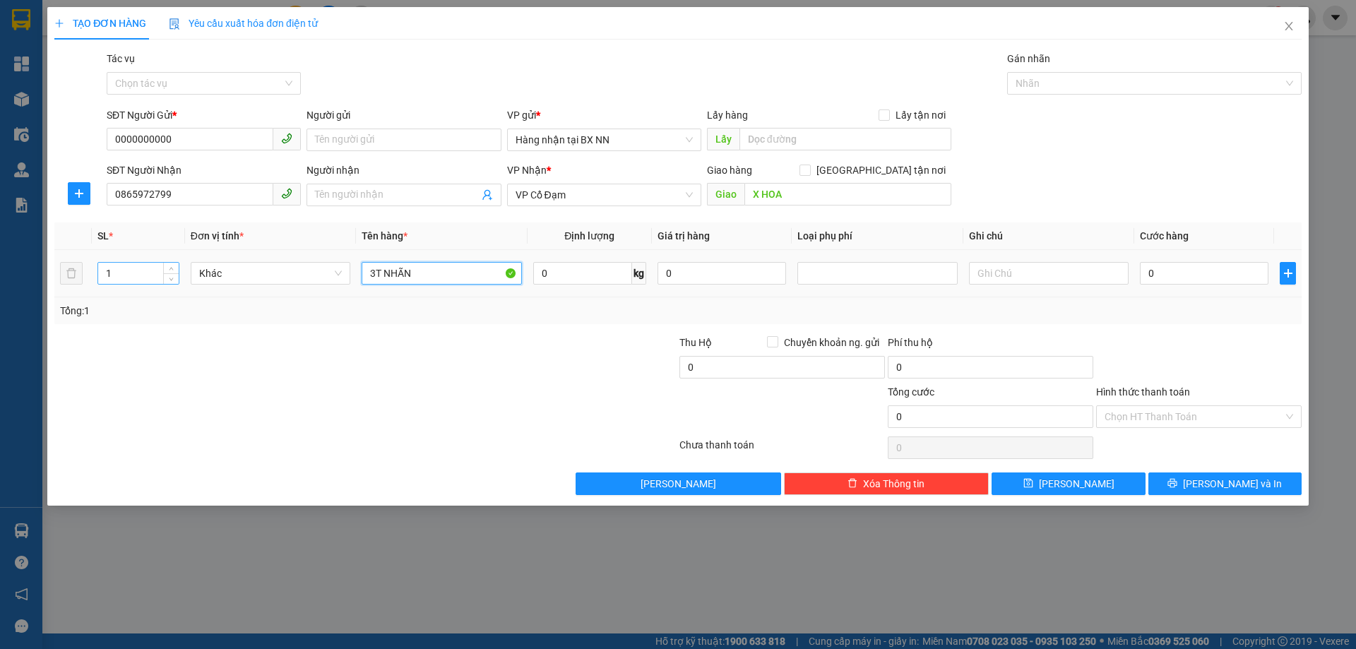
type input "3T NHÃN"
click at [78, 270] on tr "1 Khác 3T NHÃN 0 kg 0 0" at bounding box center [677, 273] width 1247 height 47
type input "3"
click at [1180, 273] on input "0" at bounding box center [1204, 273] width 129 height 23
type input "20"
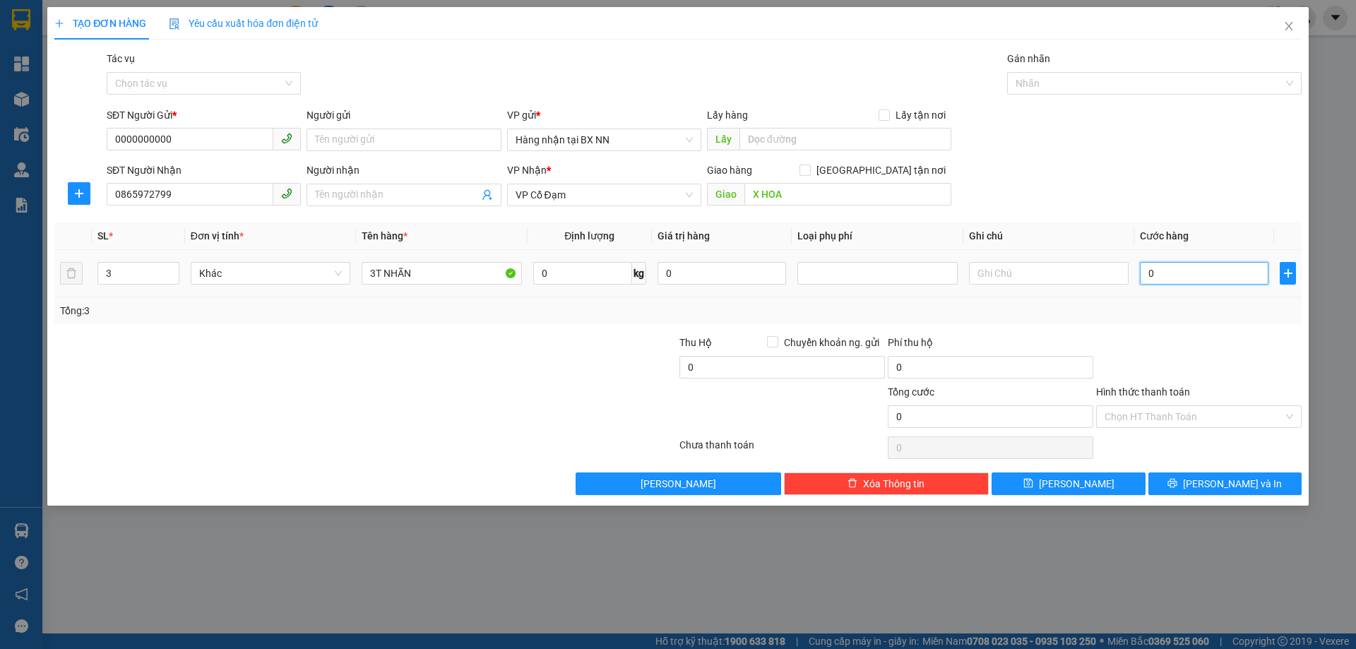
type input "20"
type input "210"
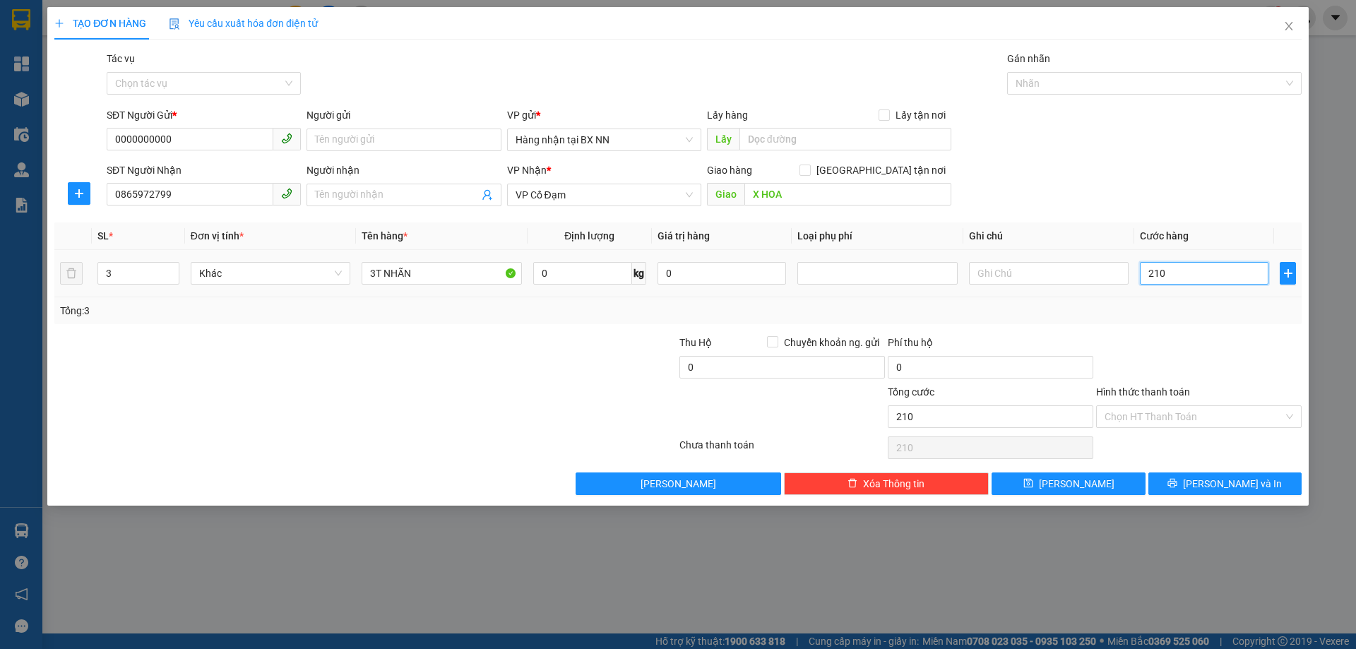
type input "2.100"
type input "210.000"
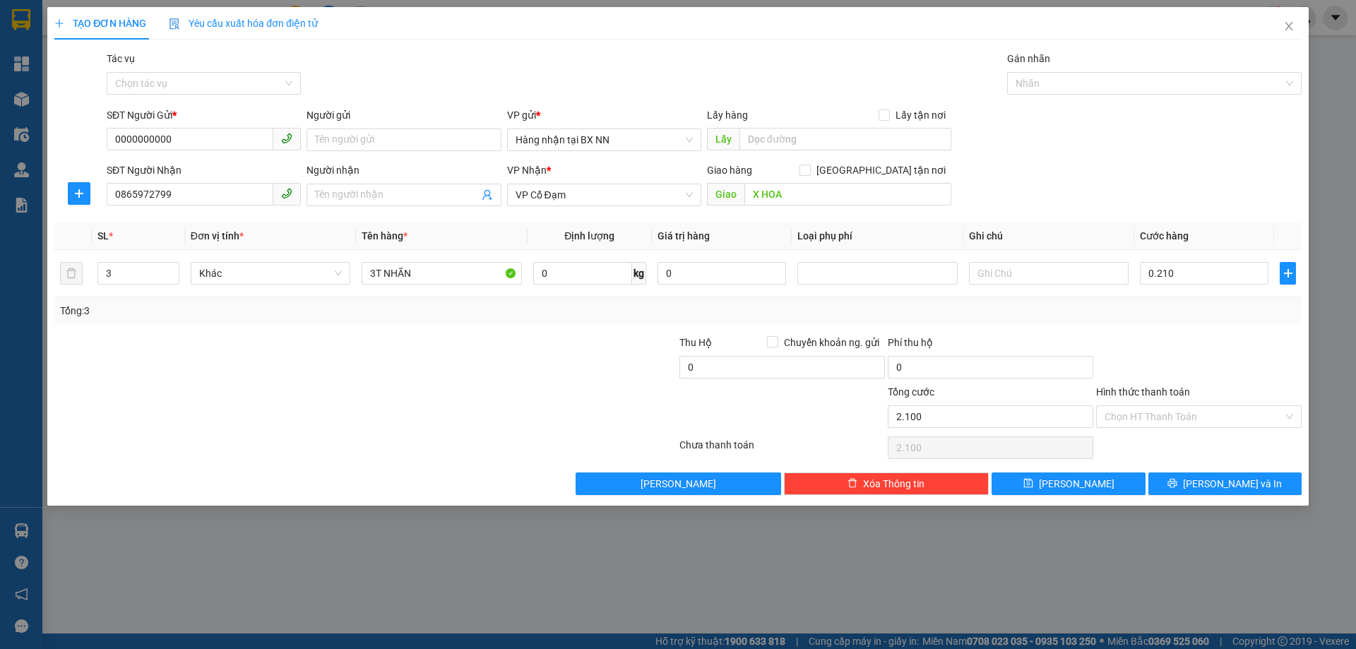
type input "210.000"
click at [1165, 336] on div at bounding box center [1198, 359] width 208 height 49
click at [1121, 486] on button "[PERSON_NAME]" at bounding box center [1067, 483] width 153 height 23
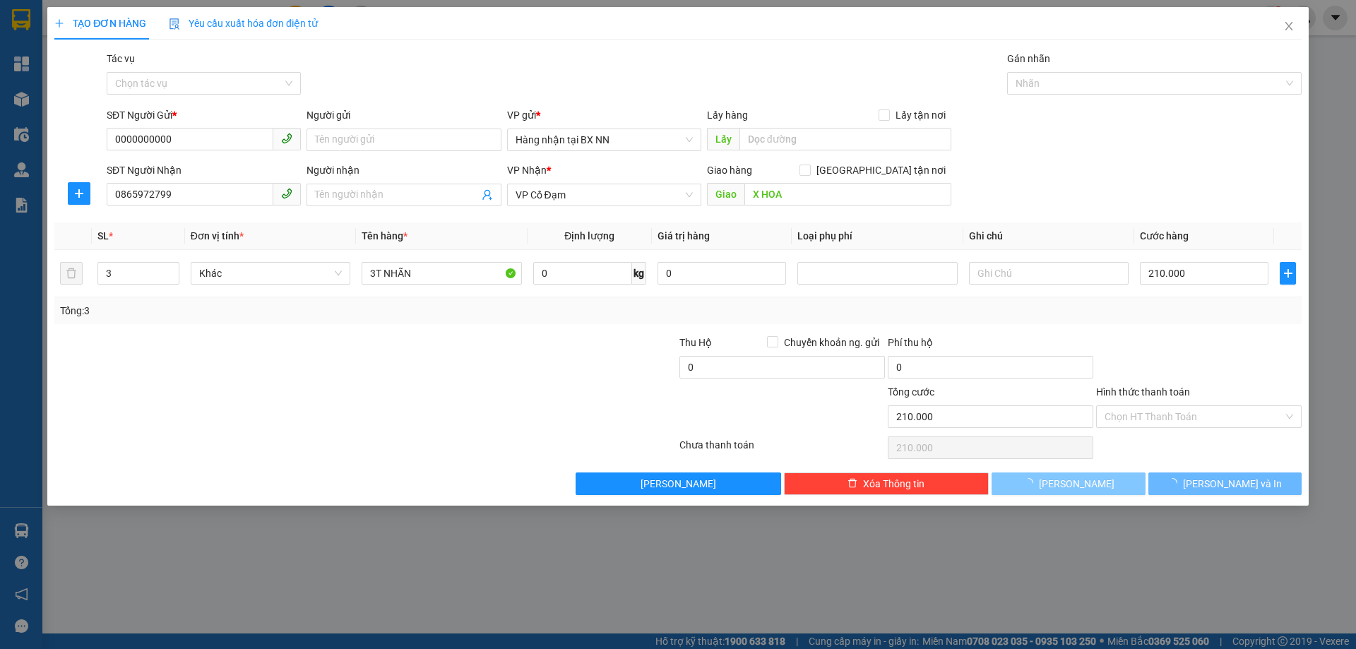
type input "1"
type input "0"
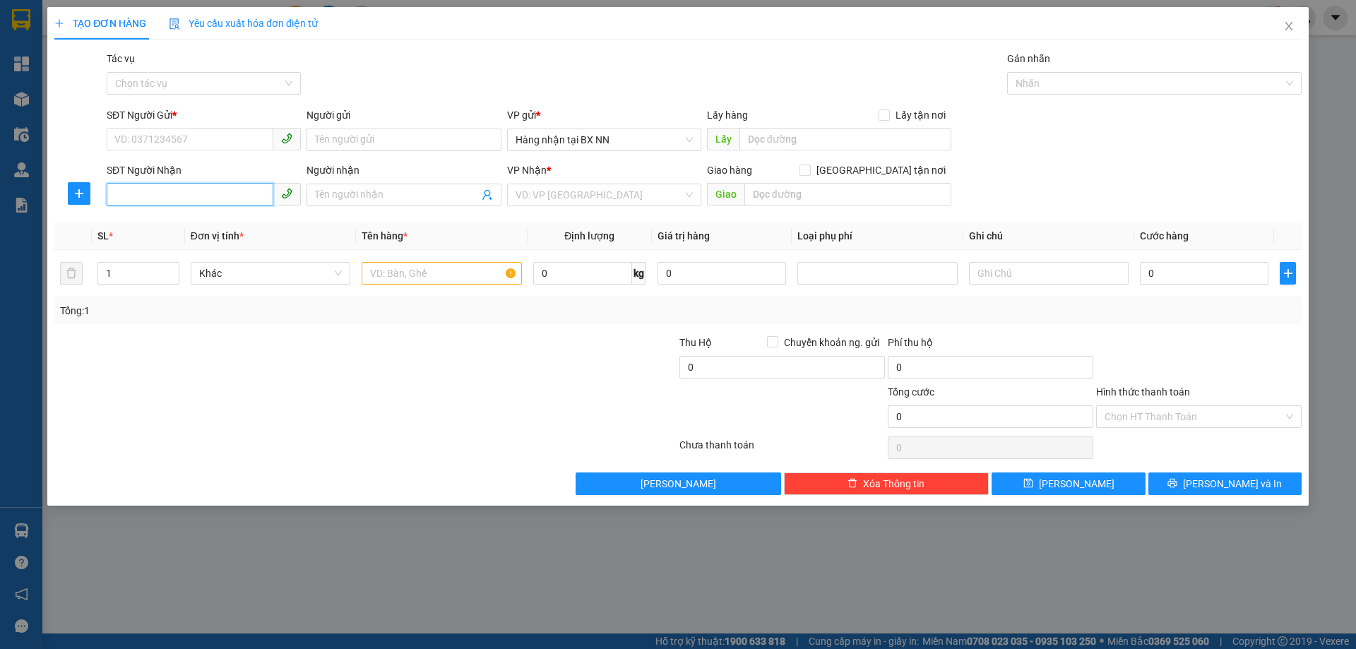
click at [208, 201] on input "SĐT Người Nhận" at bounding box center [190, 194] width 167 height 23
click at [177, 131] on input "SĐT Người Gửi *" at bounding box center [190, 139] width 167 height 23
paste input "0985089553"
type input "0985089553"
click at [176, 189] on input "SĐT Người Nhận" at bounding box center [190, 194] width 167 height 23
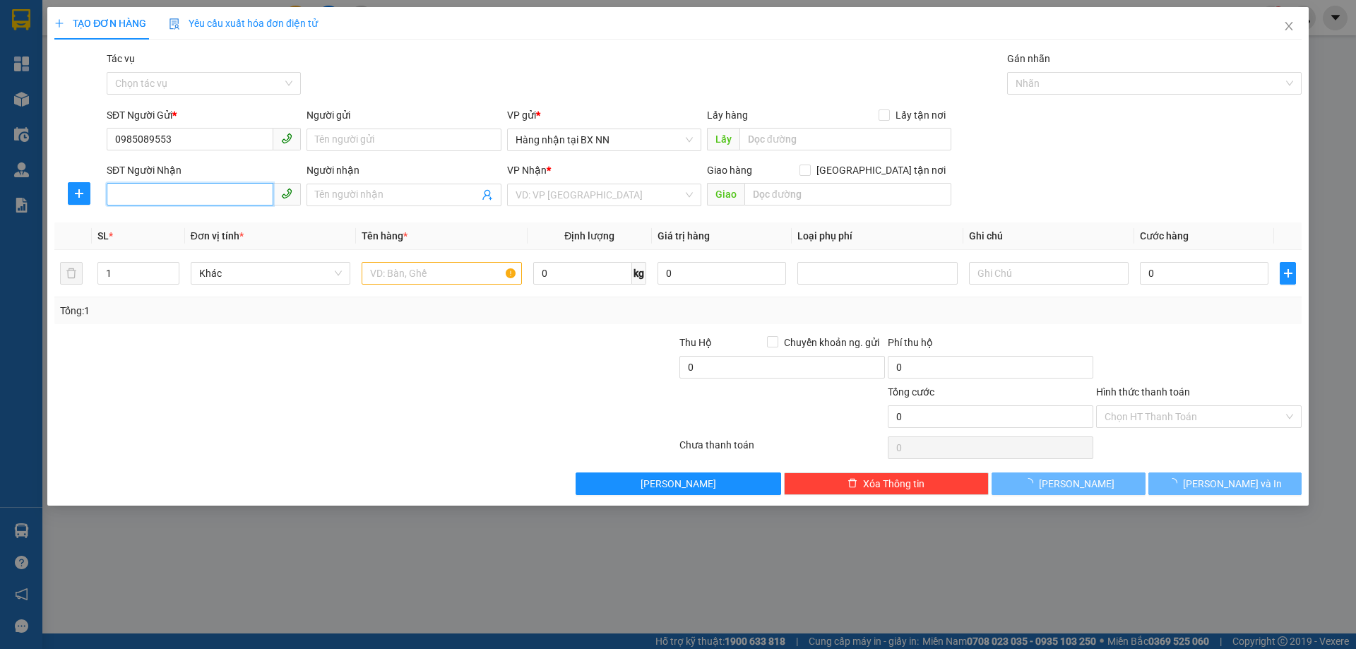
paste input "0985089553"
type input "0985089553"
click at [557, 191] on input "search" at bounding box center [598, 194] width 167 height 21
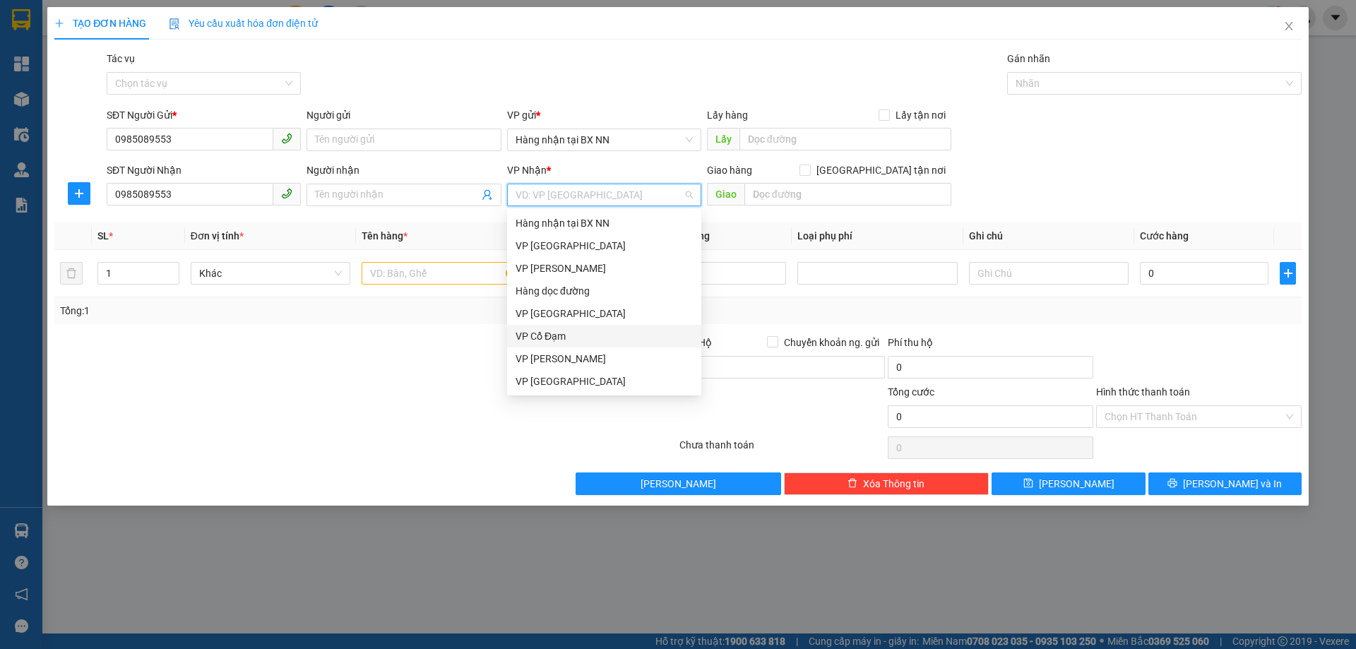
click at [580, 337] on div "VP Cổ Đạm" at bounding box center [603, 336] width 177 height 16
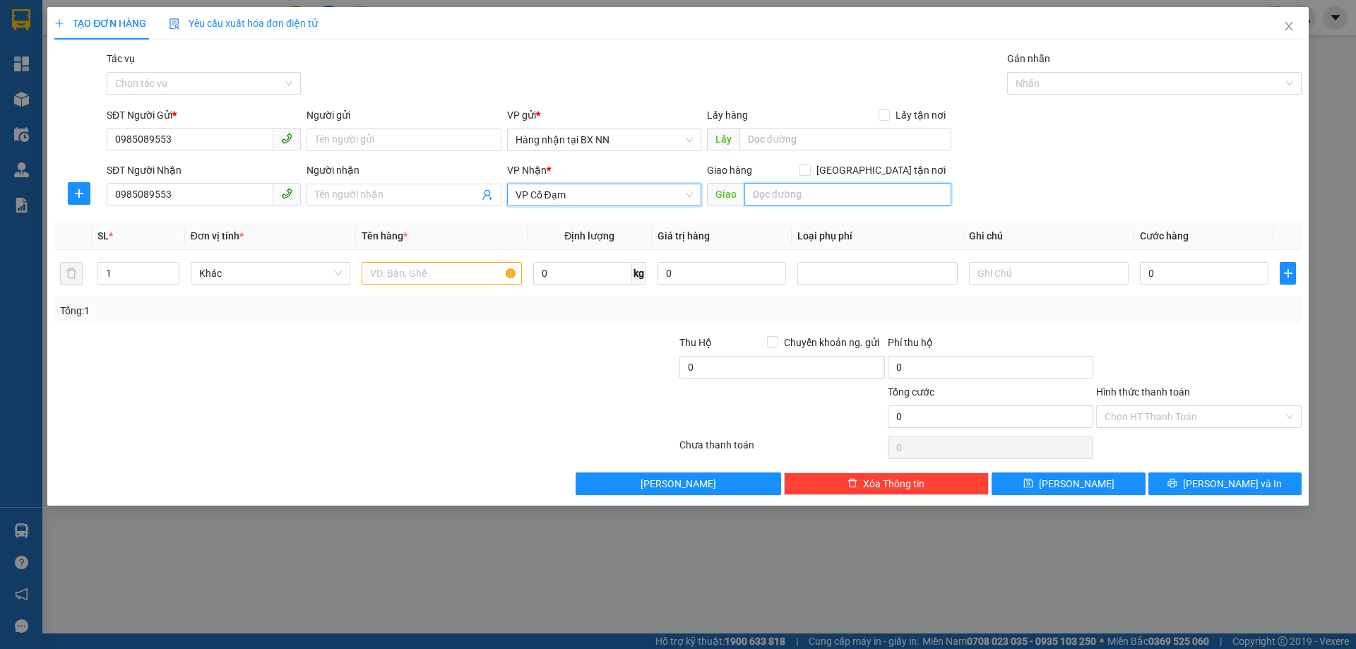
click at [907, 189] on input "text" at bounding box center [847, 194] width 207 height 23
type input "TÂN LỘC"
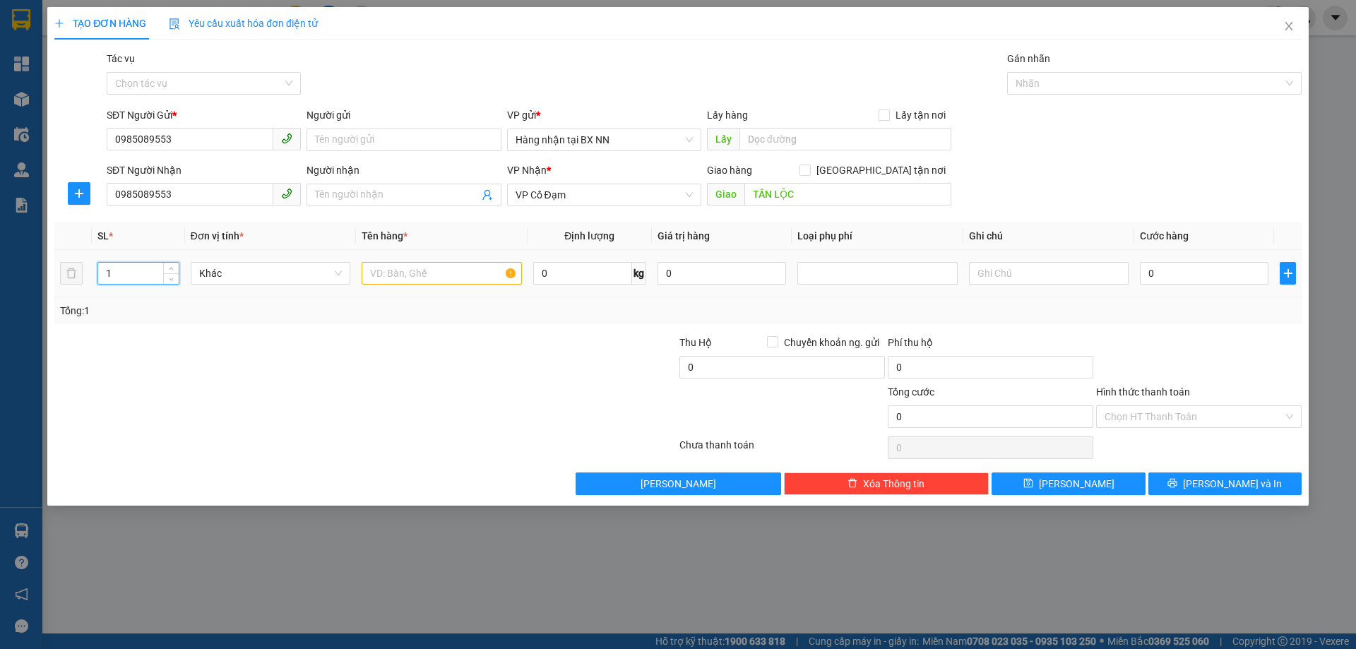
click at [153, 263] on input "1" at bounding box center [138, 273] width 80 height 21
type input "10"
click at [388, 273] on input "text" at bounding box center [442, 273] width 160 height 23
type input "10 BAO BẢ THEO NGƯỜI"
click at [1160, 275] on input "0" at bounding box center [1204, 273] width 129 height 23
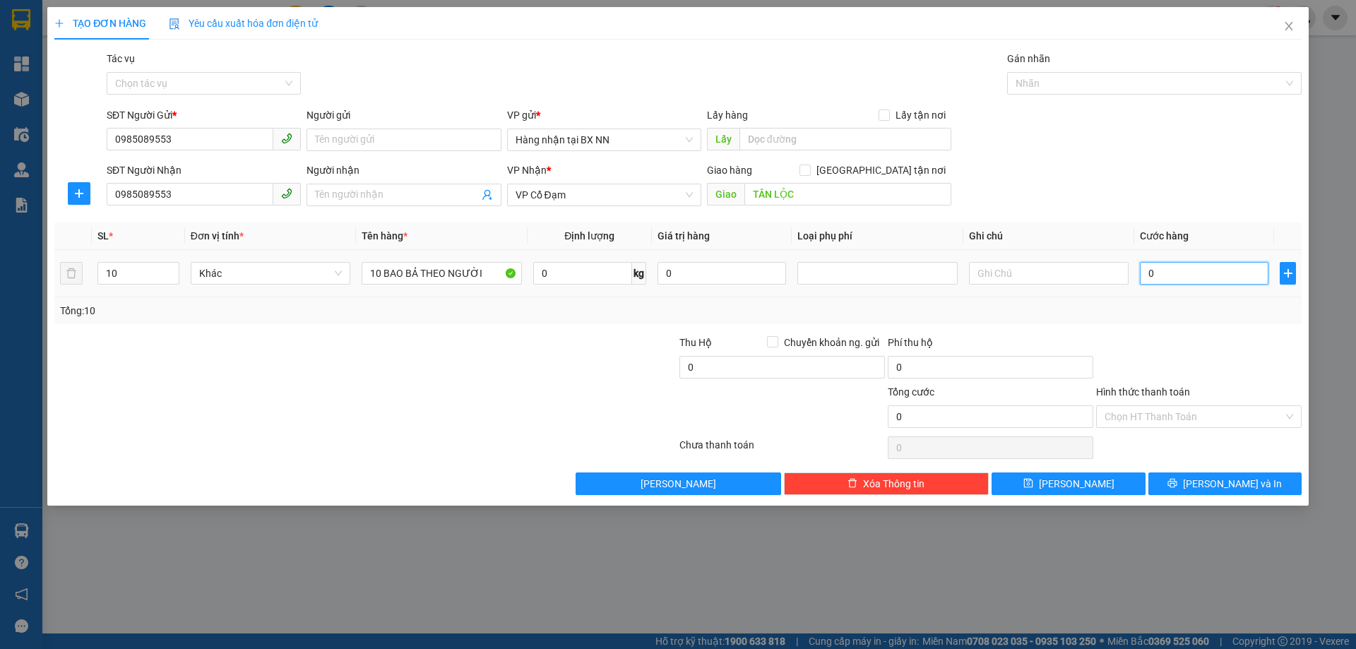
type input "30"
type input "300"
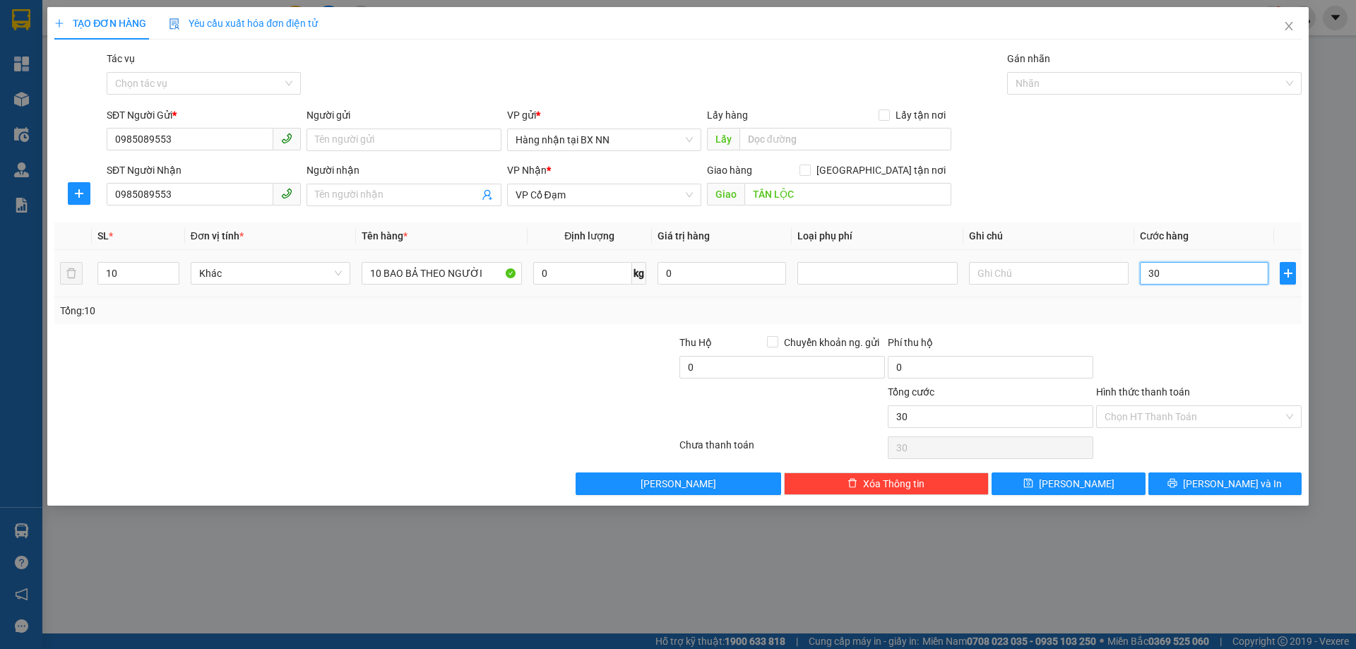
type input "300"
click at [1198, 206] on div "SĐT Người Nhận 0985089553 Người nhận Tên người nhận VP Nhận * VP Cổ Đạm Giao hà…" at bounding box center [704, 186] width 1200 height 49
type input "300.000"
click at [1221, 419] on input "Hình thức thanh toán" at bounding box center [1193, 416] width 179 height 21
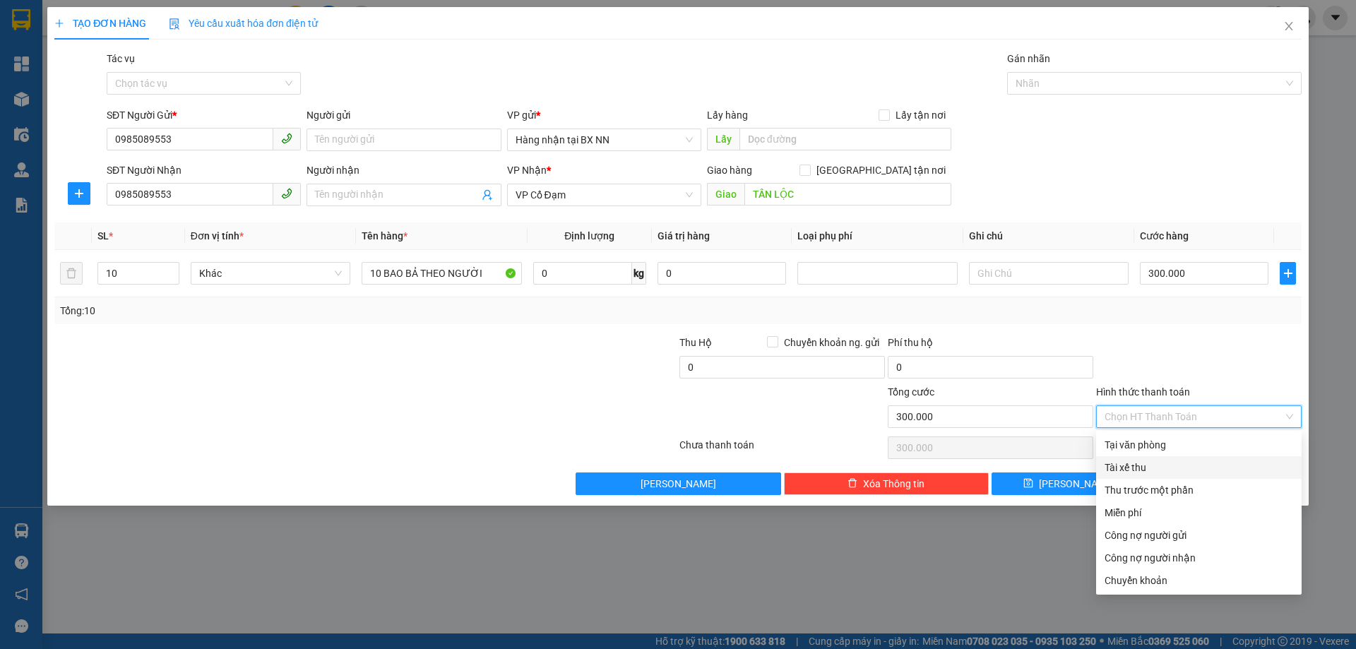
click at [1174, 465] on div "Tài xế thu" at bounding box center [1198, 468] width 189 height 16
type input "0"
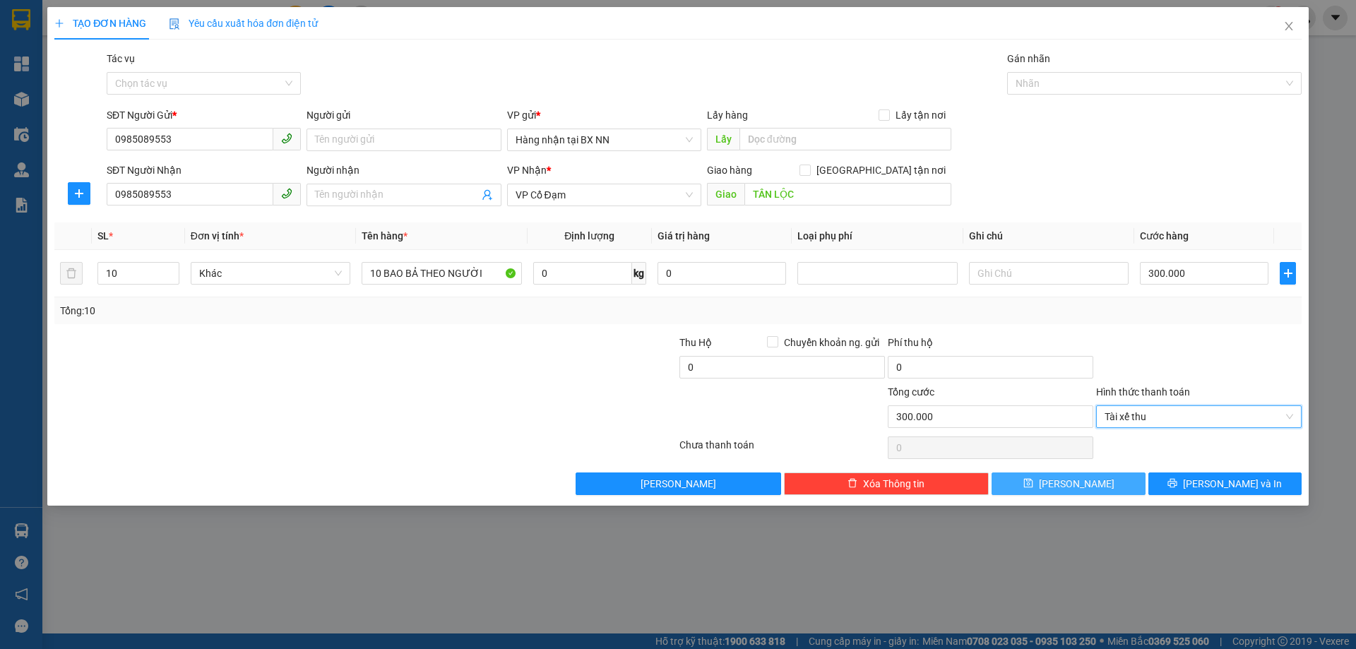
click at [1082, 484] on span "[PERSON_NAME]" at bounding box center [1077, 484] width 76 height 16
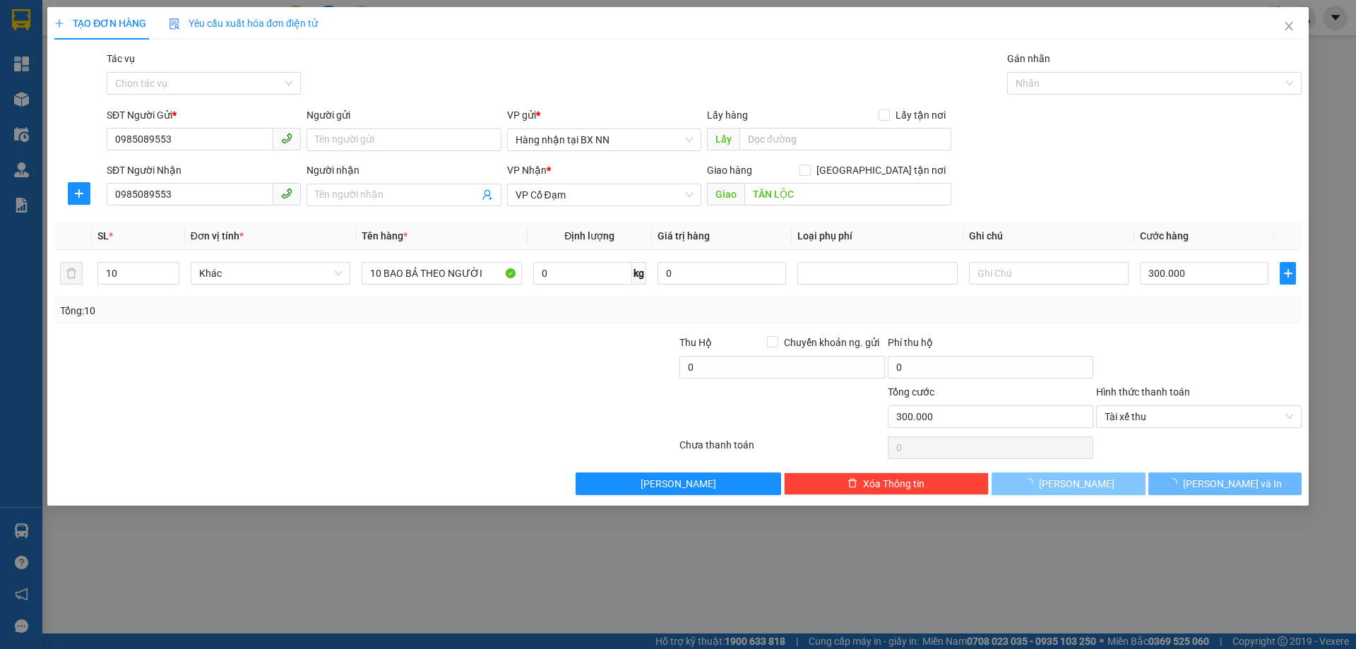
type input "1"
type input "0"
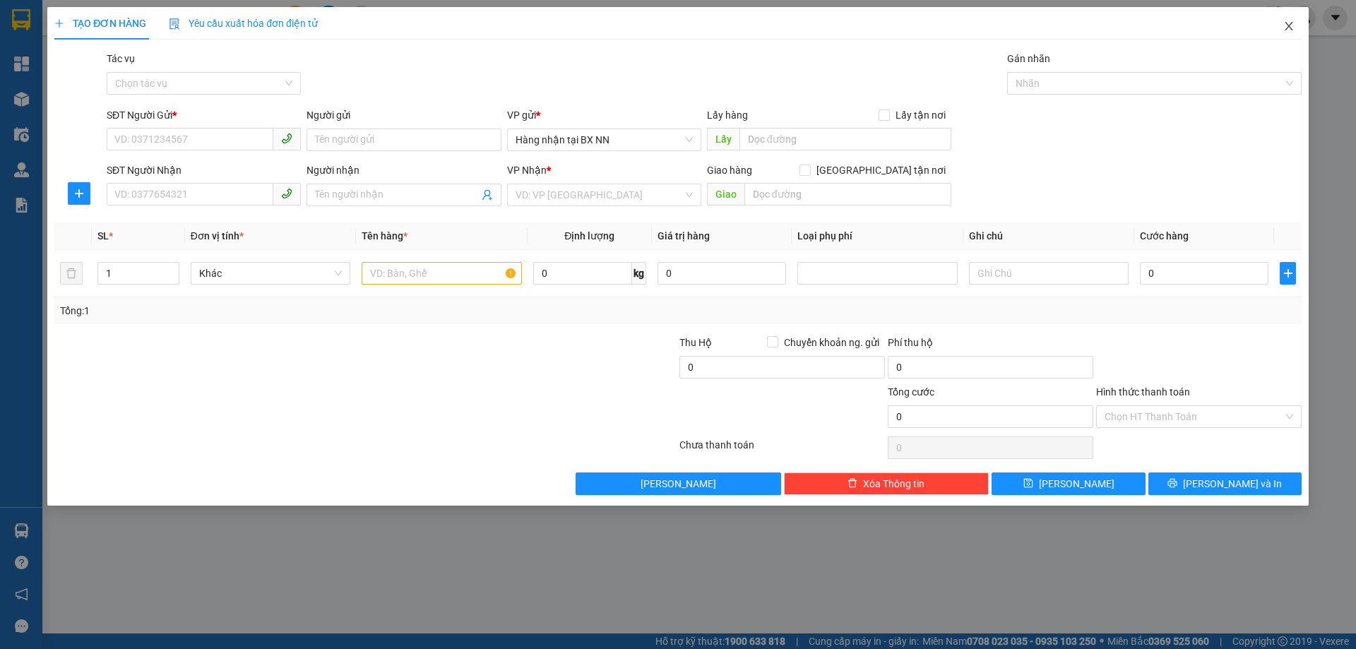
click at [1291, 25] on icon "close" at bounding box center [1288, 25] width 11 height 11
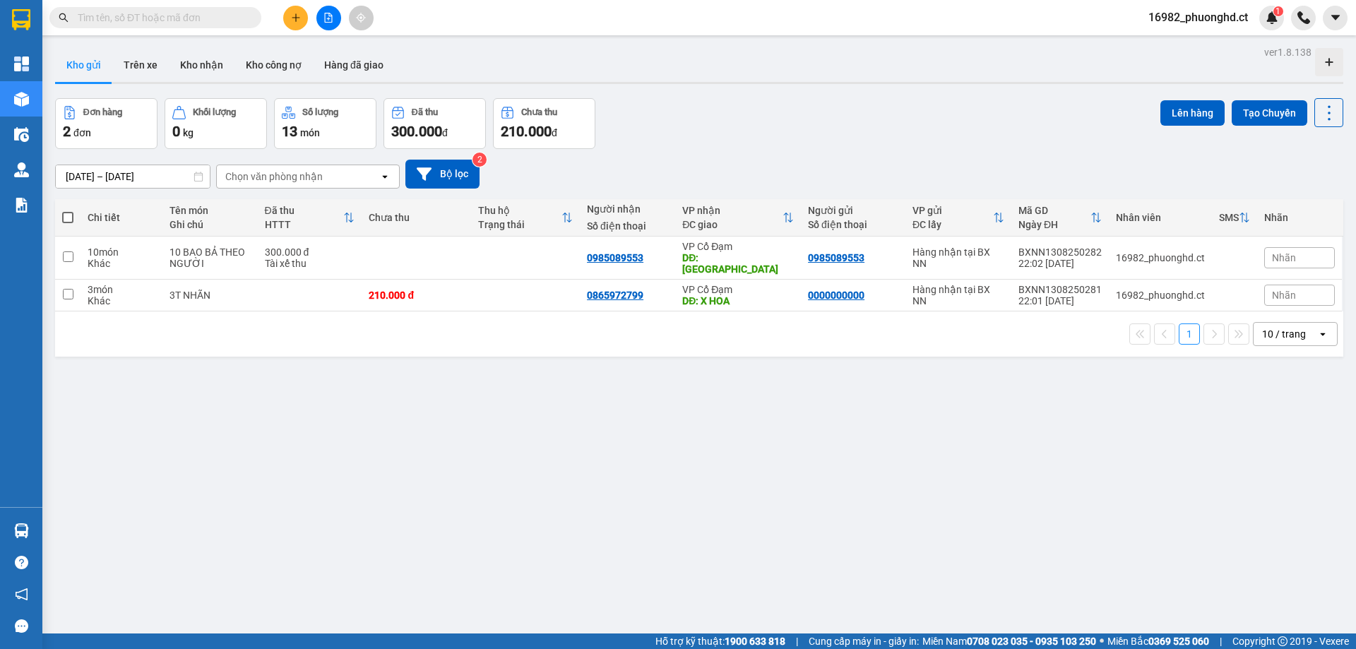
click at [64, 222] on span at bounding box center [67, 217] width 11 height 11
click at [68, 210] on input "checkbox" at bounding box center [68, 210] width 0 height 0
checkbox input "true"
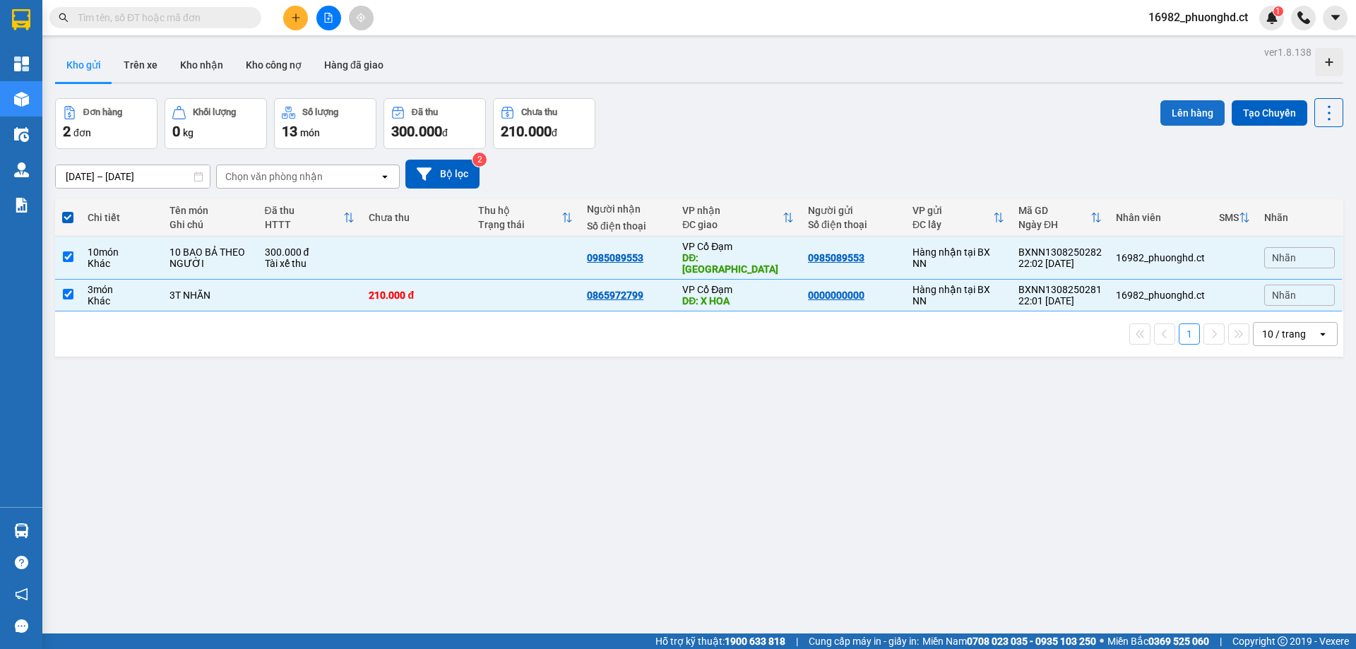
click at [1169, 104] on button "Lên hàng" at bounding box center [1192, 112] width 64 height 25
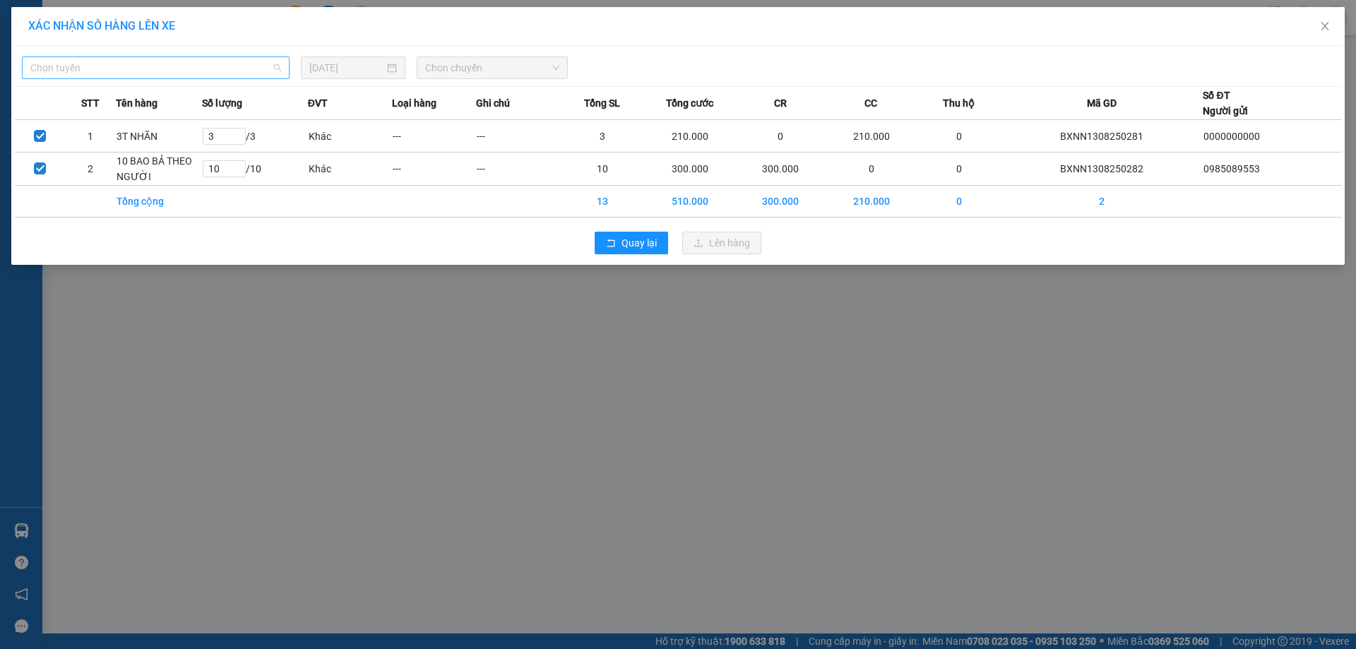
click at [200, 66] on span "Chọn tuyến" at bounding box center [155, 67] width 251 height 21
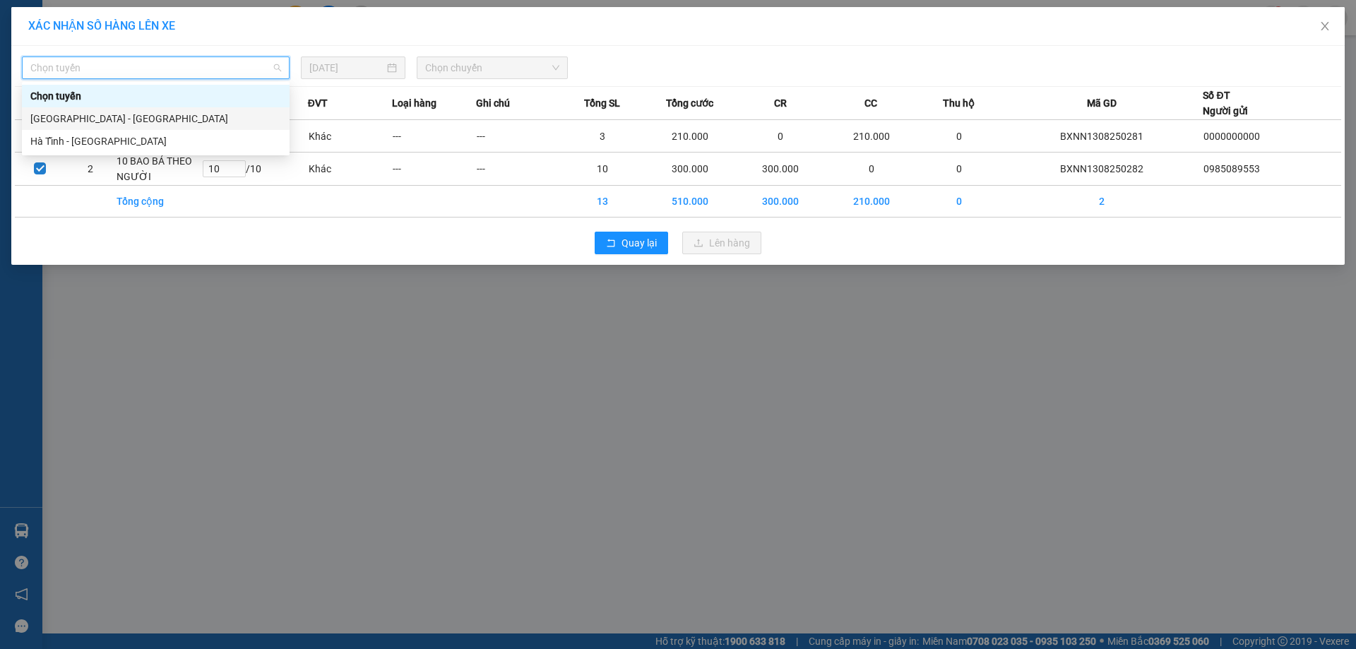
click at [135, 119] on div "Hà Nội - Hà Tĩnh" at bounding box center [155, 119] width 251 height 16
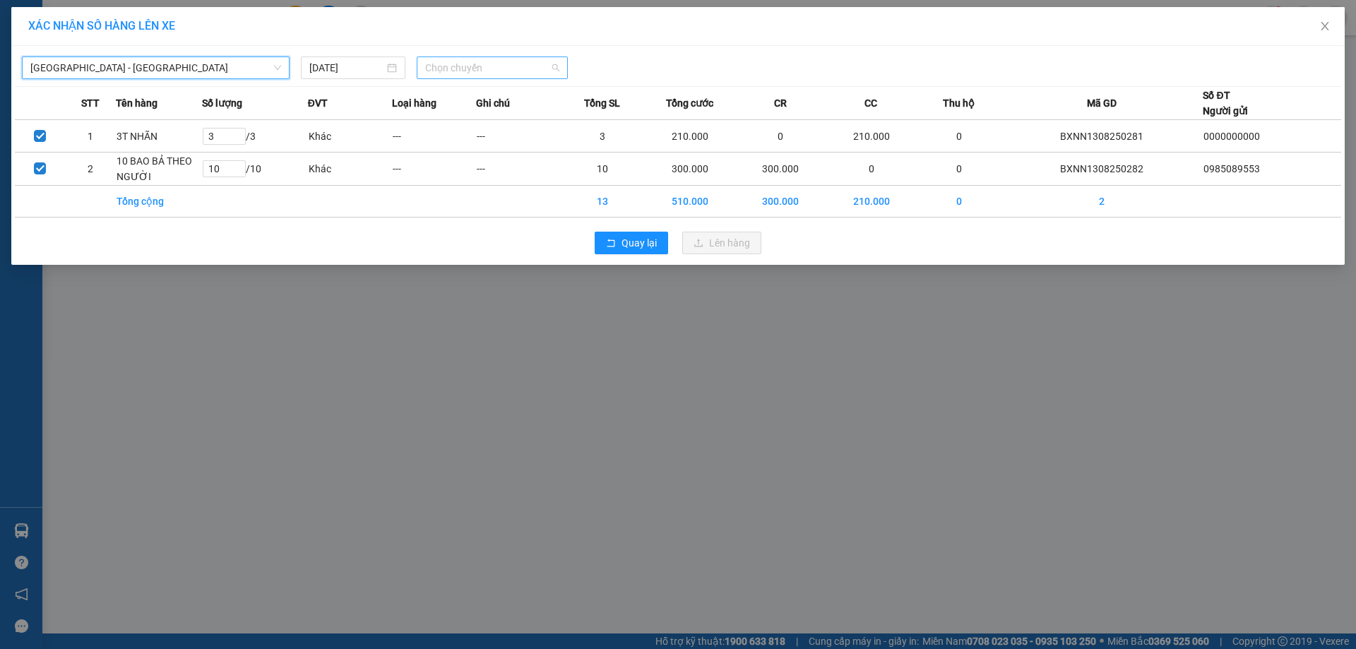
click at [527, 68] on span "Chọn chuyến" at bounding box center [492, 67] width 134 height 21
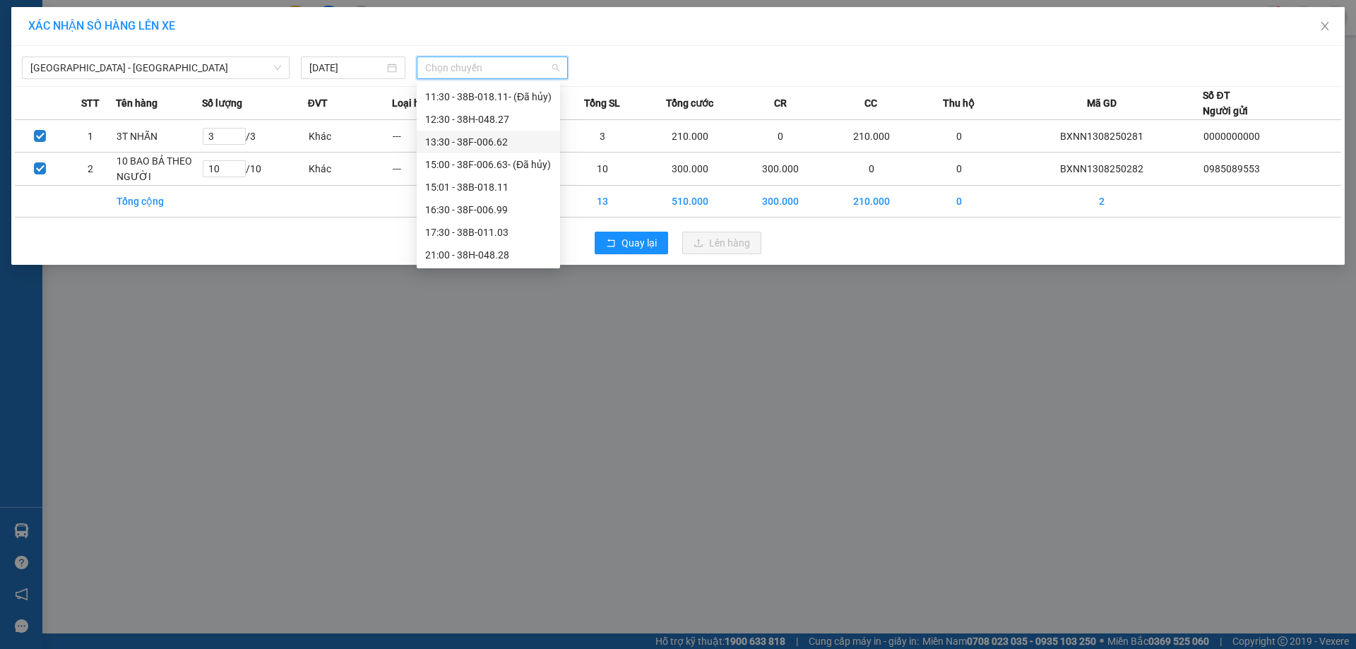
scroll to position [113, 0]
click at [482, 210] on div "21:00 - 38H-048.28" at bounding box center [488, 209] width 126 height 16
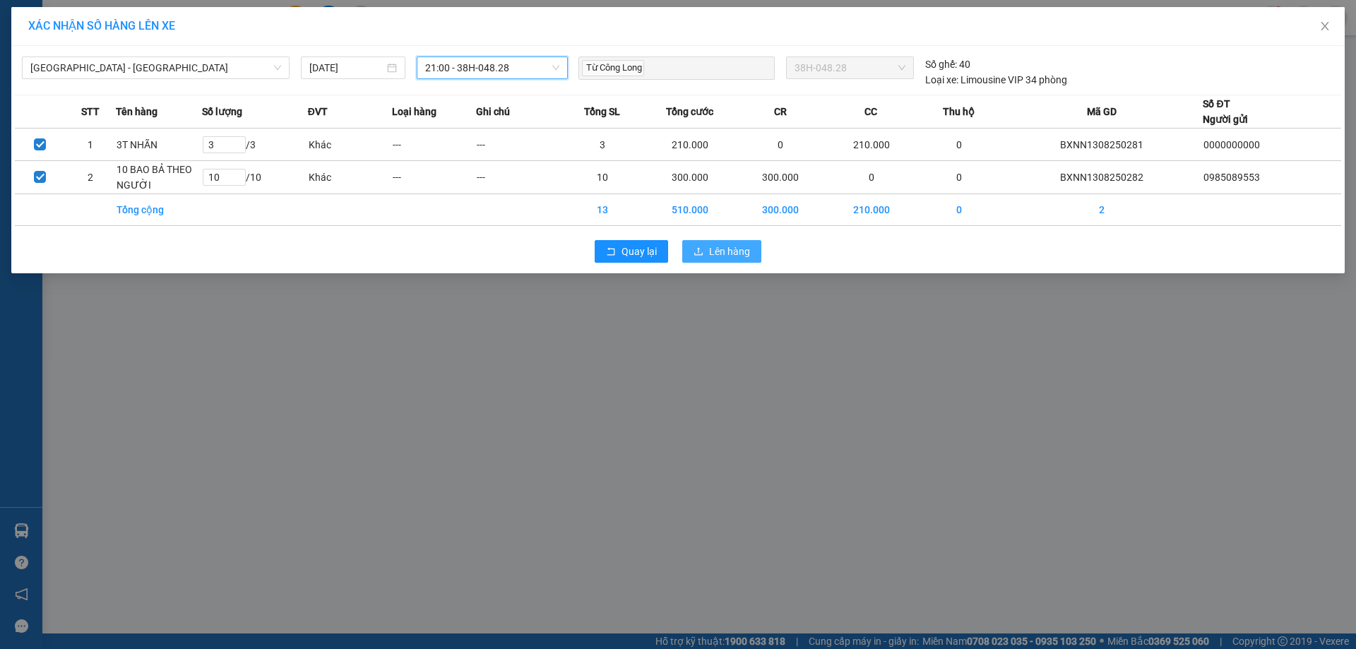
click at [725, 253] on span "Lên hàng" at bounding box center [729, 252] width 41 height 16
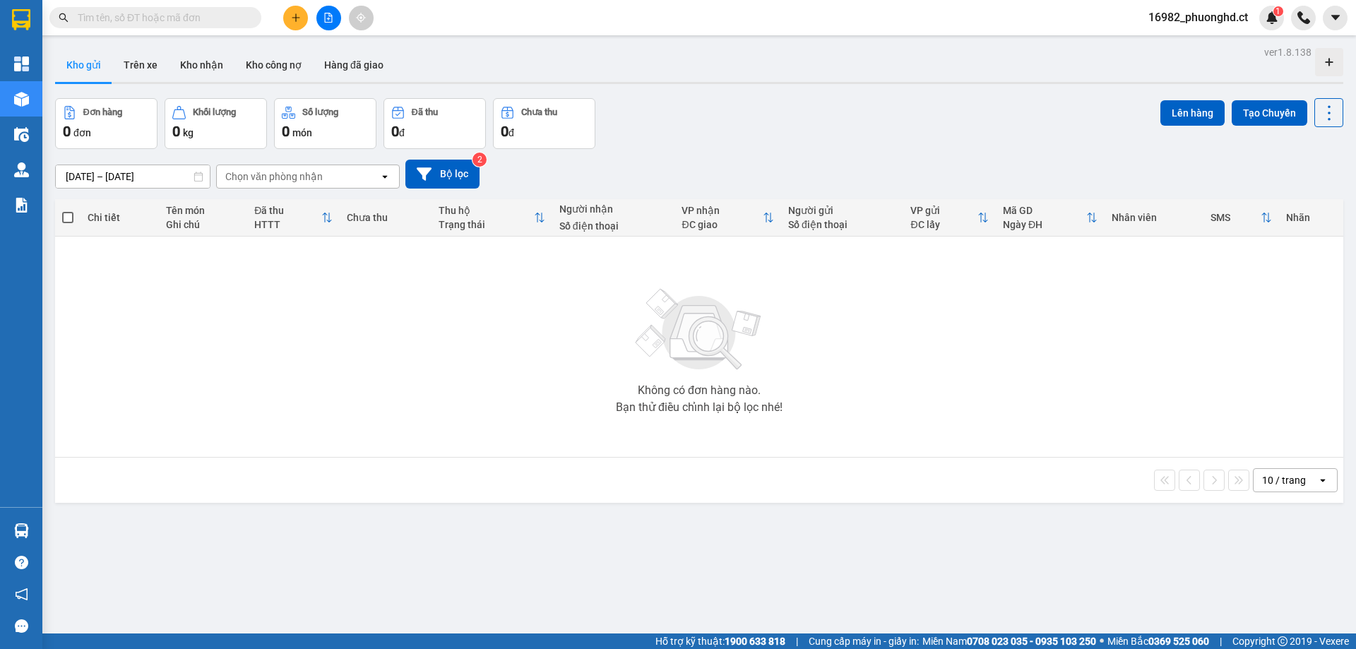
click at [1208, 17] on span "16982_phuonghd.ct" at bounding box center [1198, 17] width 122 height 18
click at [1167, 52] on li "Đăng xuất" at bounding box center [1197, 43] width 124 height 23
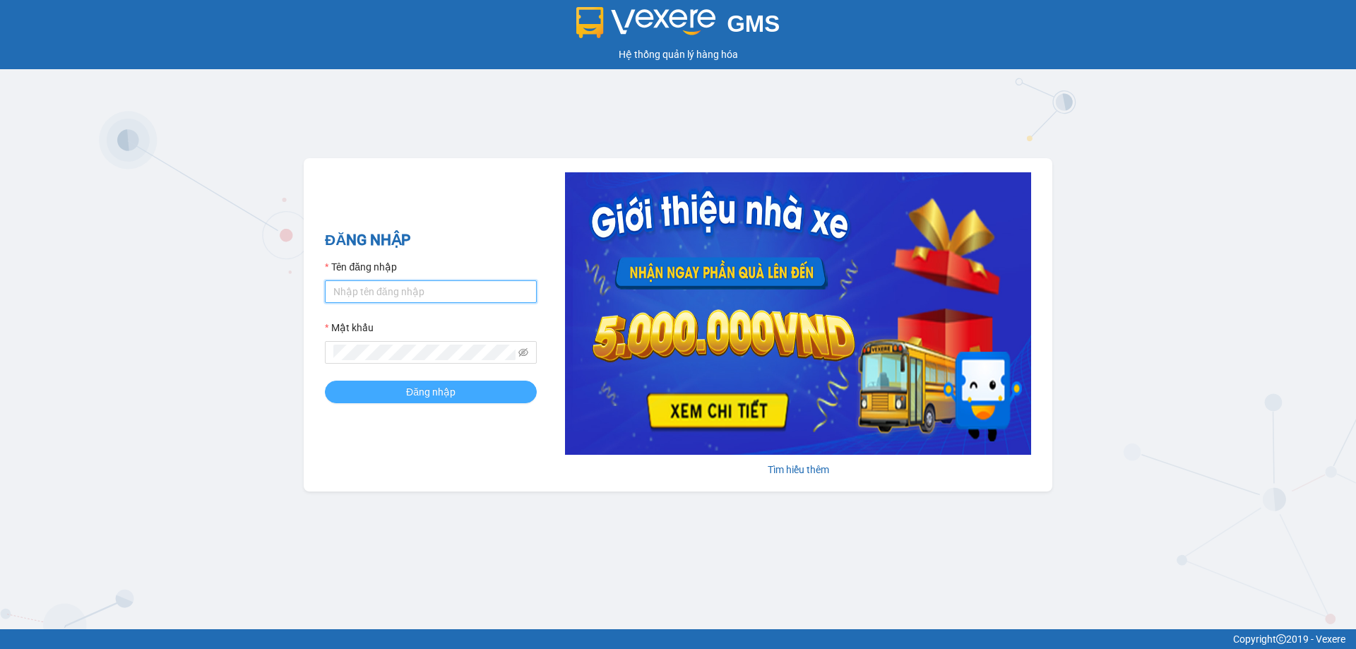
type input "phuonghd.ct"
click at [381, 388] on button "Đăng nhập" at bounding box center [431, 392] width 212 height 23
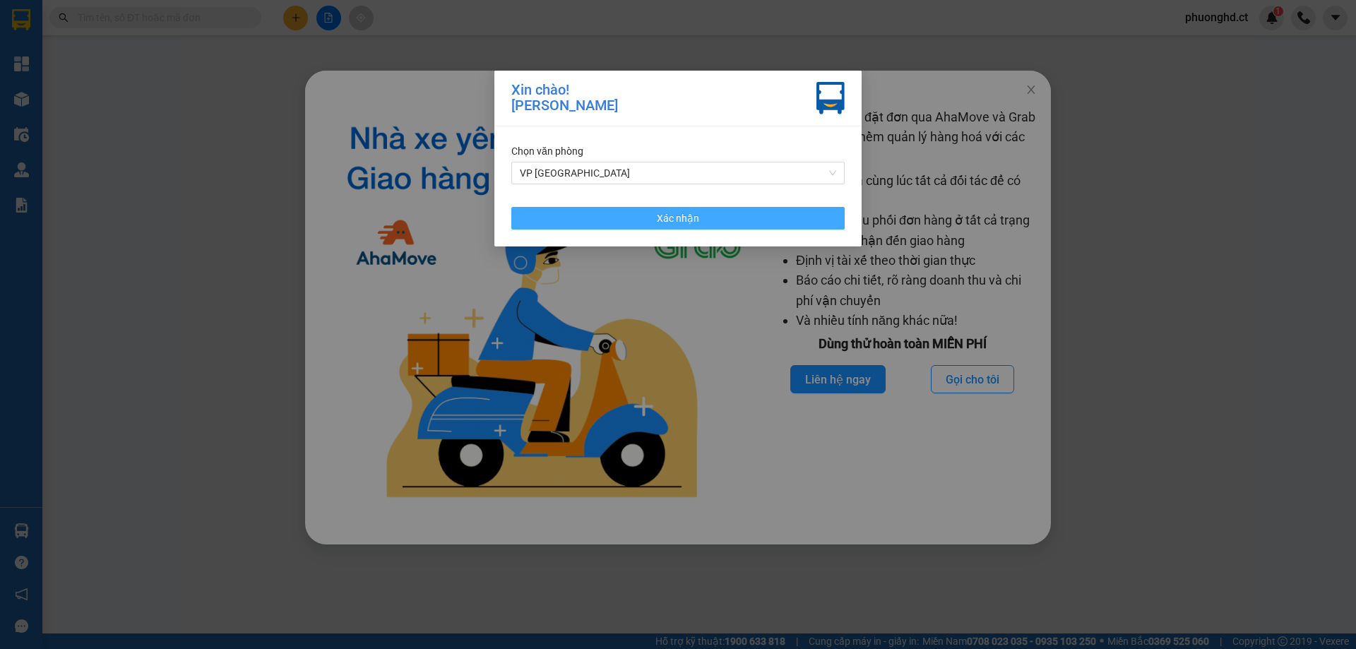
click at [678, 216] on span "Xác nhận" at bounding box center [678, 218] width 42 height 16
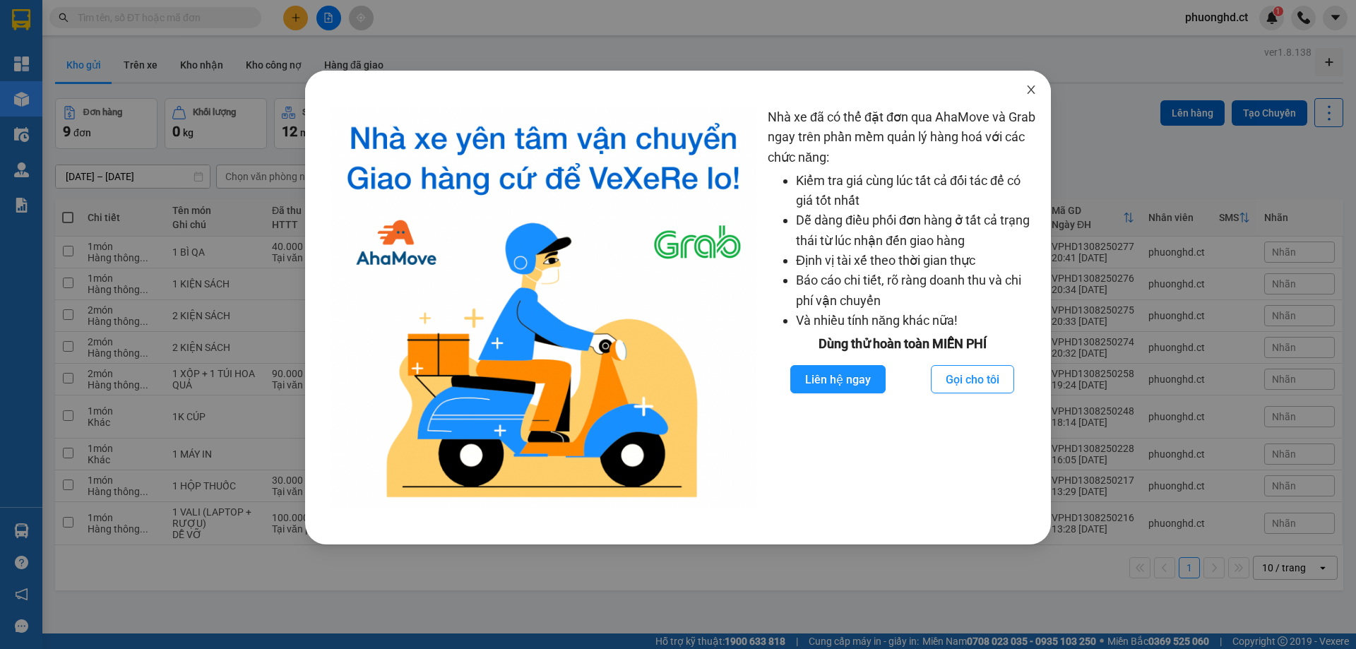
click at [1032, 88] on icon "close" at bounding box center [1031, 89] width 8 height 8
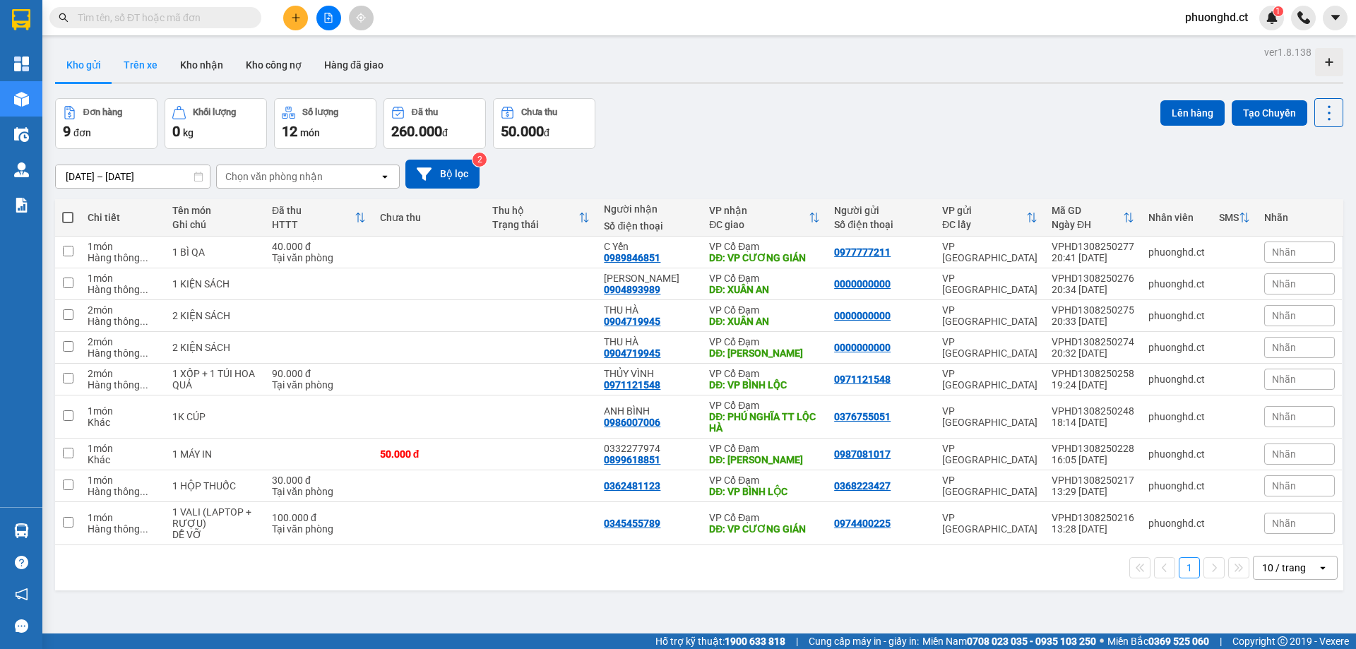
click at [147, 55] on button "Trên xe" at bounding box center [140, 65] width 56 height 34
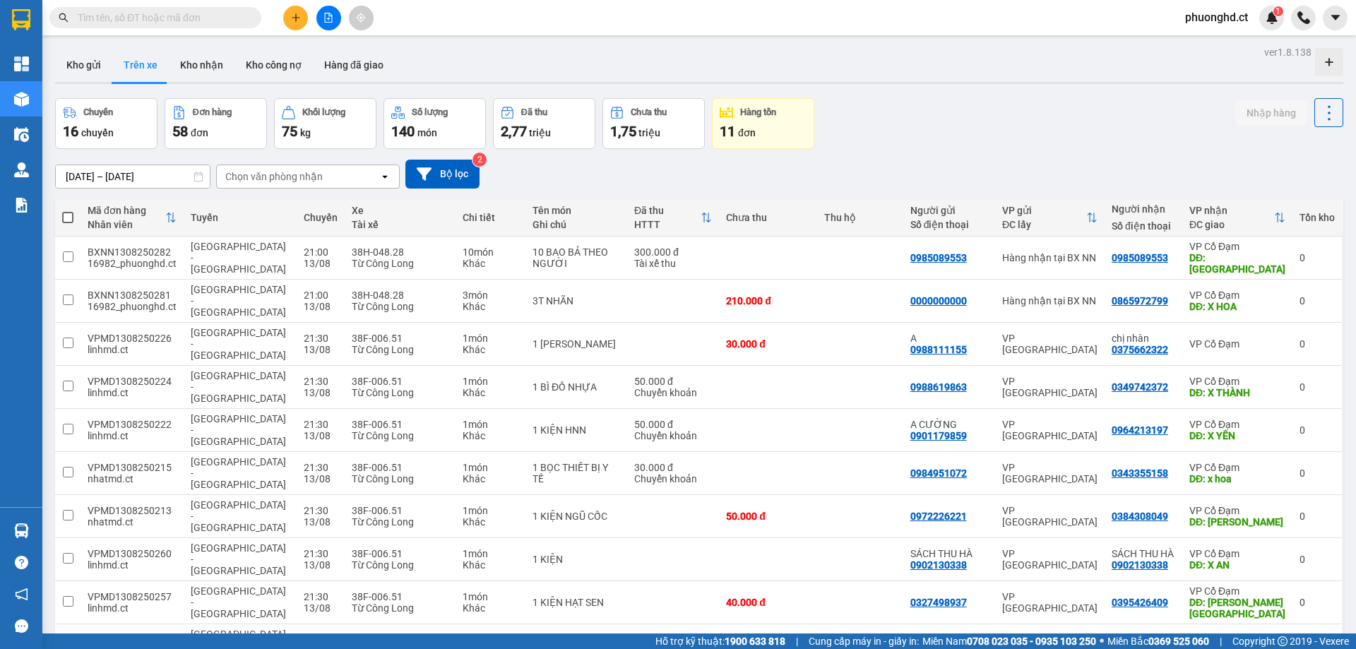
click at [328, 183] on div "Chọn văn phòng nhận" at bounding box center [298, 176] width 162 height 23
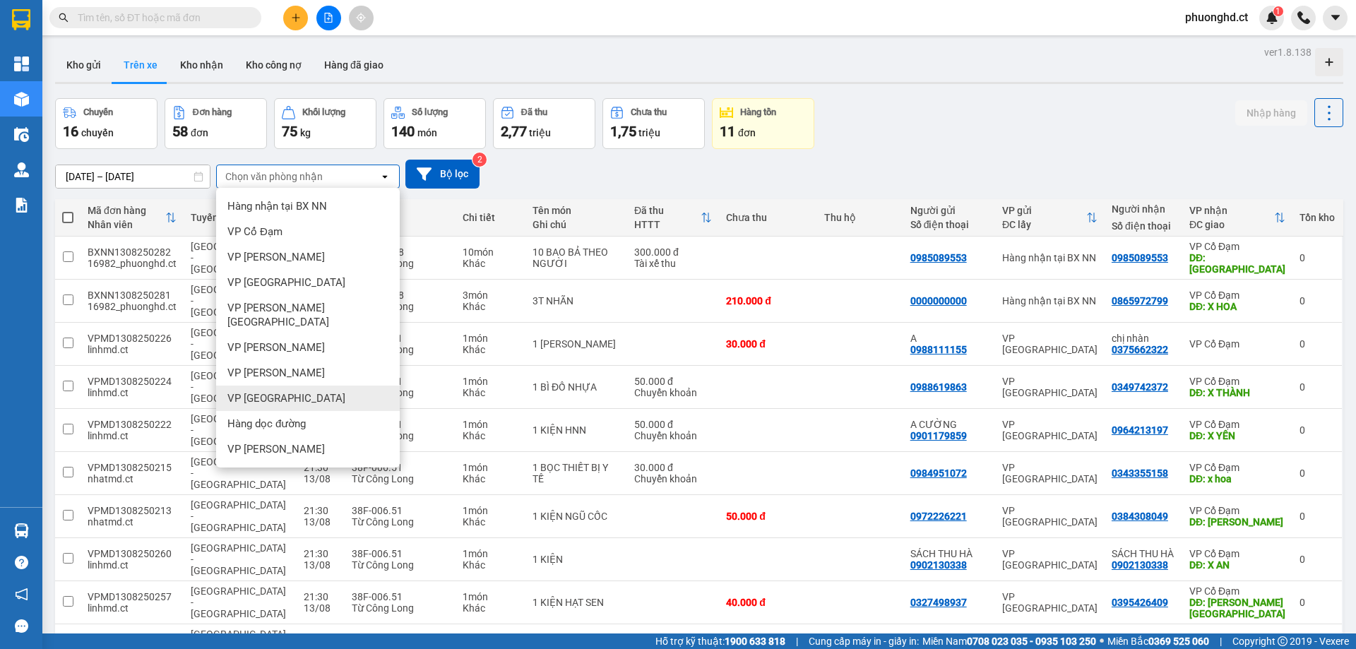
click at [286, 391] on div "VP [GEOGRAPHIC_DATA]" at bounding box center [308, 398] width 184 height 25
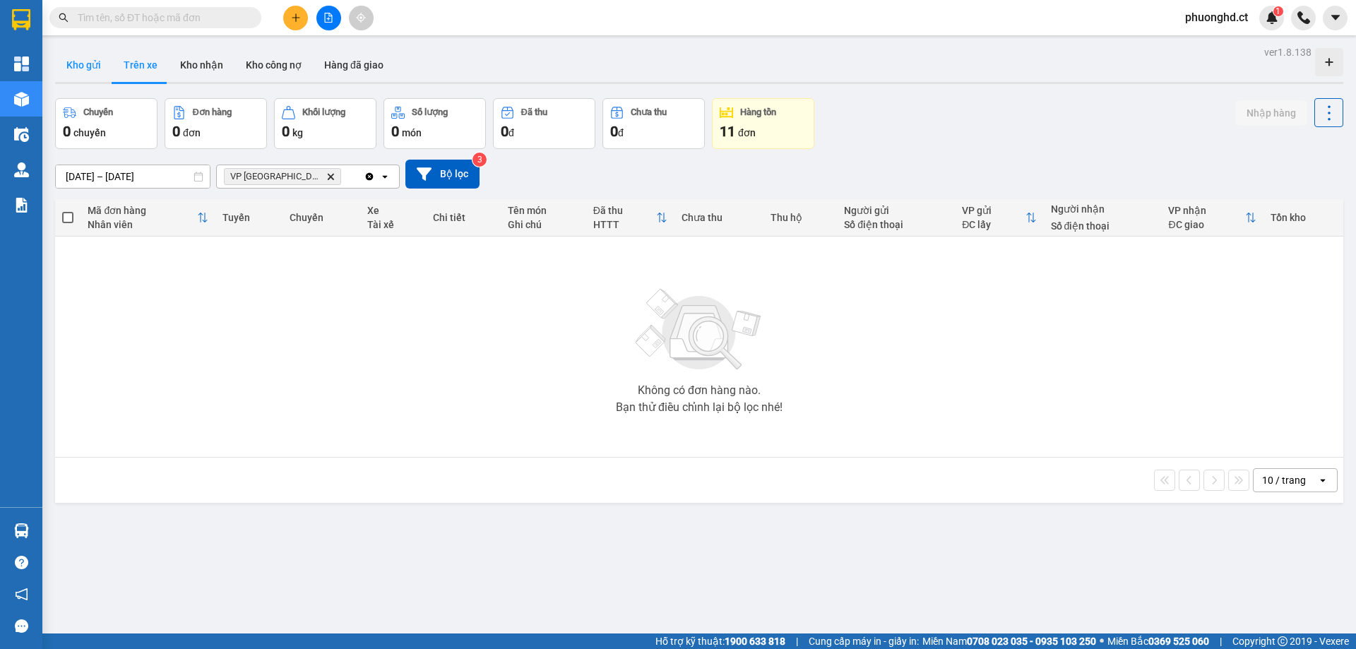
click at [73, 71] on button "Kho gửi" at bounding box center [83, 65] width 57 height 34
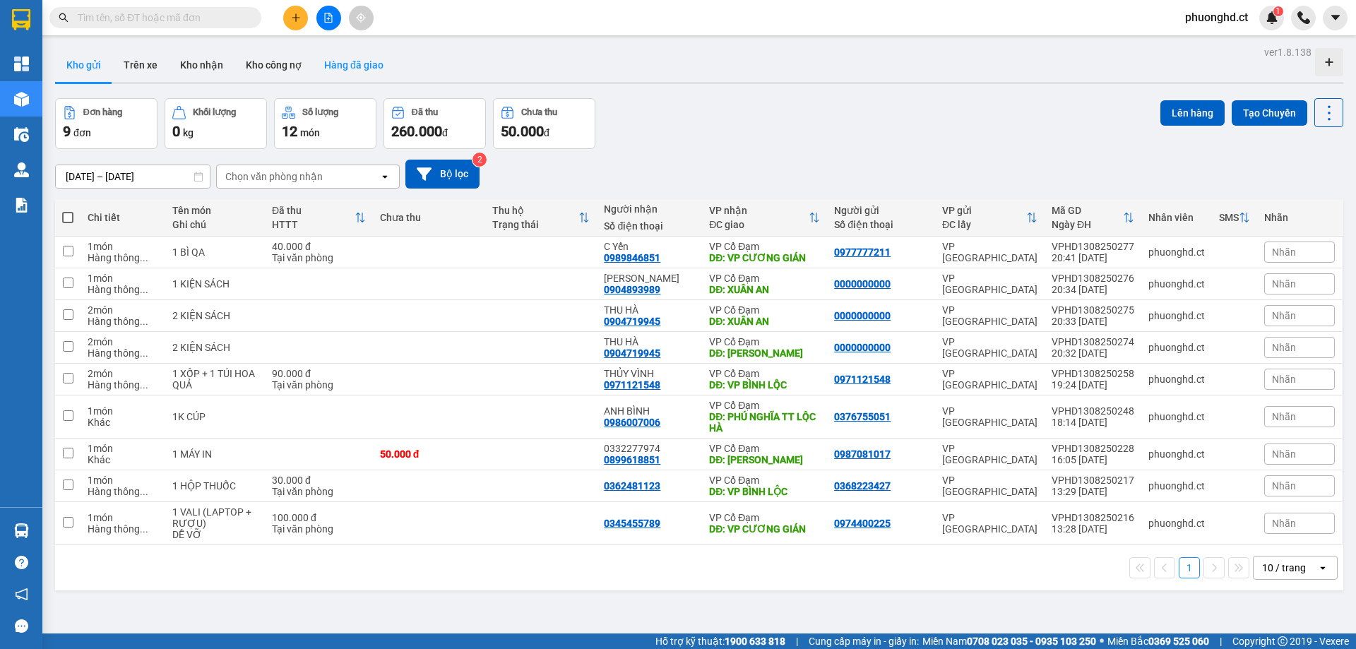
click at [373, 66] on button "Hàng đã giao" at bounding box center [354, 65] width 82 height 34
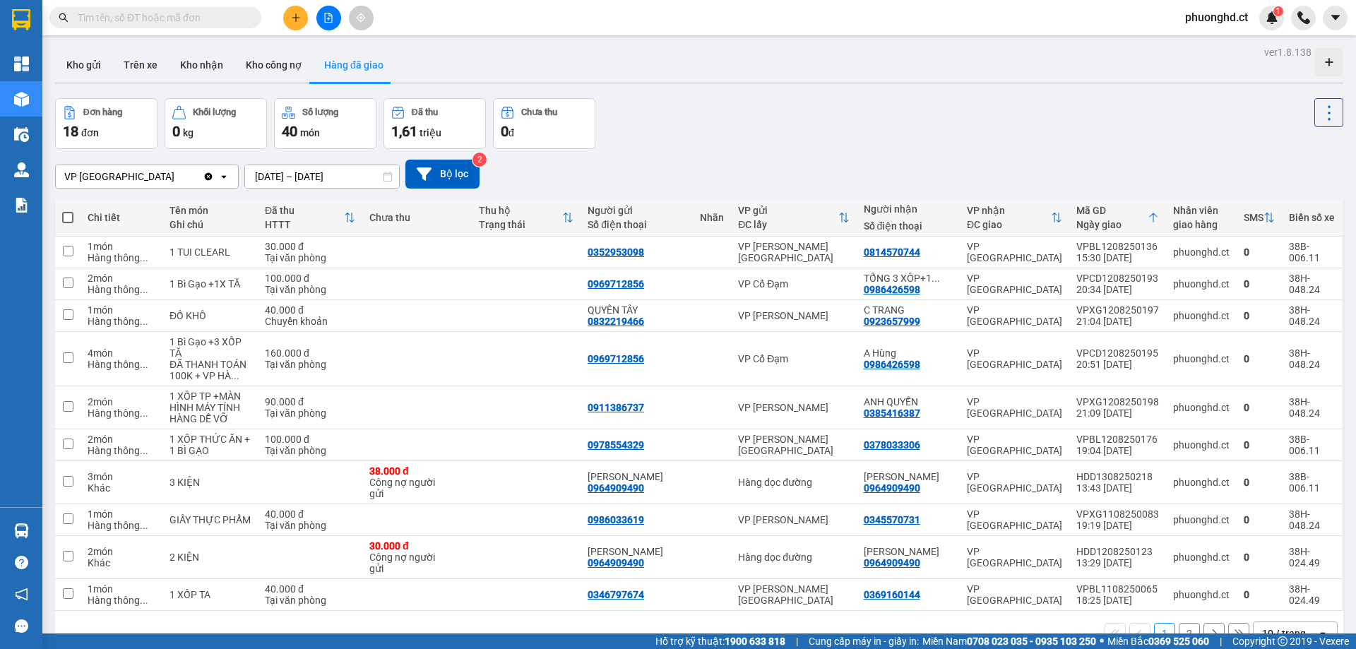
click at [280, 175] on input "[DATE] – [DATE]" at bounding box center [322, 176] width 154 height 23
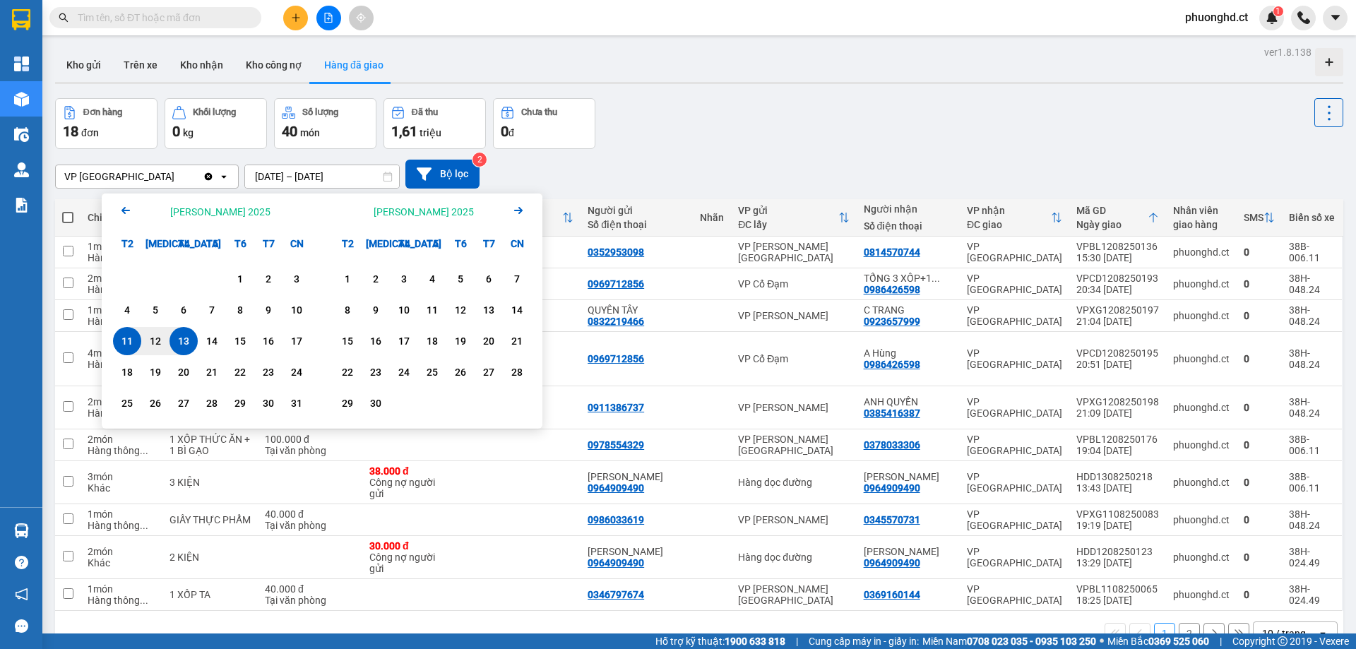
click at [181, 340] on div "13" at bounding box center [184, 341] width 20 height 17
type input "13/08/2025 – 13/08/2025"
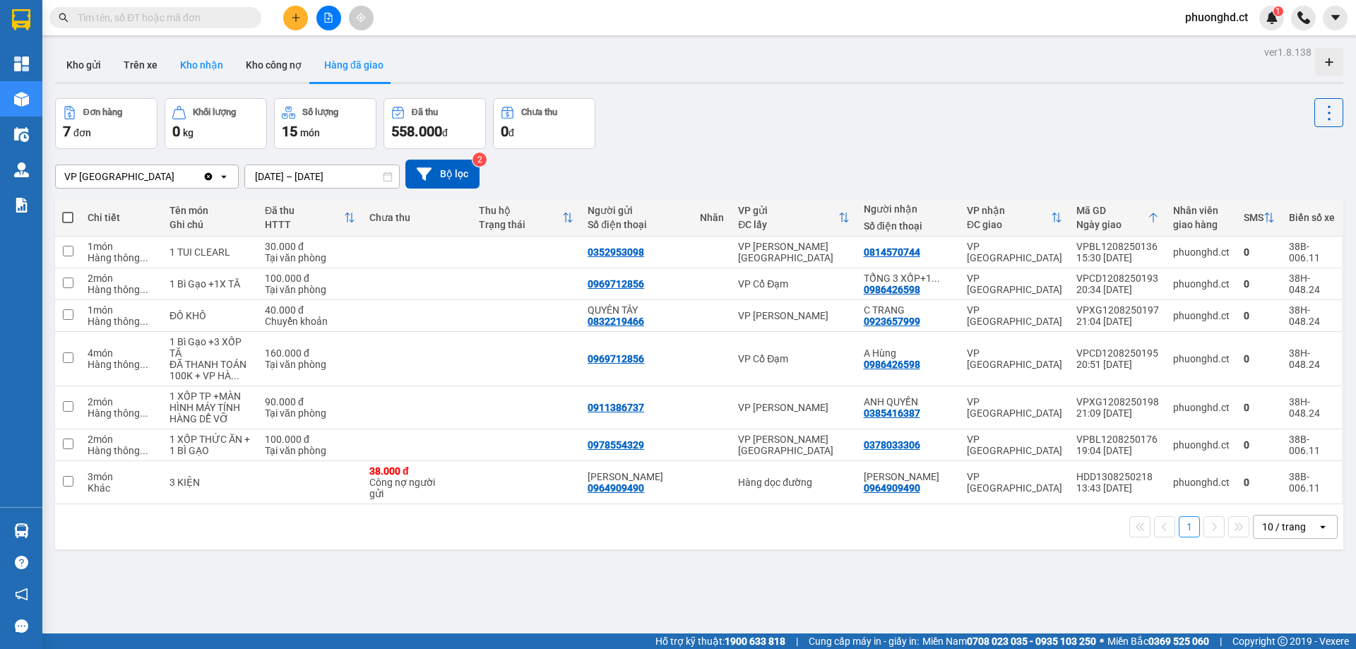
click at [194, 61] on button "Kho nhận" at bounding box center [202, 65] width 66 height 34
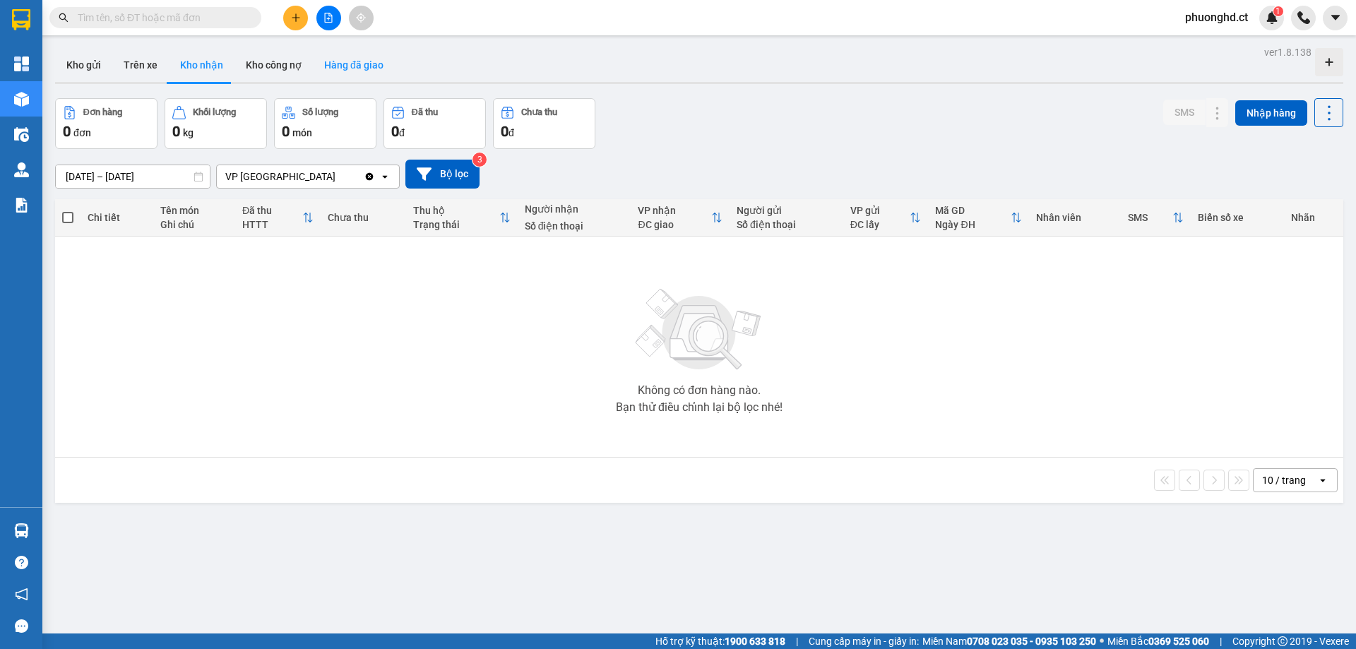
click at [348, 68] on button "Hàng đã giao" at bounding box center [354, 65] width 82 height 34
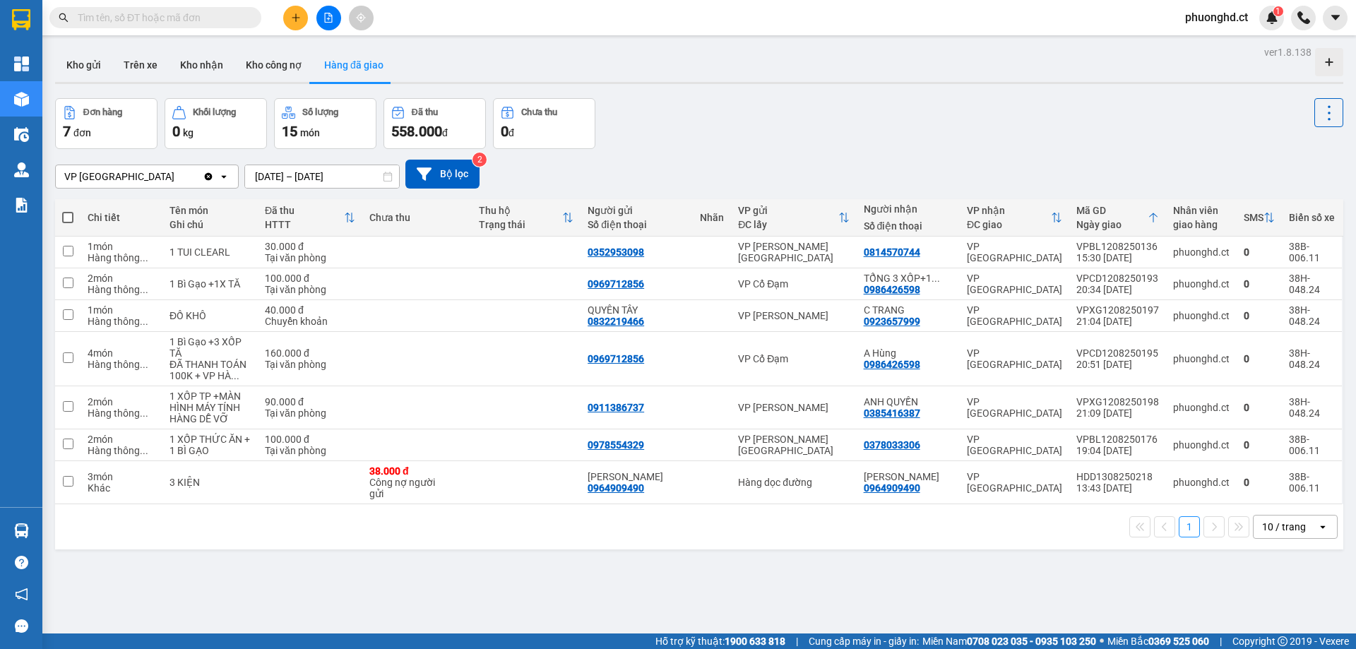
click at [549, 604] on div "ver 1.8.138 Kho gửi Trên xe Kho nhận Kho công nợ Hàng đã giao Đơn hàng 7 đơn Kh…" at bounding box center [698, 366] width 1299 height 649
click at [74, 76] on button "Kho gửi" at bounding box center [83, 65] width 57 height 34
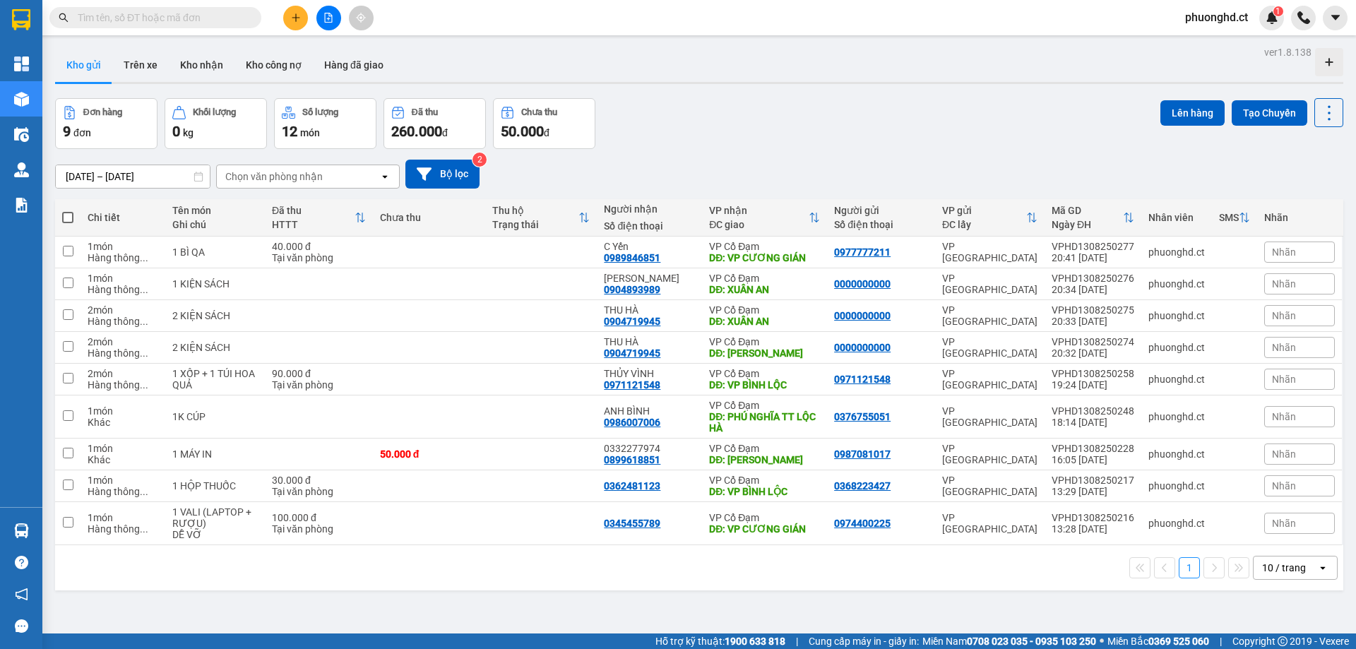
click at [73, 218] on span at bounding box center [67, 217] width 11 height 11
click at [68, 210] on input "checkbox" at bounding box center [68, 210] width 0 height 0
checkbox input "true"
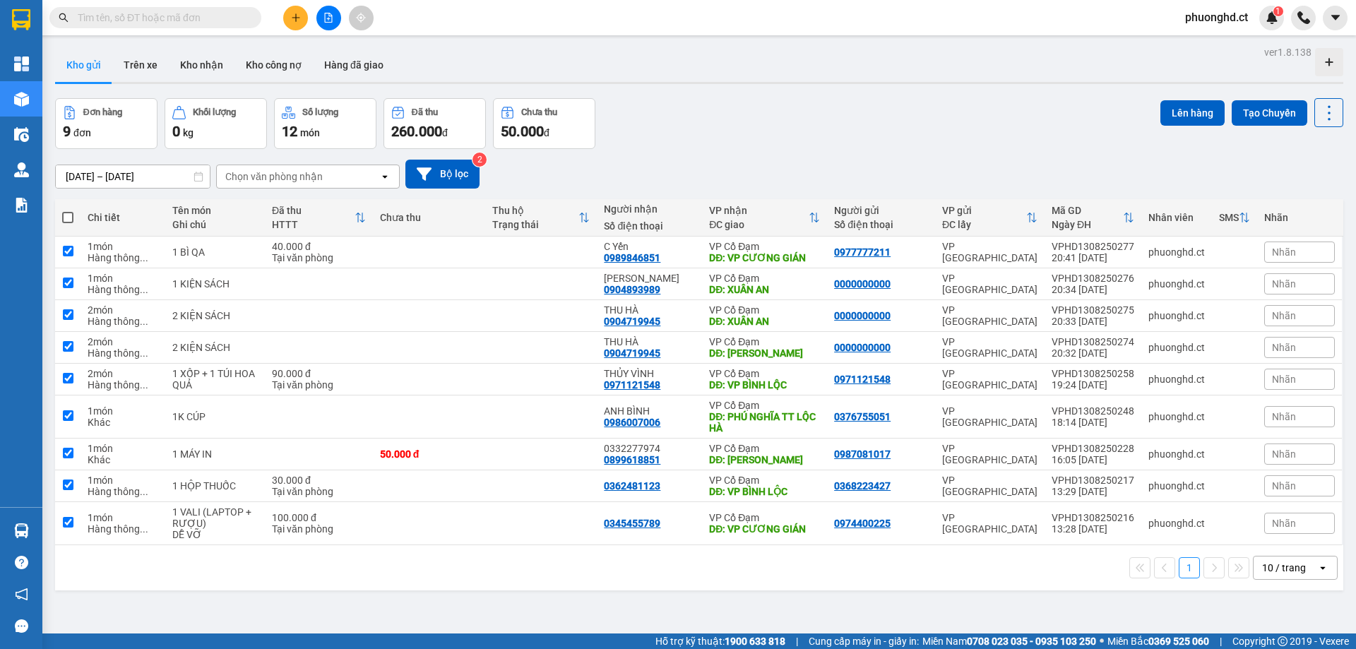
checkbox input "true"
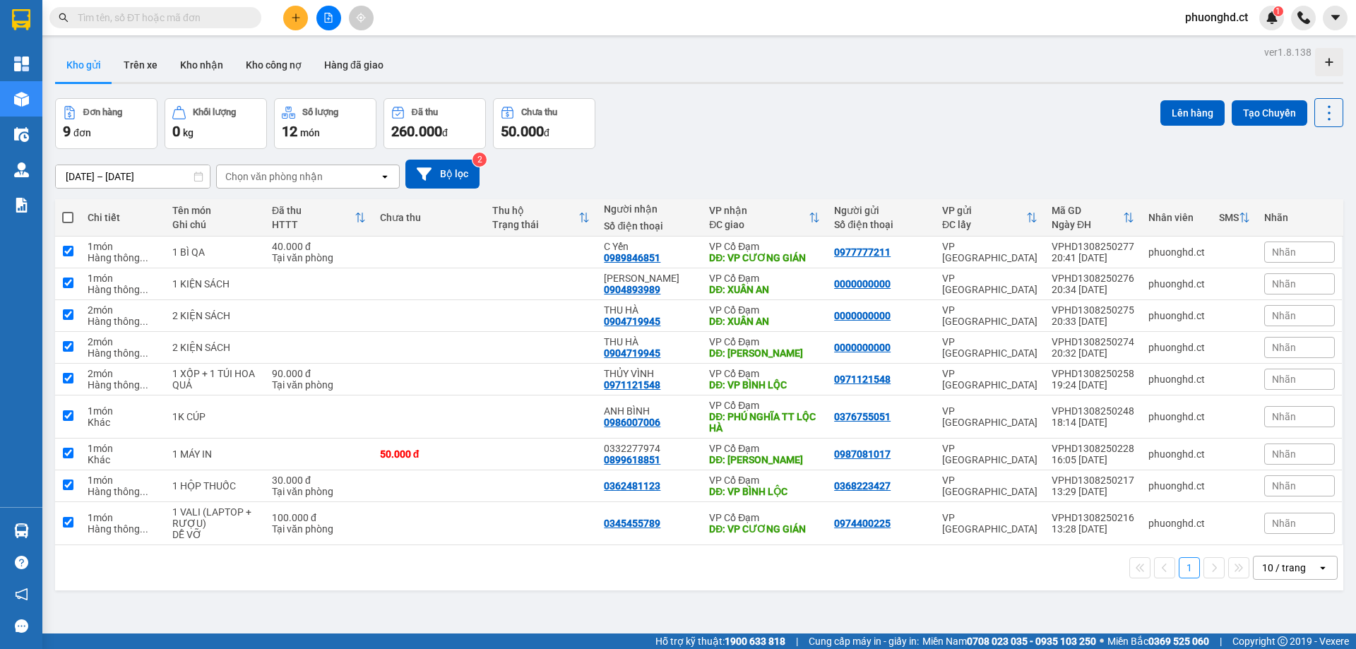
checkbox input "true"
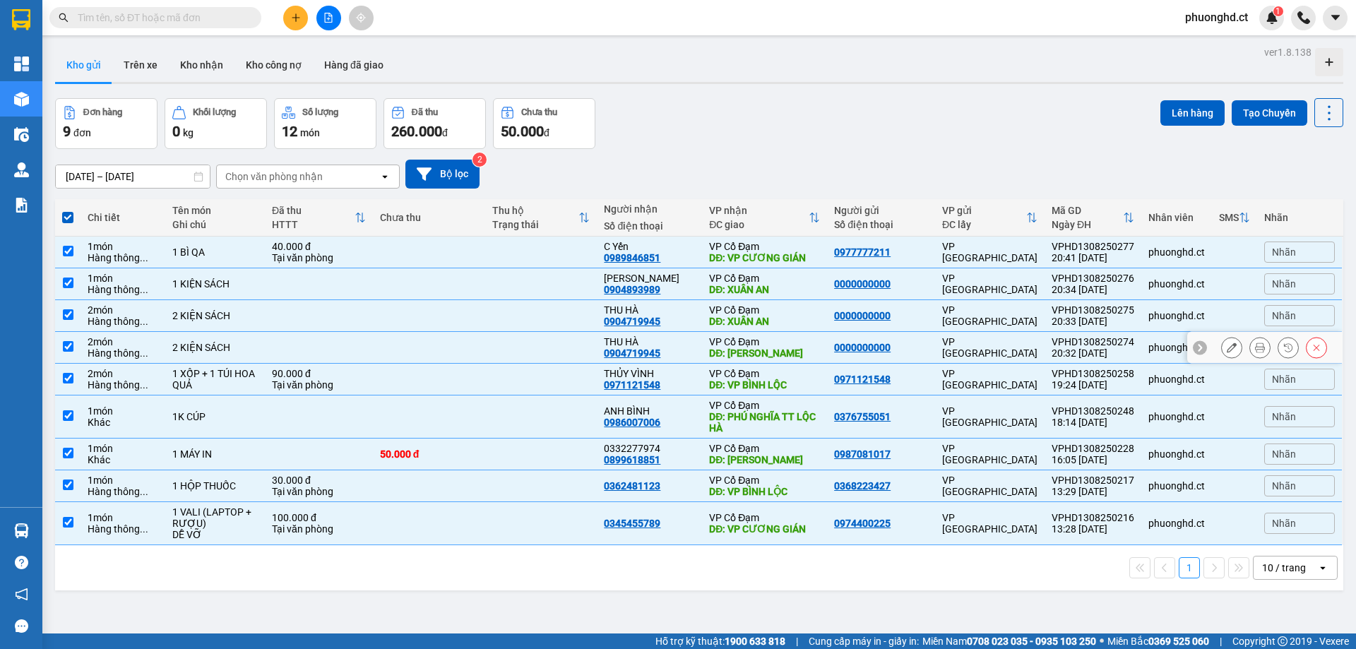
scroll to position [65, 0]
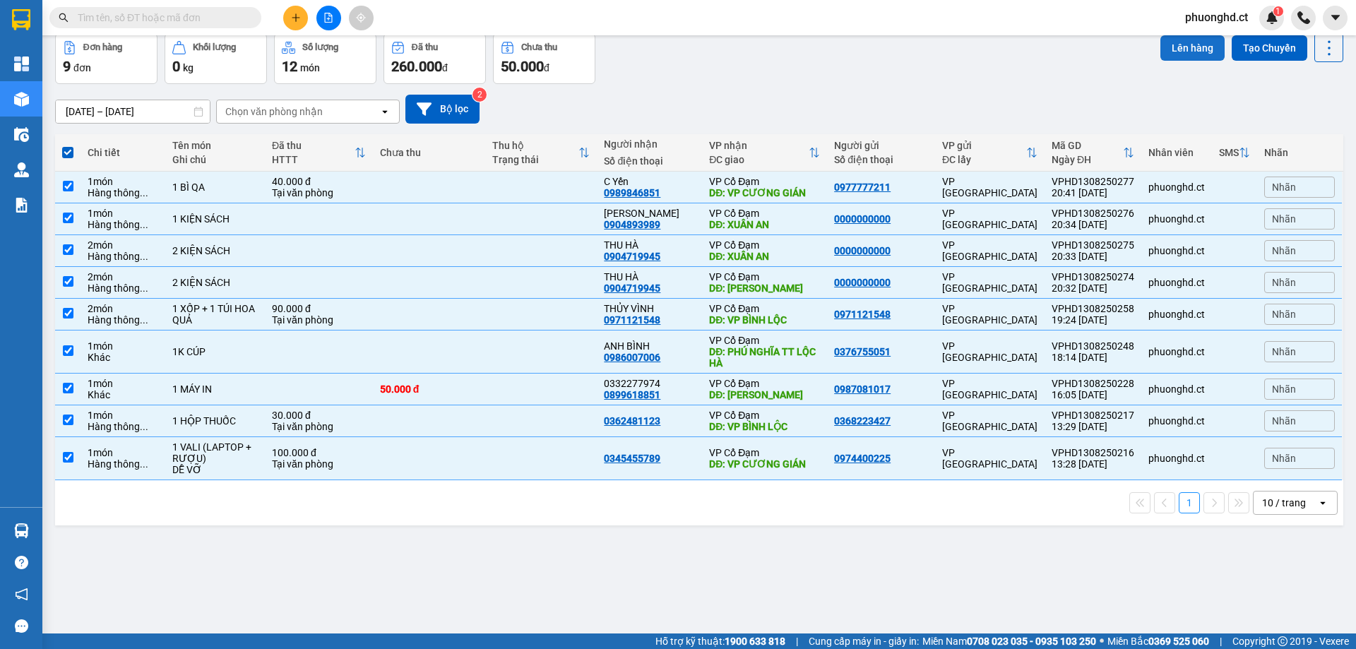
click at [1181, 45] on button "Lên hàng" at bounding box center [1192, 47] width 64 height 25
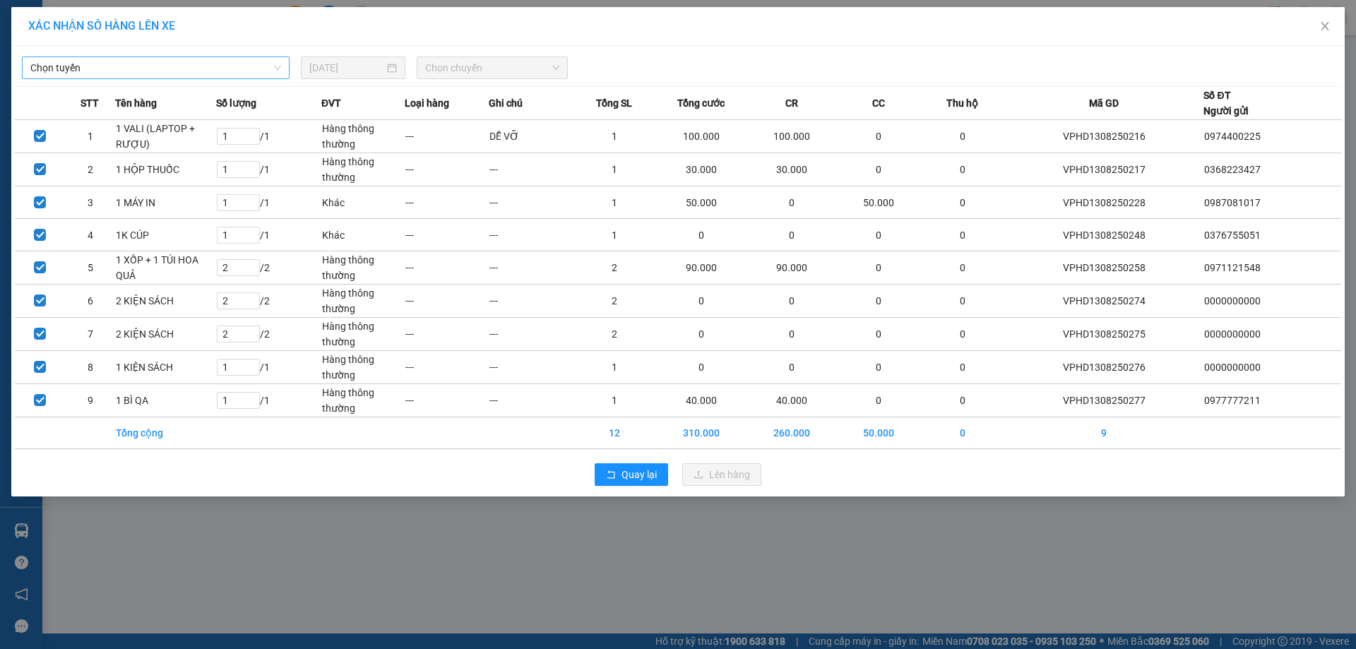
click at [251, 63] on span "Chọn tuyến" at bounding box center [155, 67] width 251 height 21
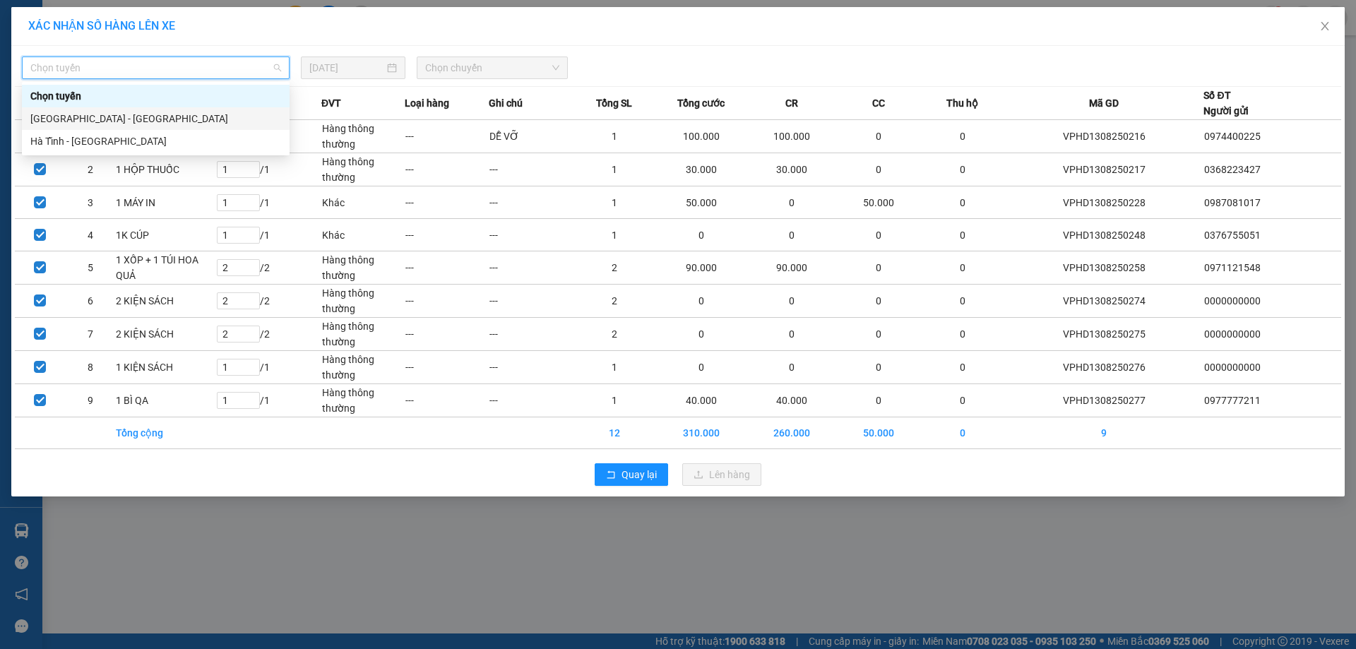
click at [213, 115] on div "Hà Nội - Hà Tĩnh" at bounding box center [155, 119] width 251 height 16
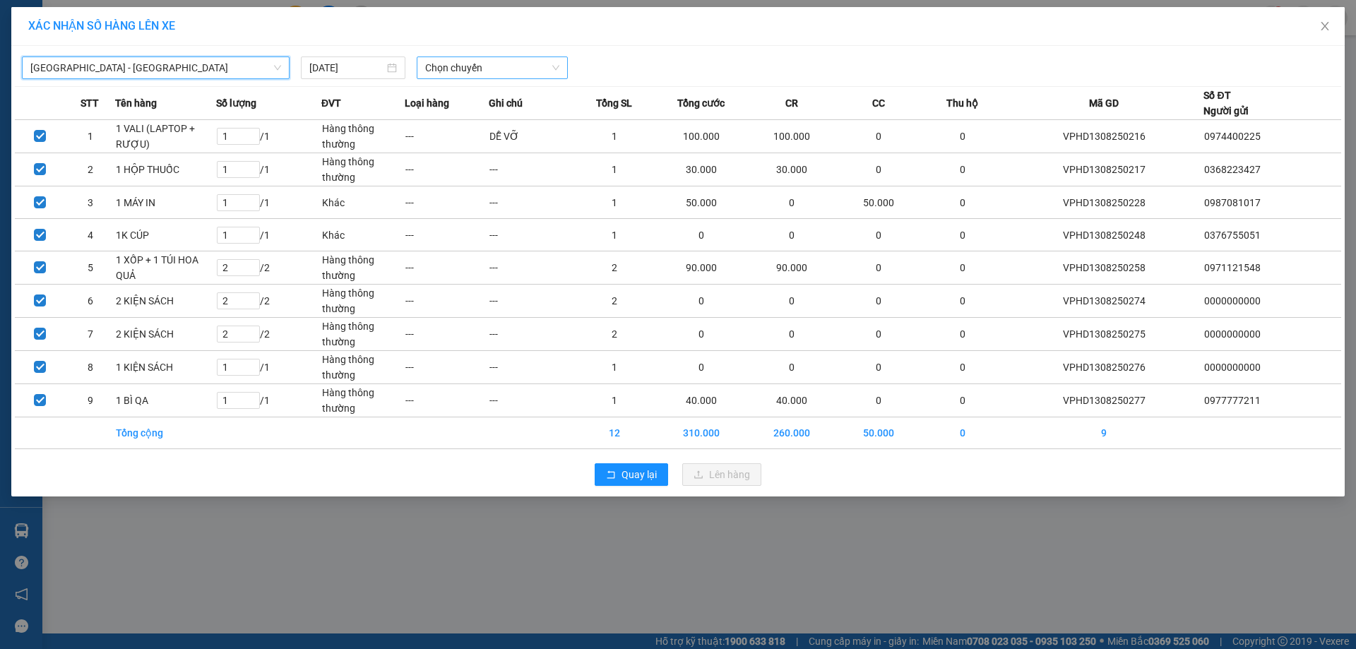
click at [454, 69] on span "Chọn chuyến" at bounding box center [492, 67] width 134 height 21
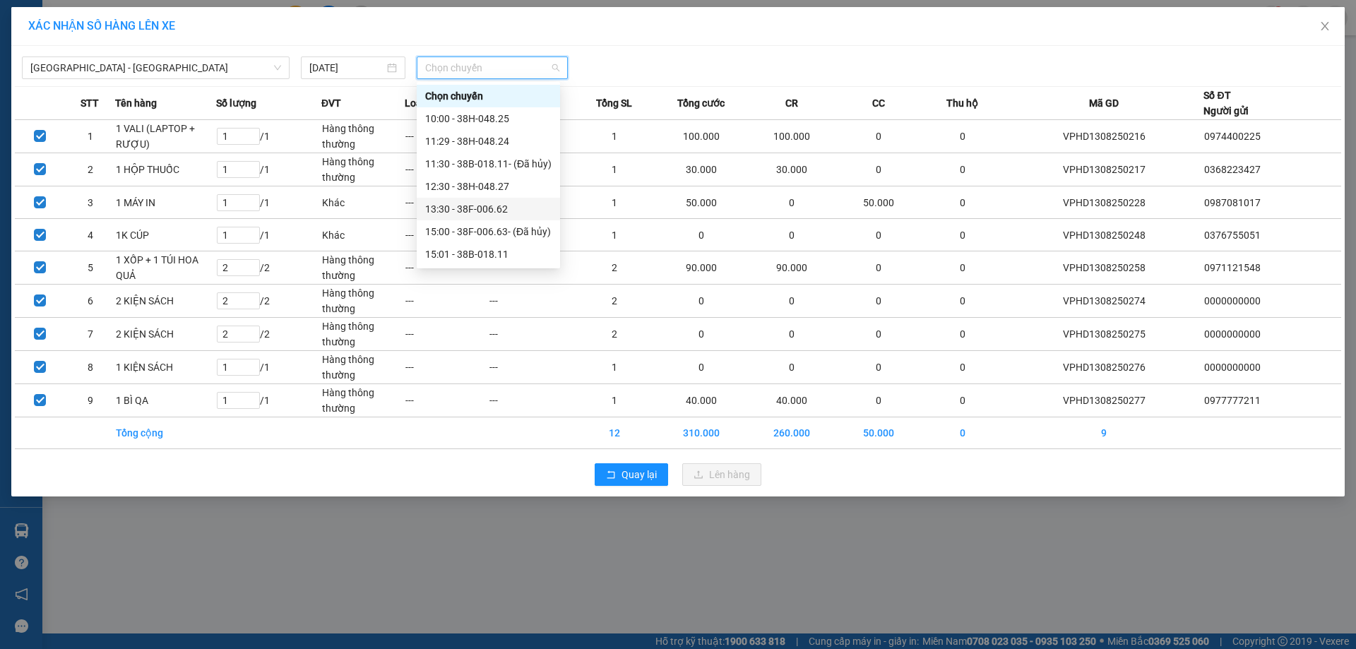
scroll to position [113, 0]
click at [467, 254] on div "21:45 - 38B-006.11" at bounding box center [488, 254] width 126 height 16
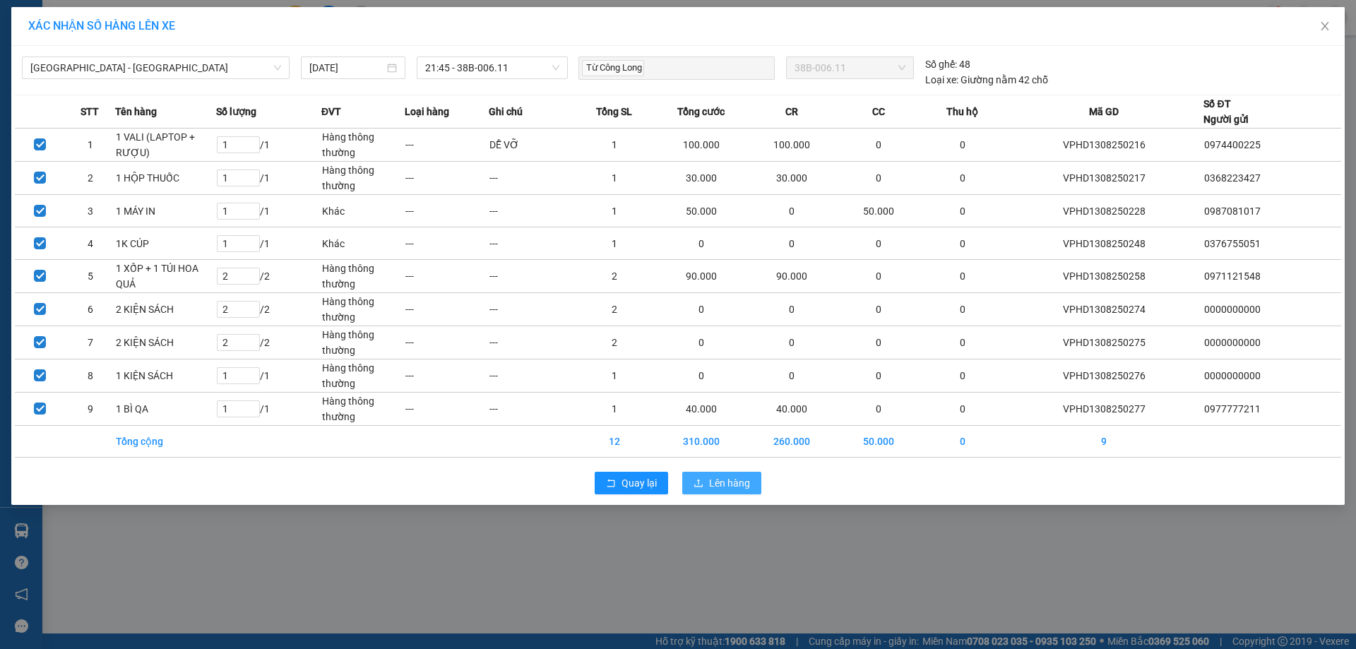
click at [739, 479] on span "Lên hàng" at bounding box center [729, 483] width 41 height 16
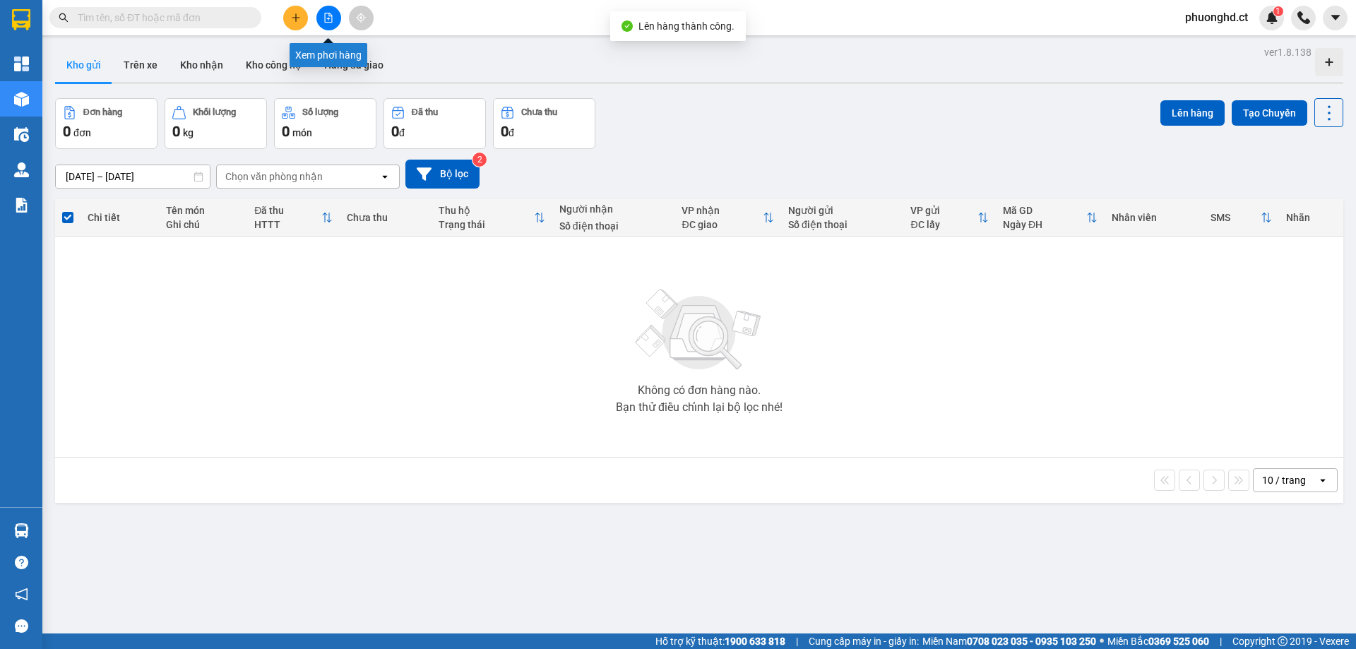
click at [319, 11] on button at bounding box center [328, 18] width 25 height 25
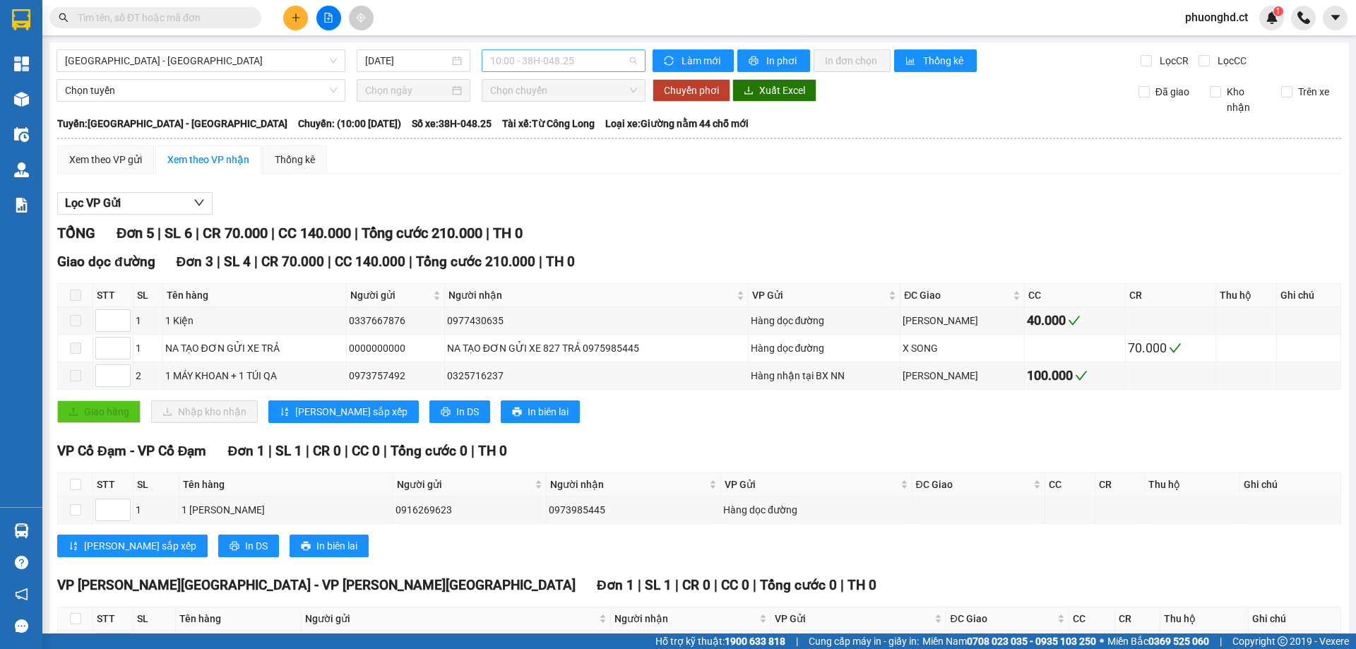
click at [532, 66] on span "10:00 - 38H-048.25" at bounding box center [563, 60] width 147 height 21
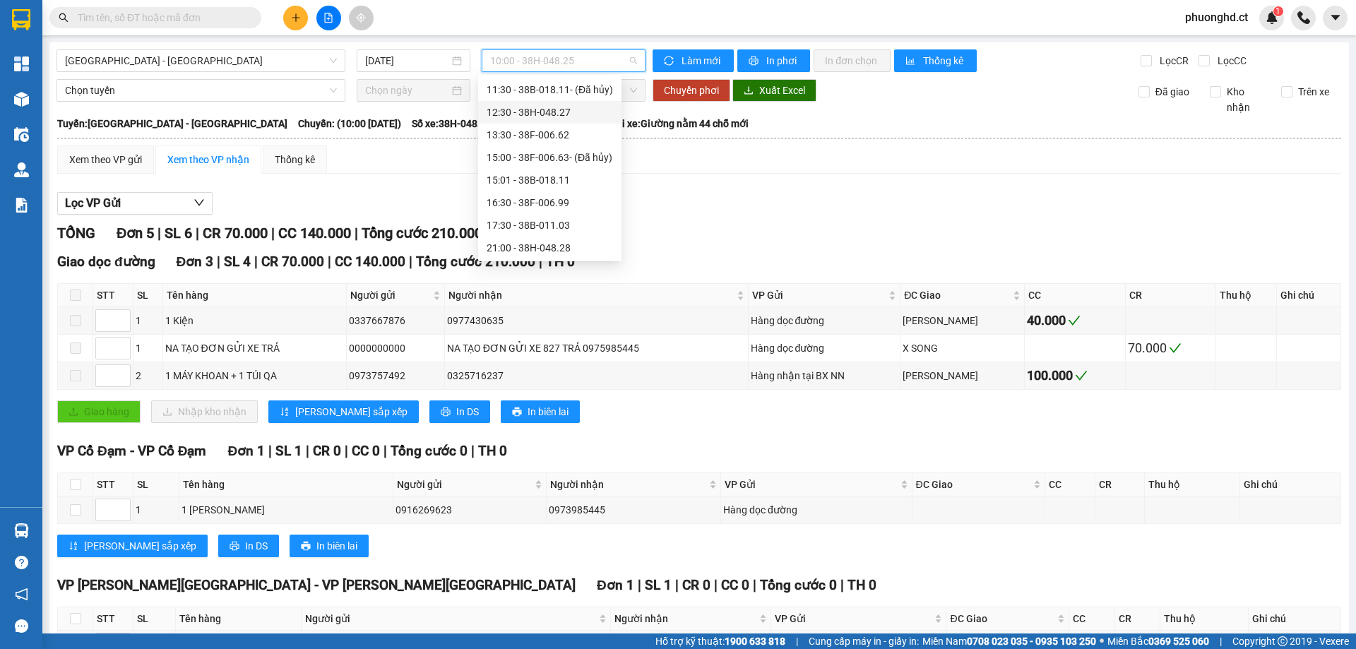
scroll to position [113, 0]
click at [515, 251] on div "21:45 - 38B-006.11" at bounding box center [549, 247] width 126 height 16
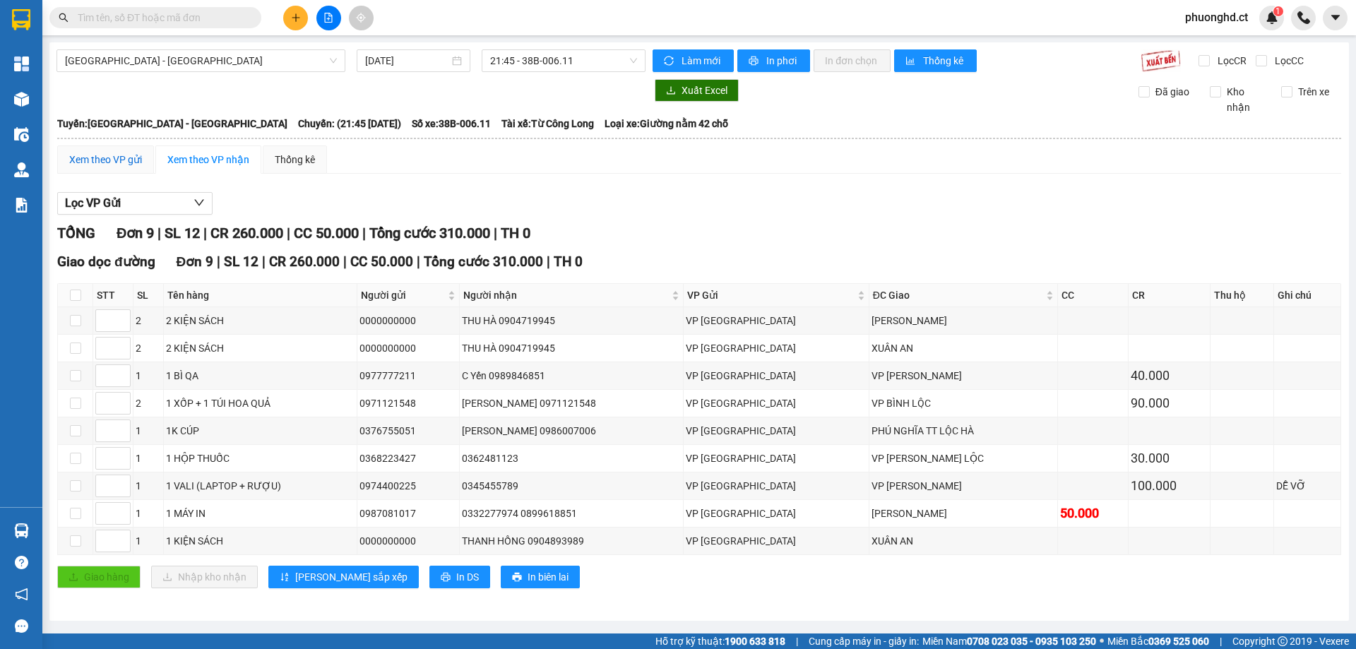
click at [105, 153] on div "Xem theo VP gửi" at bounding box center [105, 160] width 73 height 16
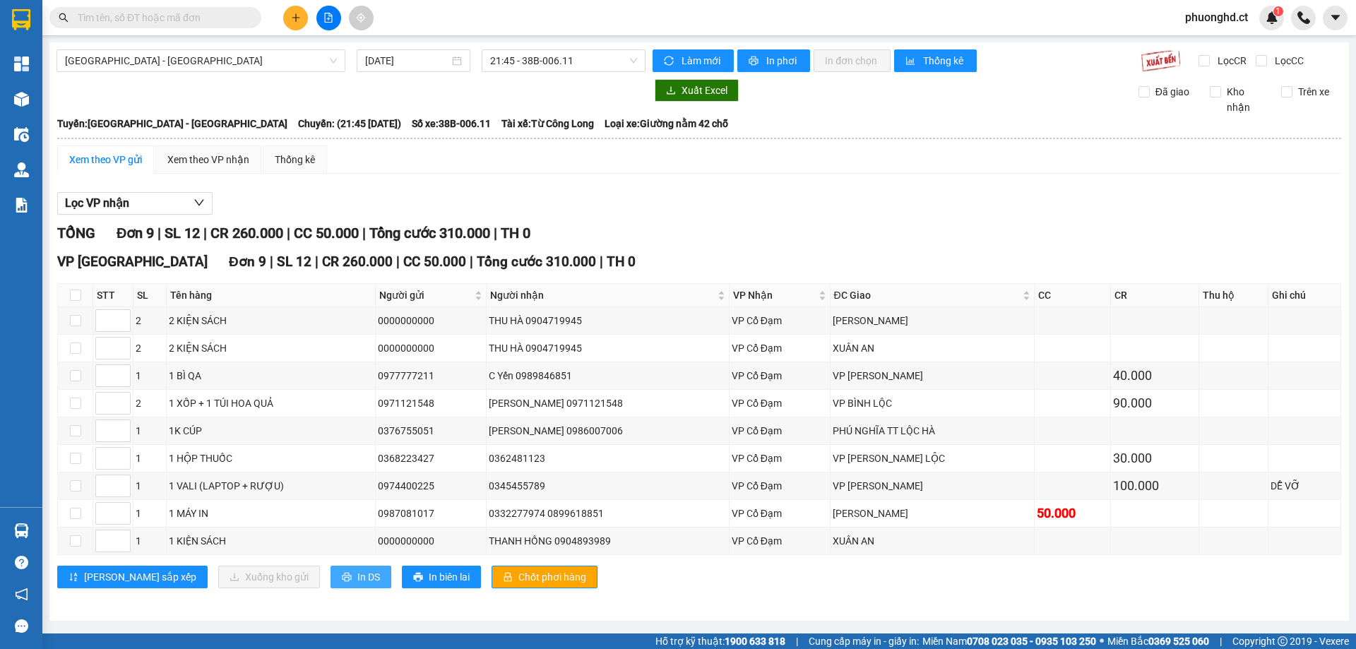
click at [357, 583] on span "In DS" at bounding box center [368, 577] width 23 height 16
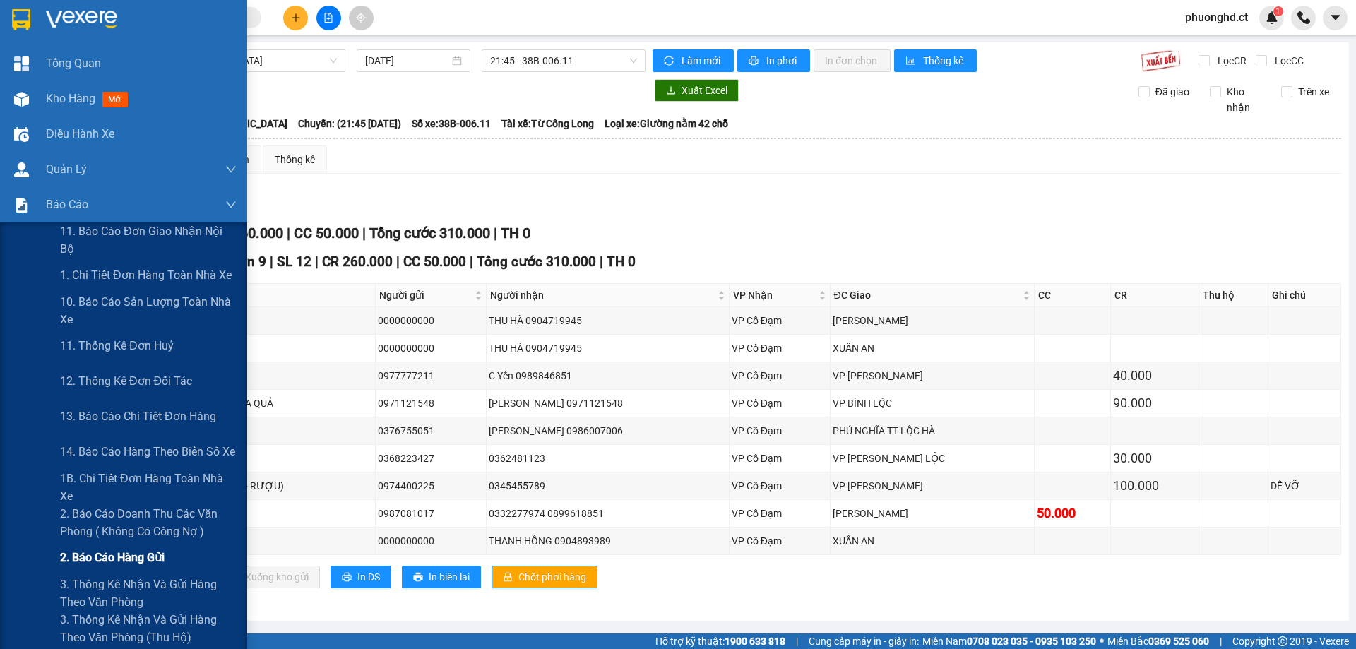
click at [102, 549] on span "2. Báo cáo hàng gửi" at bounding box center [112, 558] width 104 height 18
